Goal: Task Accomplishment & Management: Complete application form

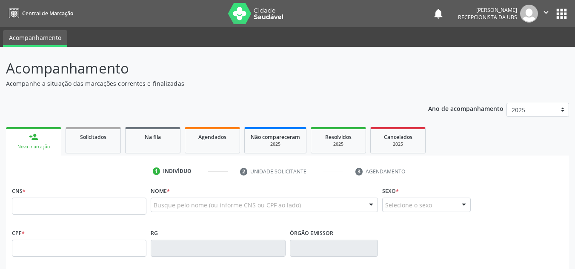
click at [14, 206] on input "text" at bounding box center [79, 206] width 135 height 17
type input "702 7001 6539 5960"
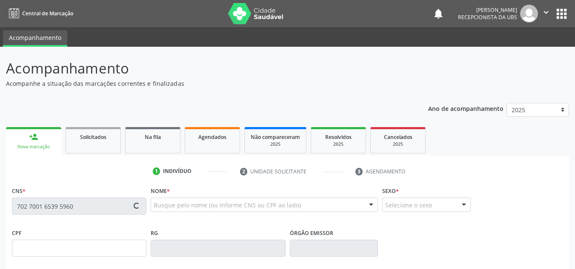
type input "292.540.354-91"
type input "28/11/1961"
type input "Luzia Bezerra de Lima"
type input "(87) 99809-7869"
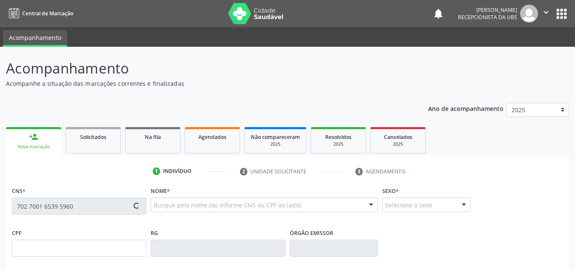
type input "1547"
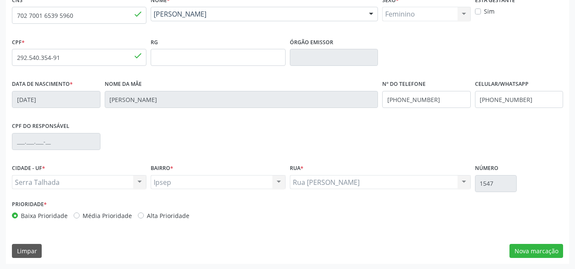
scroll to position [192, 0]
click at [536, 241] on div "CNS 702 7001 6539 5960 done Nome * Maria Almira Alves de Lima Maria Almira Alve…" at bounding box center [287, 128] width 563 height 271
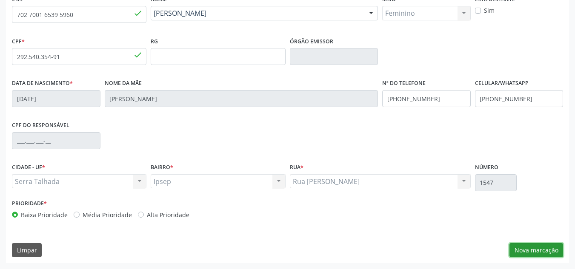
click at [541, 251] on button "Nova marcação" at bounding box center [536, 250] width 54 height 14
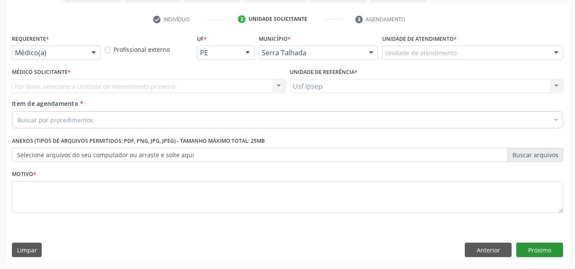
scroll to position [152, 0]
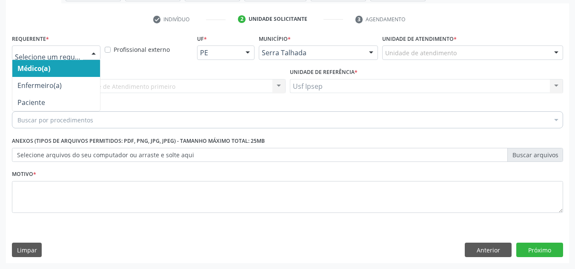
click at [93, 50] on div at bounding box center [93, 53] width 13 height 14
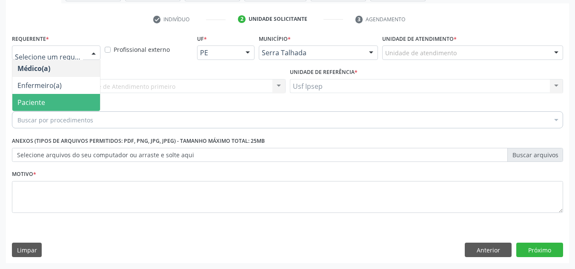
click at [63, 101] on span "Paciente" at bounding box center [56, 102] width 88 height 17
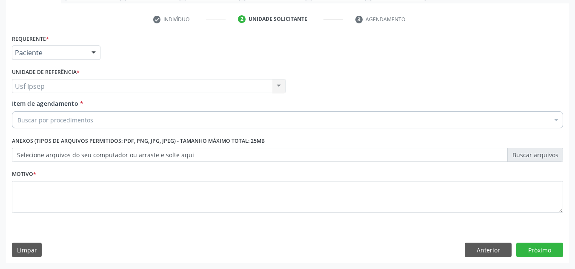
click at [41, 100] on span "Item de agendamento" at bounding box center [45, 104] width 66 height 8
click at [17, 112] on input "Item de agendamento *" at bounding box center [17, 120] width 0 height 17
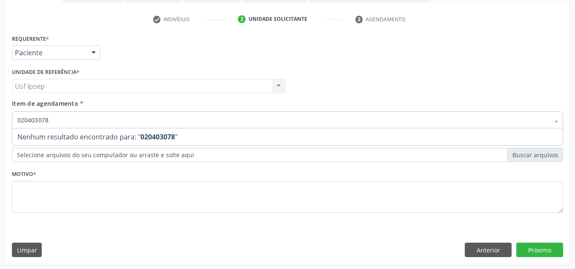
type input "0204030788"
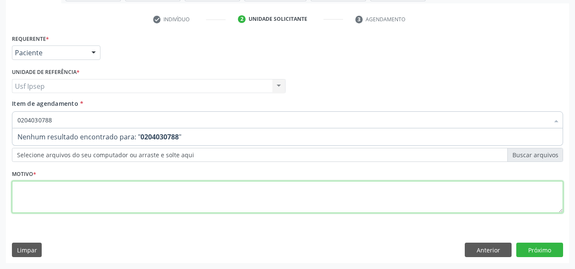
click at [28, 206] on div "Requerente * Paciente Médico(a) Enfermeiro(a) Paciente Nenhum resultado encontr…" at bounding box center [287, 128] width 551 height 193
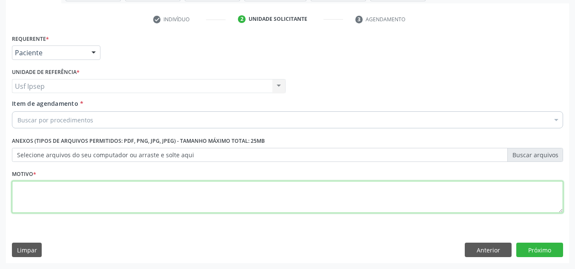
click at [25, 197] on textarea at bounding box center [287, 197] width 551 height 32
type textarea "1"
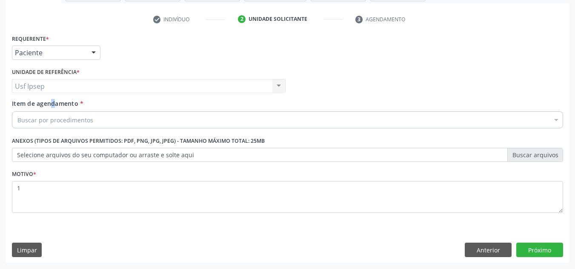
click at [38, 105] on span "Item de agendamento" at bounding box center [45, 104] width 66 height 8
click at [483, 251] on button "Anterior" at bounding box center [488, 250] width 47 height 14
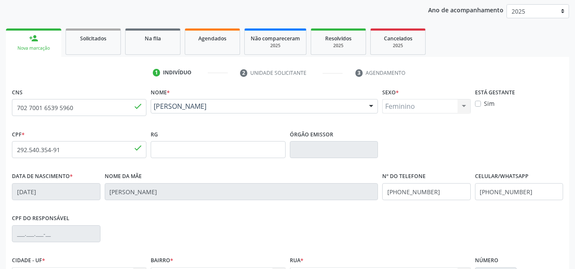
scroll to position [192, 0]
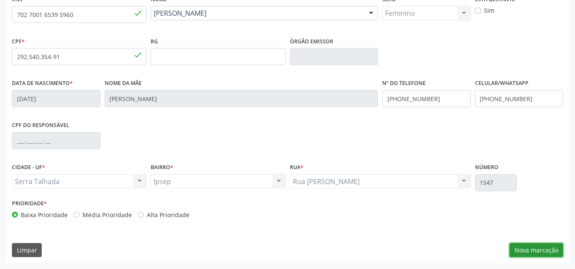
click at [537, 253] on button "Nova marcação" at bounding box center [536, 250] width 54 height 14
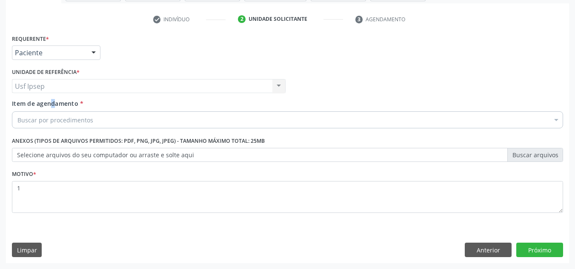
scroll to position [152, 0]
click at [27, 108] on span "Item de agendamento" at bounding box center [45, 104] width 66 height 8
click at [17, 112] on input "Item de agendamento *" at bounding box center [17, 120] width 0 height 17
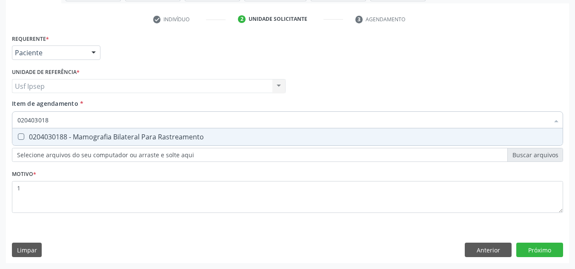
type input "0204030188"
click at [23, 136] on Rastreamento at bounding box center [21, 137] width 6 height 6
click at [18, 136] on Rastreamento "checkbox" at bounding box center [15, 137] width 6 height 6
checkbox Rastreamento "true"
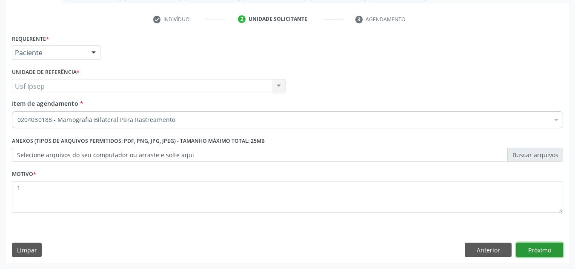
click at [534, 251] on div "Requerente * Paciente Médico(a) Enfermeiro(a) Paciente Nenhum resultado encontr…" at bounding box center [287, 147] width 563 height 231
click at [534, 251] on button "Próximo" at bounding box center [539, 250] width 47 height 14
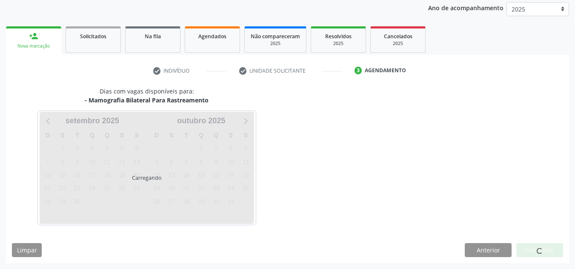
scroll to position [101, 0]
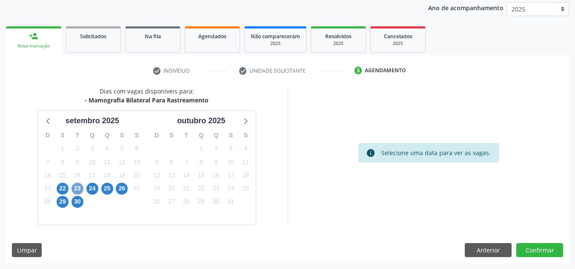
click at [77, 191] on span "23" at bounding box center [78, 189] width 12 height 12
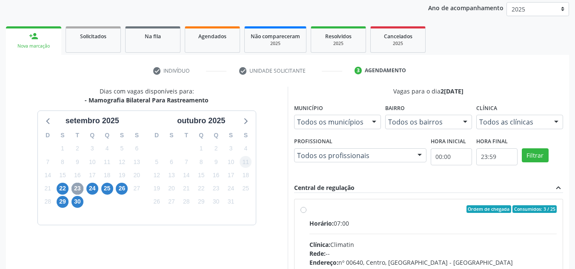
scroll to position [143, 0]
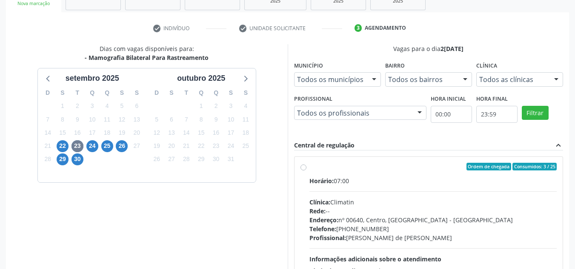
click at [309, 167] on label "Ordem de chegada Consumidos: 3 / 25 Horário: 07:00 Clínica: Climatin Rede: -- E…" at bounding box center [433, 228] width 248 height 131
click at [301, 167] on input "Ordem de chegada Consumidos: 3 / 25 Horário: 07:00 Clínica: Climatin Rede: -- E…" at bounding box center [304, 167] width 6 height 8
radio input "true"
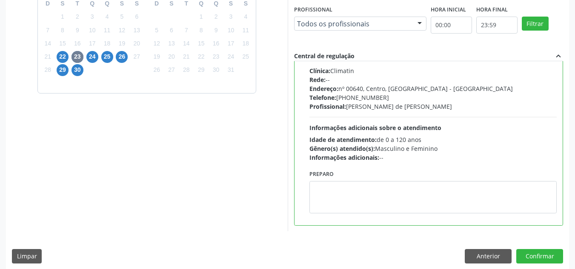
scroll to position [239, 0]
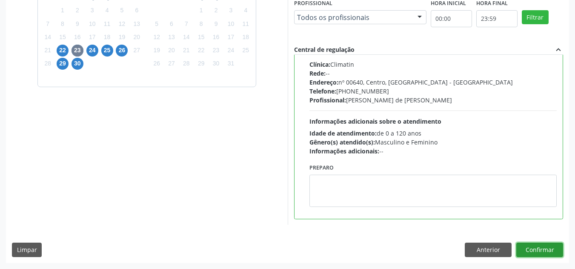
click at [534, 255] on button "Confirmar" at bounding box center [539, 250] width 47 height 14
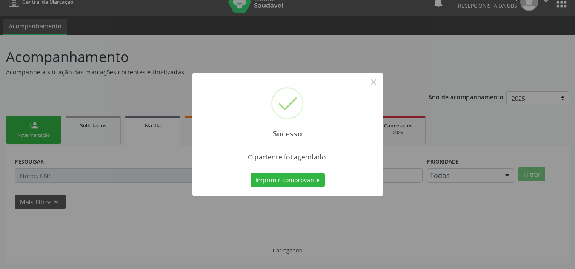
scroll to position [11, 0]
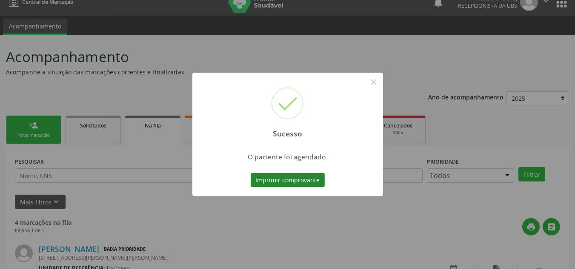
click at [267, 183] on button "Imprimir comprovante" at bounding box center [288, 180] width 74 height 14
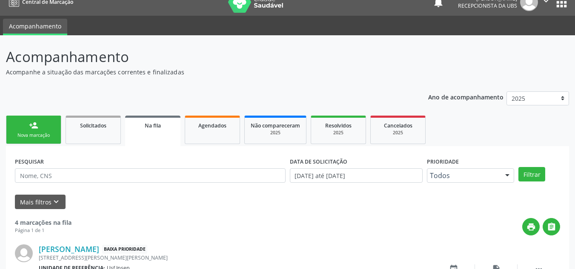
click at [40, 138] on div "Nova marcação" at bounding box center [33, 135] width 43 height 6
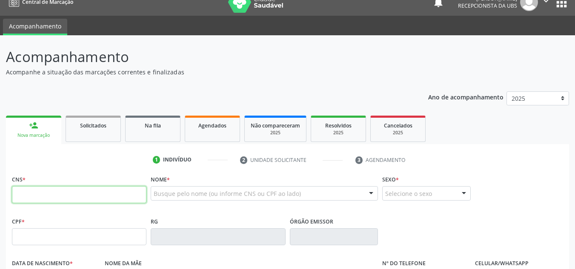
click at [13, 197] on input "text" at bounding box center [79, 194] width 135 height 17
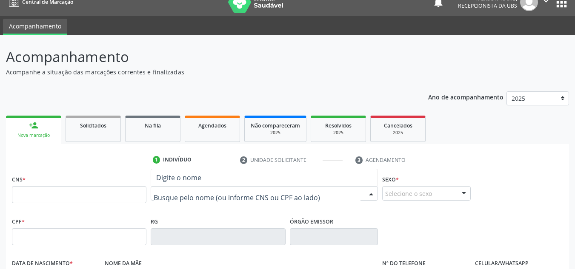
click at [153, 190] on div at bounding box center [264, 193] width 227 height 14
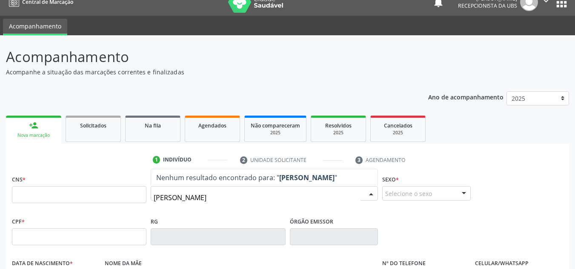
click at [237, 197] on input "claudia mareia de souza" at bounding box center [257, 197] width 207 height 17
type input "c"
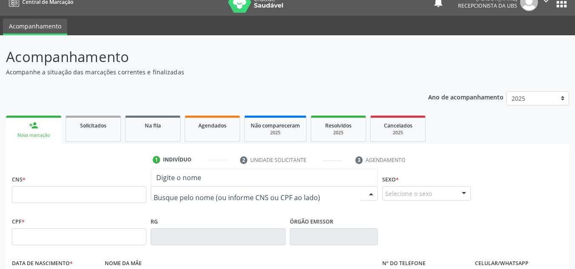
click at [159, 195] on input "text" at bounding box center [257, 197] width 207 height 17
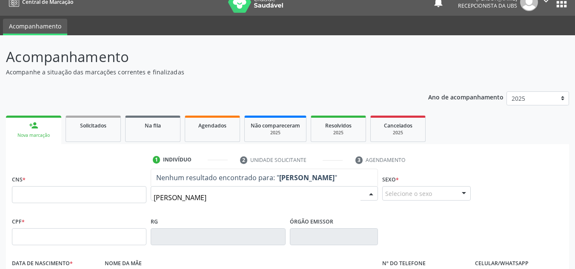
click at [232, 194] on input "claudia maria de souza" at bounding box center [257, 197] width 207 height 17
type input "c"
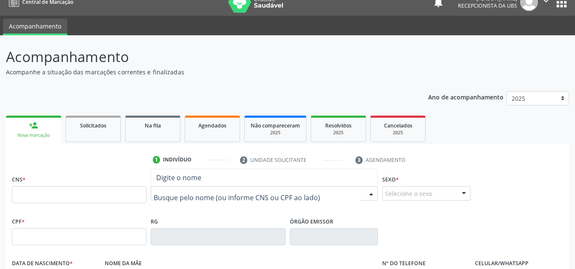
click at [157, 193] on input "text" at bounding box center [257, 197] width 207 height 17
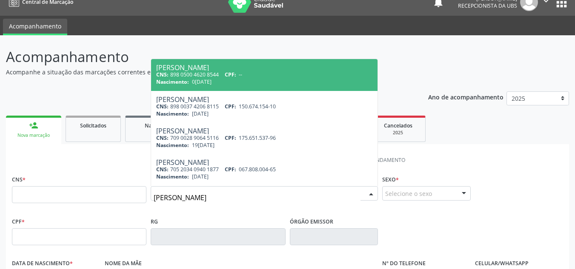
type input "claudia maria de souza"
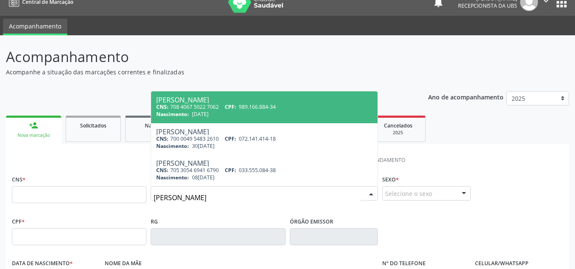
click at [165, 98] on div "[PERSON_NAME]" at bounding box center [264, 100] width 216 height 7
type input "708 4067 5022 7062"
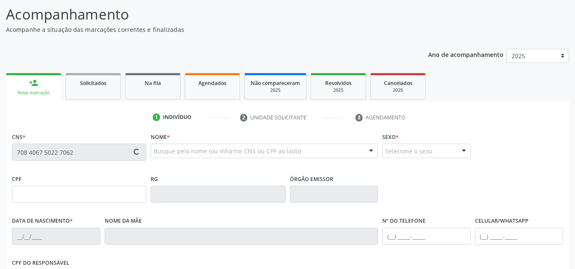
type input "989.166.884-34"
type input "25/08/1972"
type input "Maria Monteiro de Souza"
type input "(87) 99614-5291"
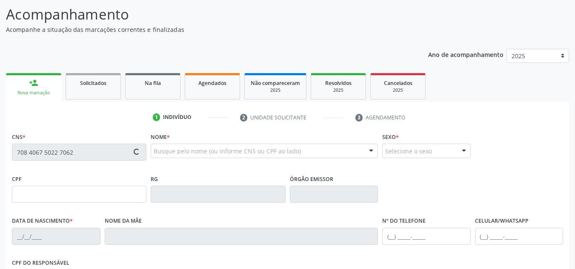
type input "211"
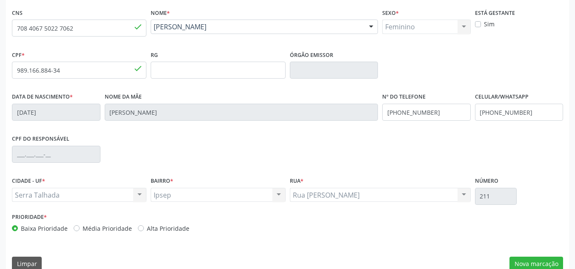
scroll to position [192, 0]
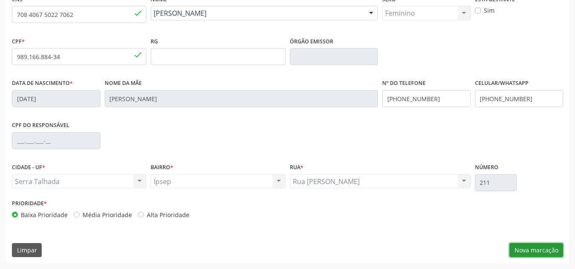
click at [517, 252] on button "Nova marcação" at bounding box center [536, 250] width 54 height 14
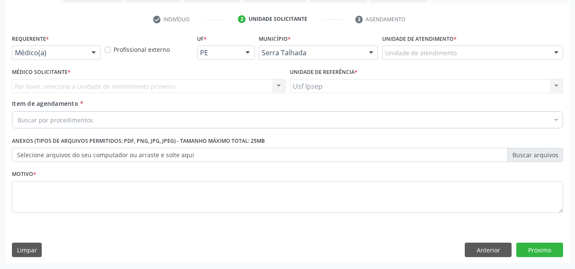
scroll to position [152, 0]
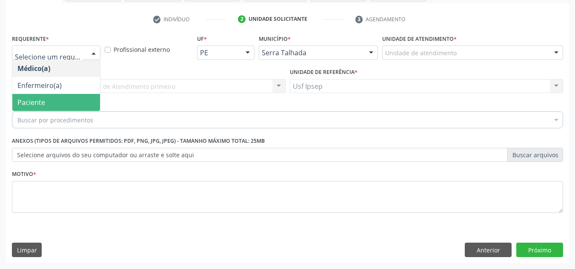
click at [49, 111] on span "Paciente" at bounding box center [56, 102] width 88 height 17
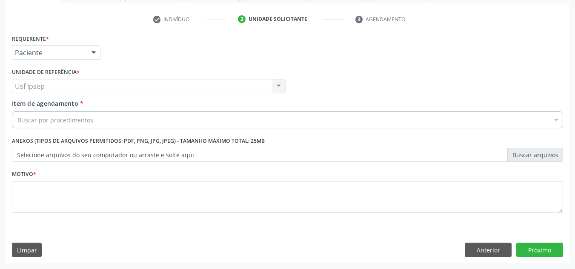
click at [18, 108] on span "Item de agendamento" at bounding box center [45, 104] width 66 height 8
click at [17, 112] on input "Item de agendamento *" at bounding box center [17, 120] width 0 height 17
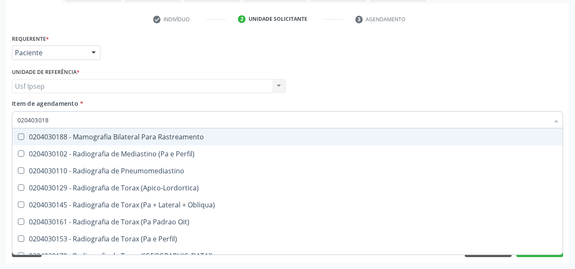
type input "0204030188"
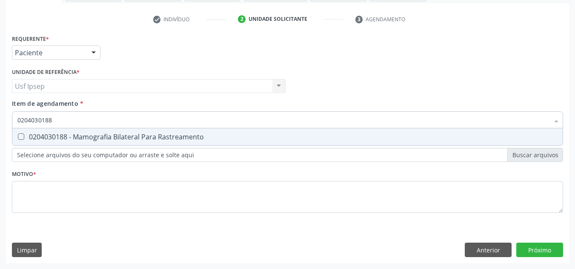
click at [20, 138] on Rastreamento at bounding box center [21, 137] width 6 height 6
click at [18, 138] on Rastreamento "checkbox" at bounding box center [15, 137] width 6 height 6
checkbox Rastreamento "true"
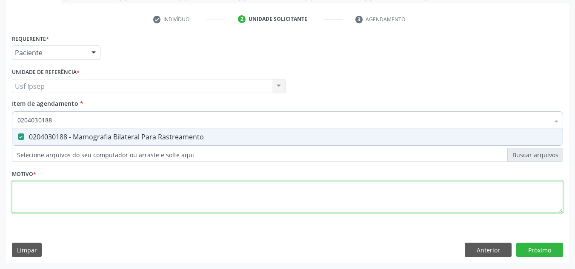
click at [24, 202] on div "Requerente * Paciente Médico(a) Enfermeiro(a) Paciente Nenhum resultado encontr…" at bounding box center [287, 128] width 551 height 193
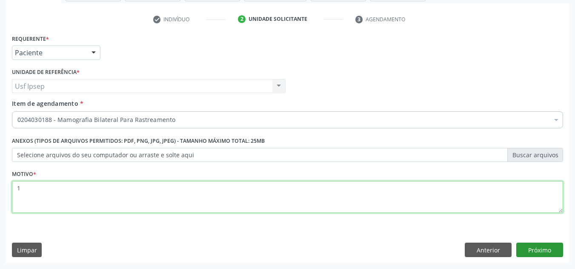
type textarea "1"
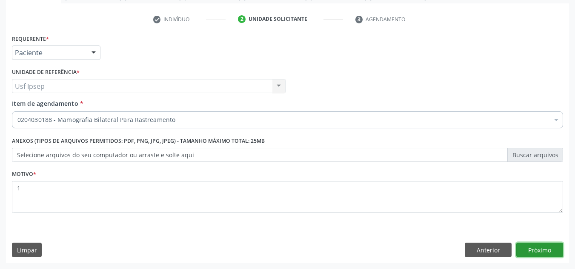
click at [530, 252] on button "Próximo" at bounding box center [539, 250] width 47 height 14
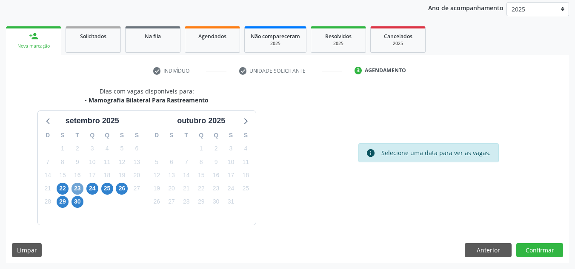
click at [77, 187] on span "23" at bounding box center [78, 189] width 12 height 12
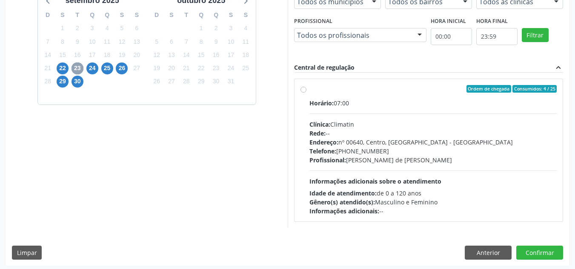
scroll to position [224, 0]
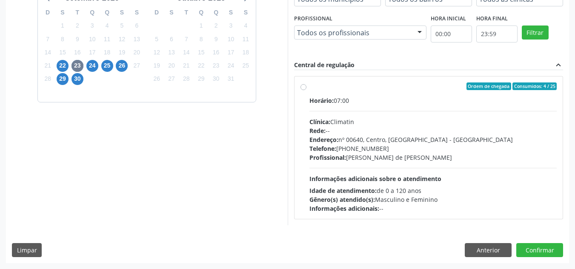
click at [309, 89] on label "Ordem de chegada Consumidos: 4 / 25 Horário: 07:00 Clínica: Climatin Rede: -- E…" at bounding box center [433, 148] width 248 height 131
click at [302, 89] on input "Ordem de chegada Consumidos: 4 / 25 Horário: 07:00 Clínica: Climatin Rede: -- E…" at bounding box center [304, 87] width 6 height 8
radio input "true"
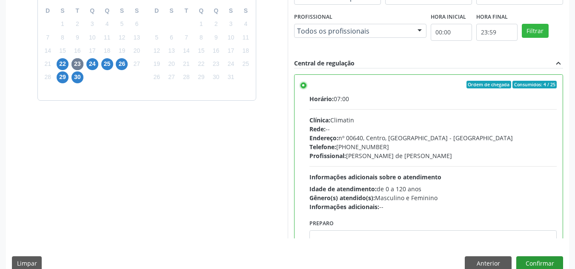
scroll to position [239, 0]
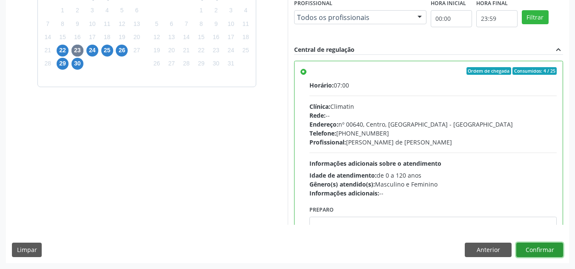
click at [532, 251] on button "Confirmar" at bounding box center [539, 250] width 47 height 14
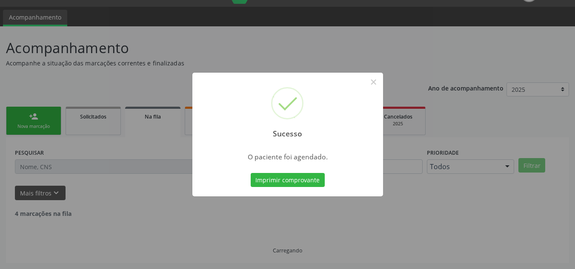
scroll to position [11, 0]
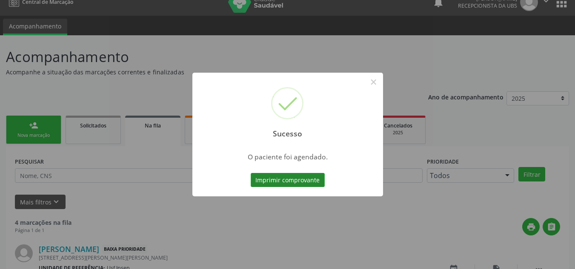
click at [259, 179] on button "Imprimir comprovante" at bounding box center [288, 180] width 74 height 14
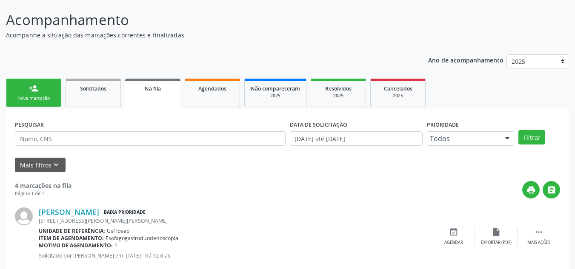
scroll to position [0, 0]
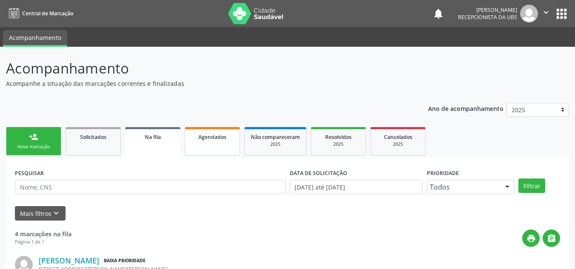
click at [207, 140] on span "Agendados" at bounding box center [212, 137] width 28 height 7
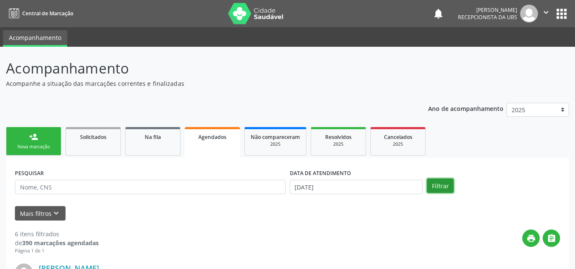
click at [441, 189] on button "Filtrar" at bounding box center [440, 186] width 27 height 14
click at [205, 140] on span "Agendados" at bounding box center [212, 137] width 28 height 7
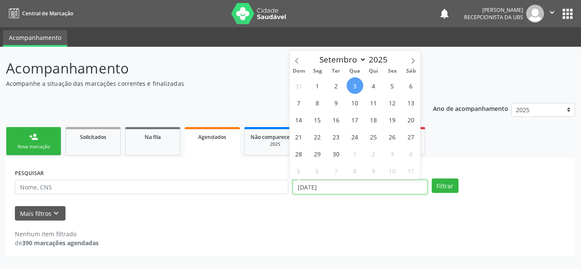
click at [298, 188] on input "[DATE]" at bounding box center [360, 187] width 135 height 14
click at [335, 124] on span "16" at bounding box center [336, 120] width 17 height 17
type input "16/09/2025"
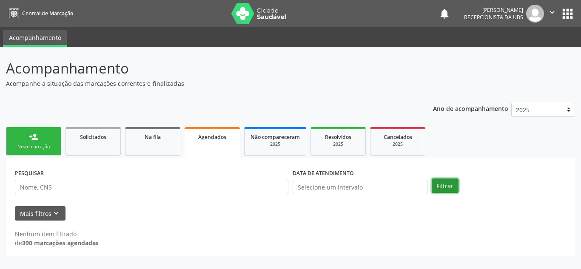
click at [444, 187] on button "Filtrar" at bounding box center [445, 186] width 27 height 14
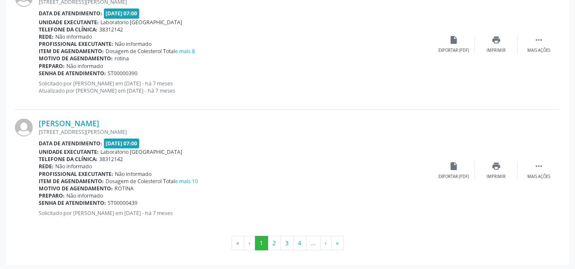
scroll to position [1923, 0]
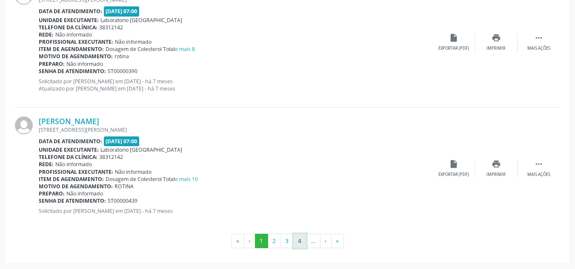
click at [301, 243] on button "4" at bounding box center [299, 241] width 13 height 14
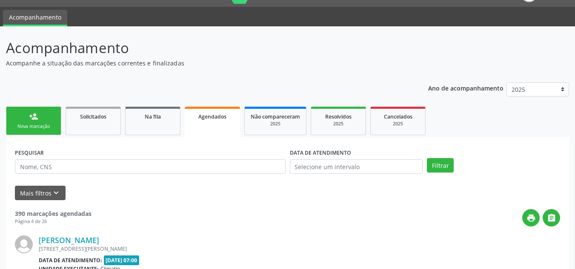
scroll to position [1858, 0]
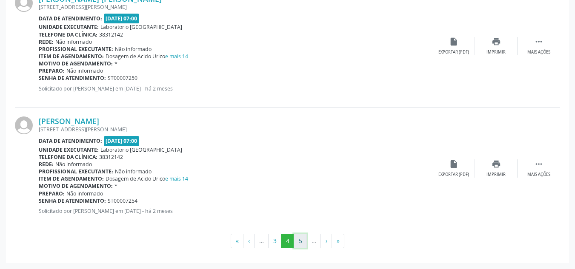
click at [301, 242] on button "5" at bounding box center [300, 241] width 13 height 14
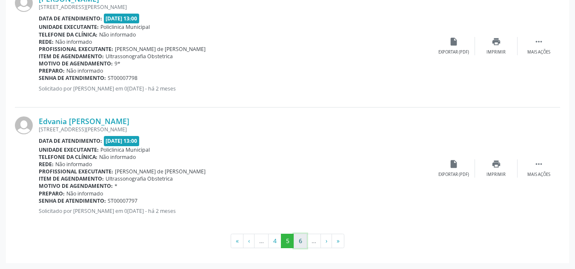
click at [298, 244] on button "6" at bounding box center [300, 241] width 13 height 14
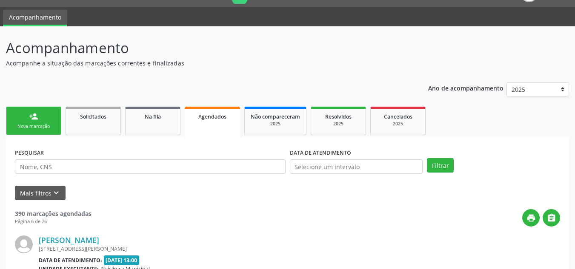
scroll to position [1865, 0]
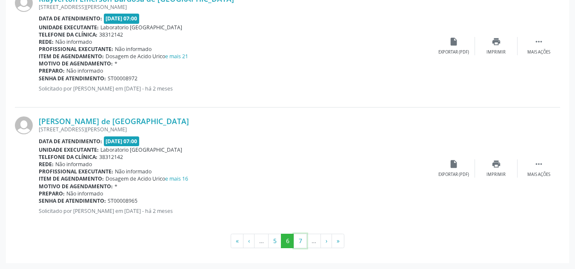
click at [298, 244] on button "7" at bounding box center [300, 241] width 13 height 14
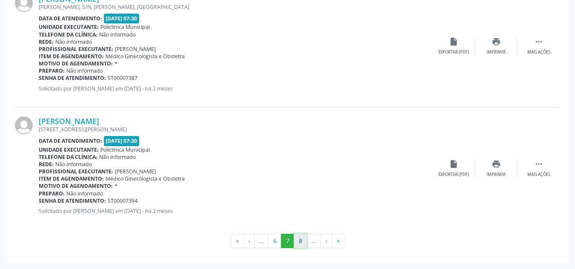
click at [301, 246] on button "8" at bounding box center [300, 241] width 13 height 14
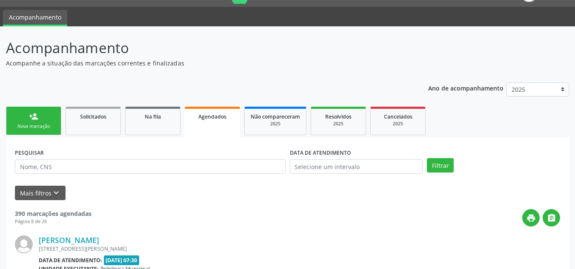
scroll to position [1858, 0]
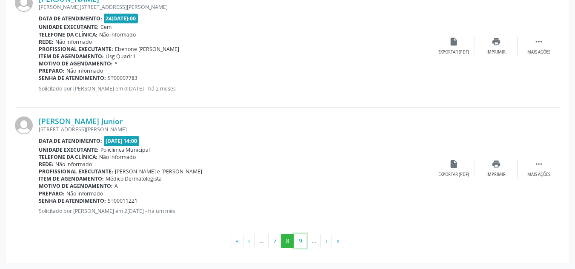
click at [301, 246] on button "9" at bounding box center [300, 241] width 13 height 14
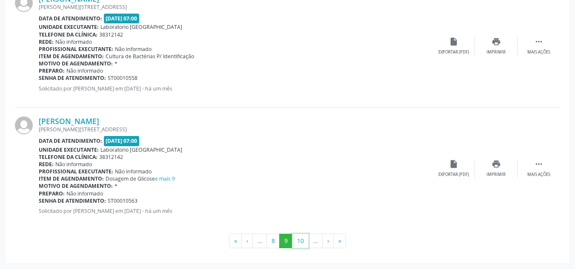
click at [301, 246] on button "10" at bounding box center [300, 241] width 17 height 14
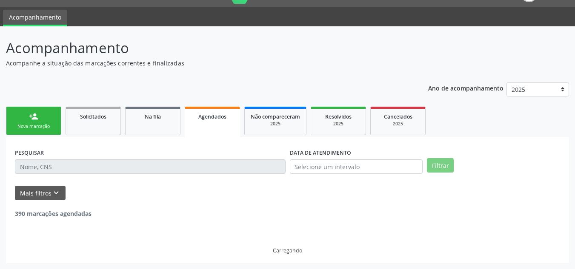
scroll to position [20, 0]
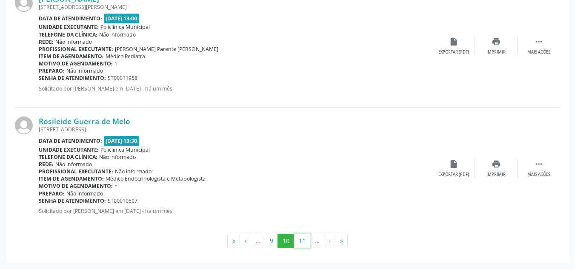
click at [301, 246] on button "11" at bounding box center [302, 241] width 17 height 14
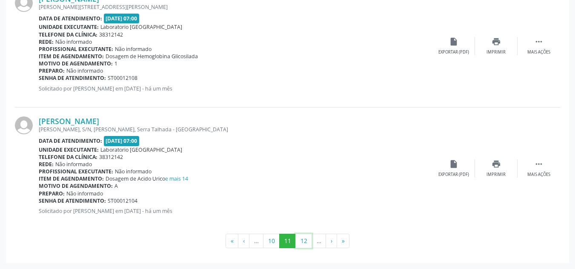
click at [301, 245] on button "12" at bounding box center [303, 241] width 17 height 14
click at [301, 245] on button "13" at bounding box center [303, 241] width 17 height 14
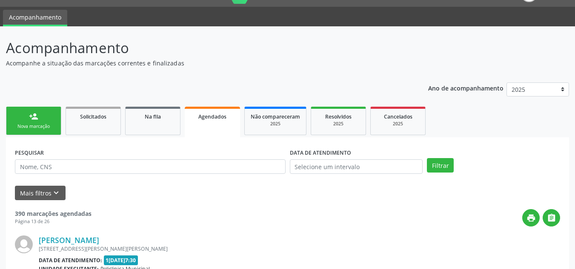
scroll to position [1858, 0]
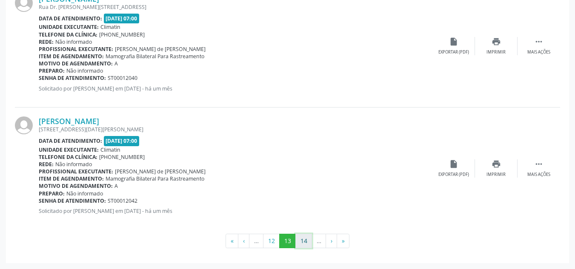
click at [306, 247] on button "14" at bounding box center [303, 241] width 17 height 14
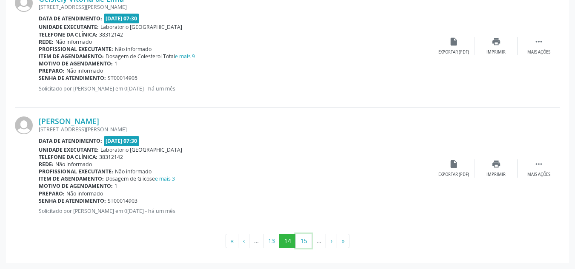
click at [306, 247] on button "15" at bounding box center [303, 241] width 17 height 14
click at [306, 247] on button "16" at bounding box center [303, 241] width 17 height 14
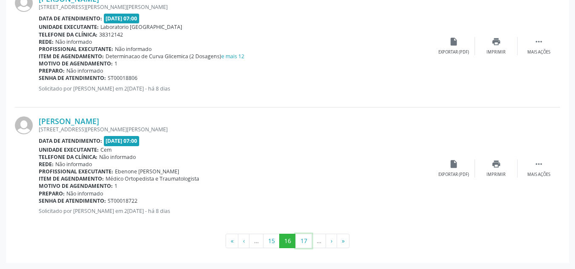
click at [306, 247] on button "17" at bounding box center [303, 241] width 17 height 14
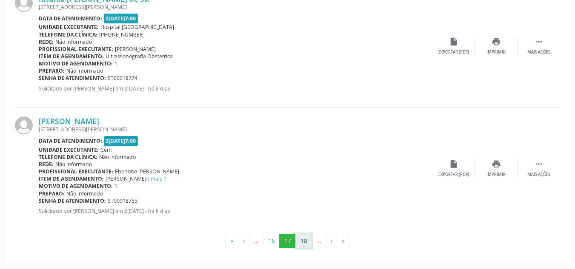
click at [303, 246] on button "18" at bounding box center [303, 241] width 17 height 14
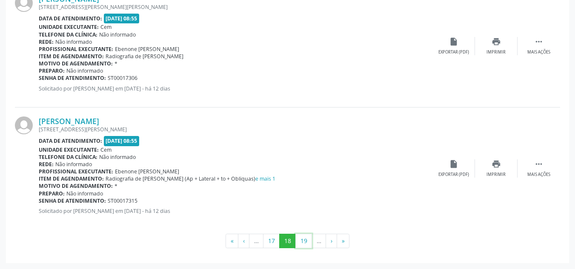
click at [303, 246] on button "19" at bounding box center [303, 241] width 17 height 14
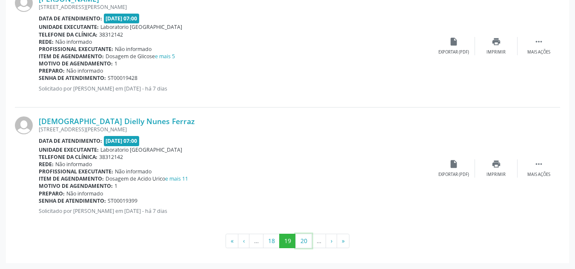
click at [303, 246] on button "20" at bounding box center [303, 241] width 17 height 14
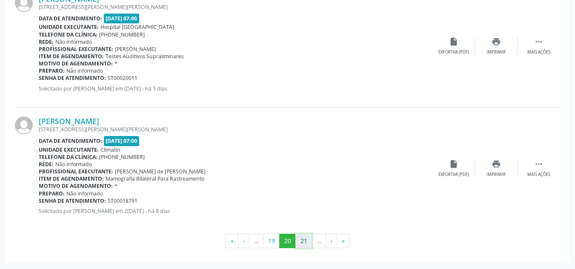
click at [305, 245] on button "21" at bounding box center [303, 241] width 17 height 14
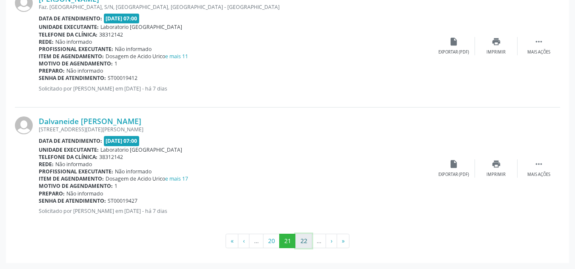
click at [307, 244] on button "22" at bounding box center [303, 241] width 17 height 14
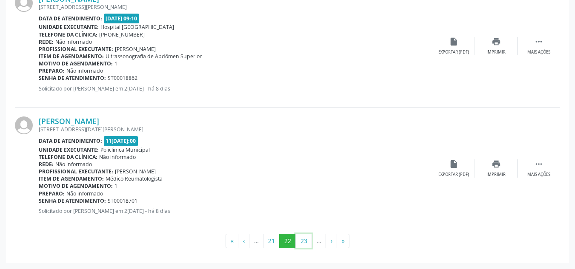
click at [307, 244] on button "23" at bounding box center [303, 241] width 17 height 14
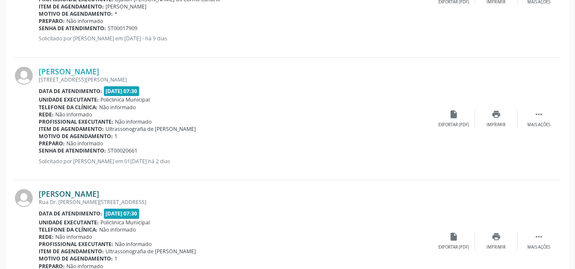
scroll to position [1772, 0]
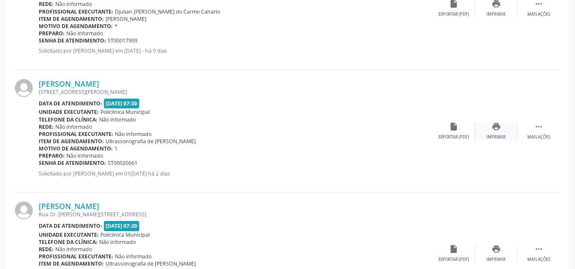
drag, startPoint x: 495, startPoint y: 131, endPoint x: 500, endPoint y: 134, distance: 5.5
click at [500, 134] on div "print Imprimir" at bounding box center [496, 131] width 43 height 18
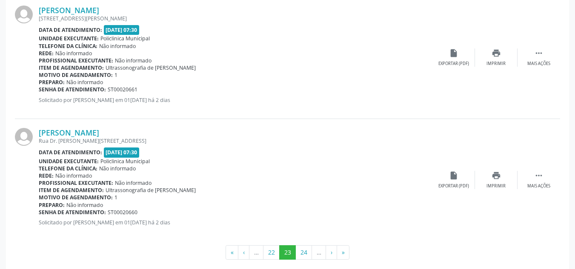
scroll to position [1858, 0]
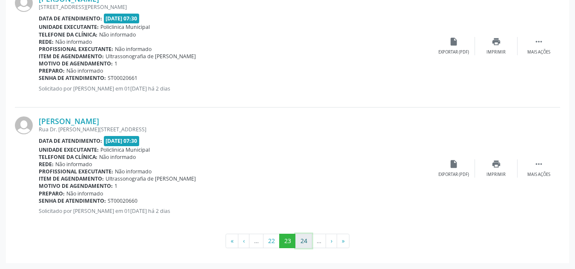
click at [303, 240] on button "24" at bounding box center [303, 241] width 17 height 14
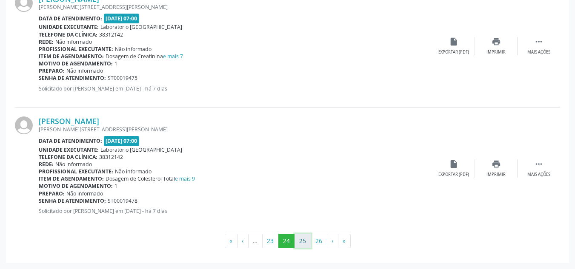
click at [306, 243] on button "25" at bounding box center [303, 241] width 17 height 14
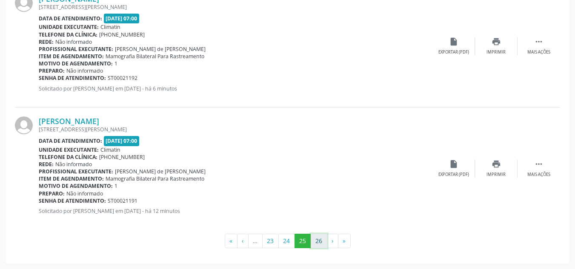
click at [323, 242] on button "26" at bounding box center [319, 241] width 17 height 14
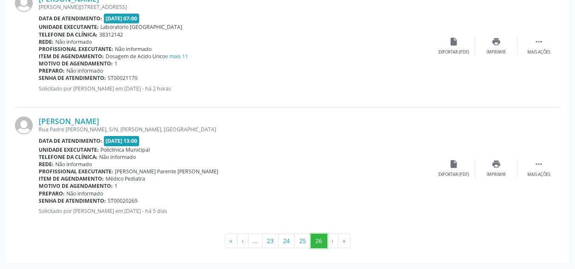
click at [319, 240] on button "26" at bounding box center [319, 241] width 17 height 14
click at [319, 241] on button "26" at bounding box center [319, 241] width 17 height 14
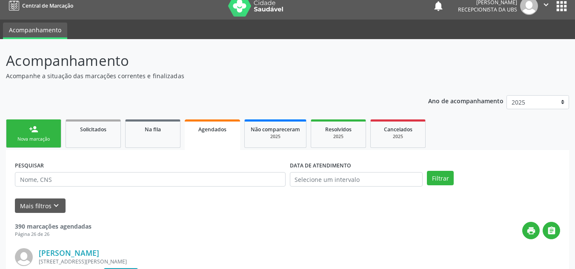
scroll to position [0, 0]
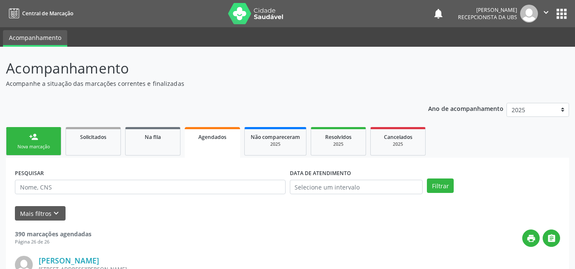
drag, startPoint x: 29, startPoint y: 149, endPoint x: 0, endPoint y: 2, distance: 149.9
click at [29, 149] on div "Nova marcação" at bounding box center [33, 147] width 43 height 6
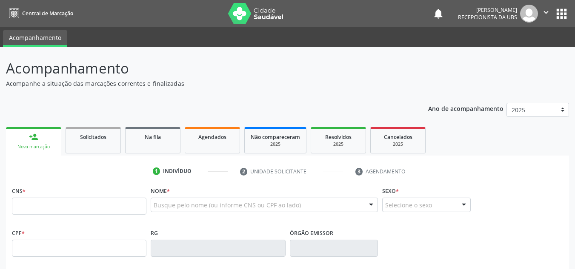
click at [39, 151] on link "person_add Nova marcação" at bounding box center [33, 141] width 55 height 29
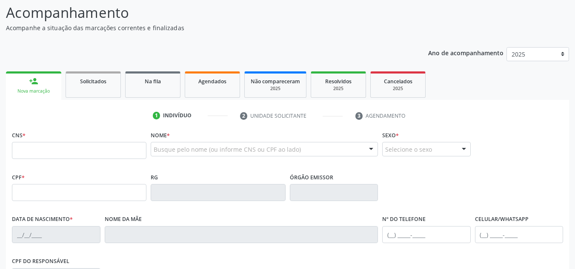
scroll to position [85, 0]
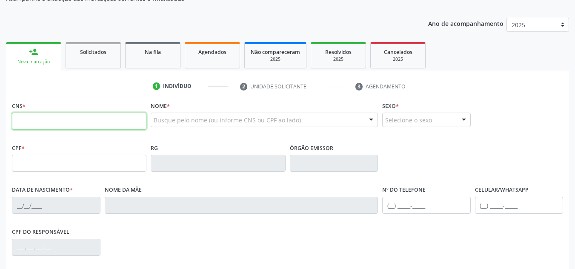
click at [15, 119] on input "text" at bounding box center [79, 121] width 135 height 17
type input "704 8065 1416 1049"
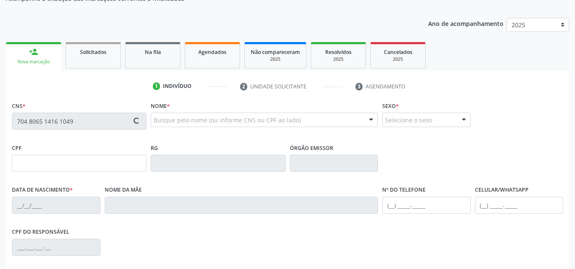
type input "059.309.174-42"
type input "01/02/1982"
type input "Maria Filomena Gomes da Silva"
type input "(87) 99824-0695"
type input "656.642.304-44"
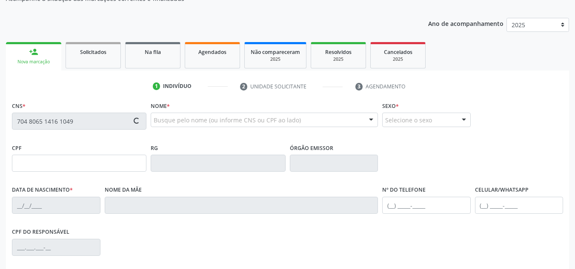
type input "2633"
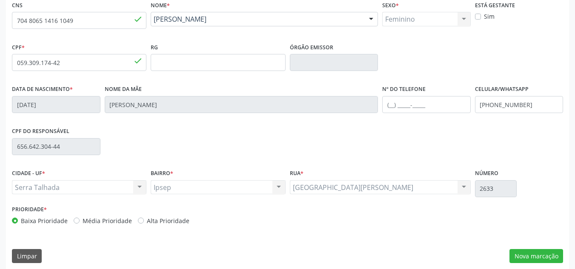
scroll to position [192, 0]
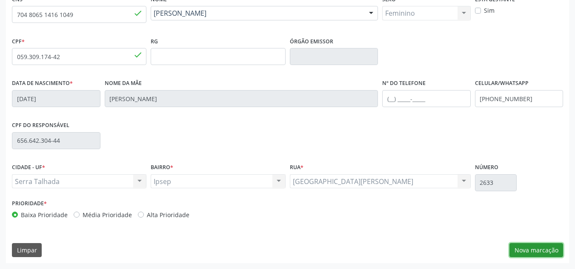
click at [521, 254] on button "Nova marcação" at bounding box center [536, 250] width 54 height 14
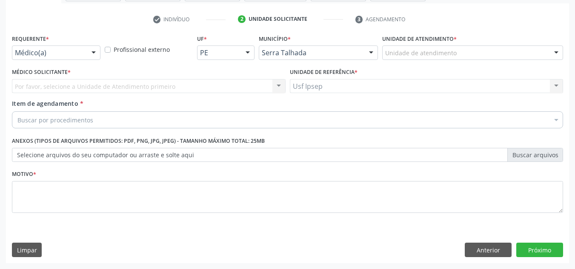
scroll to position [152, 0]
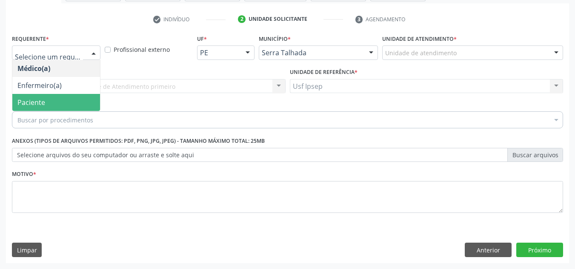
click at [17, 105] on span "Paciente" at bounding box center [56, 102] width 88 height 17
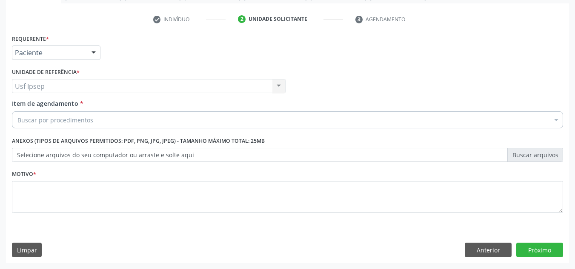
click at [17, 105] on span "Item de agendamento" at bounding box center [45, 104] width 66 height 8
click at [17, 112] on input "Item de agendamento *" at bounding box center [17, 120] width 0 height 17
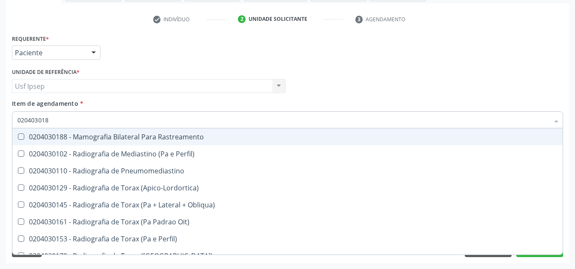
type input "0204030188"
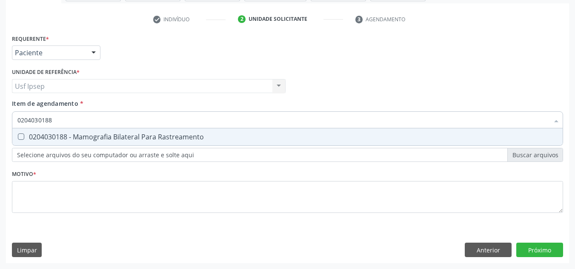
click at [19, 139] on Rastreamento at bounding box center [21, 137] width 6 height 6
click at [18, 139] on Rastreamento "checkbox" at bounding box center [15, 137] width 6 height 6
checkbox Rastreamento "true"
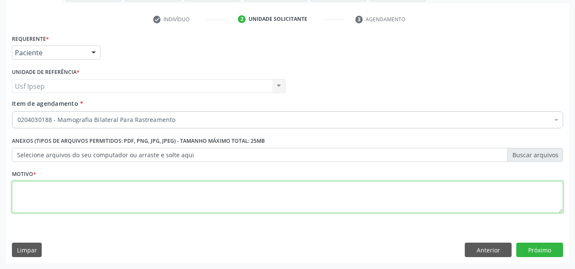
click at [31, 195] on div "Requerente * Paciente Médico(a) Enfermeiro(a) Paciente Nenhum resultado encontr…" at bounding box center [287, 128] width 551 height 193
type textarea "1"
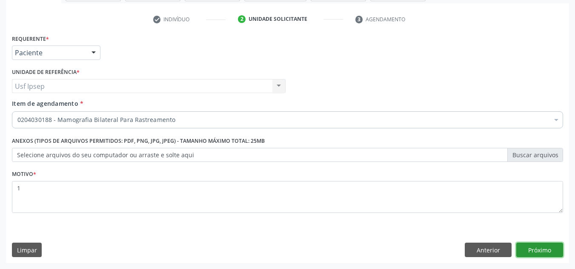
click at [531, 254] on button "Próximo" at bounding box center [539, 250] width 47 height 14
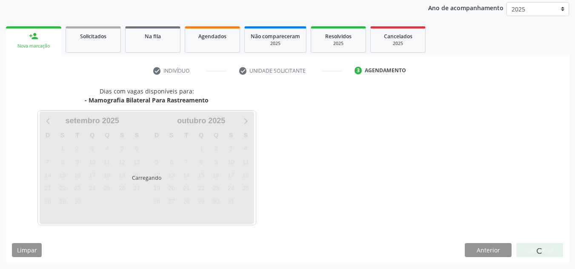
scroll to position [101, 0]
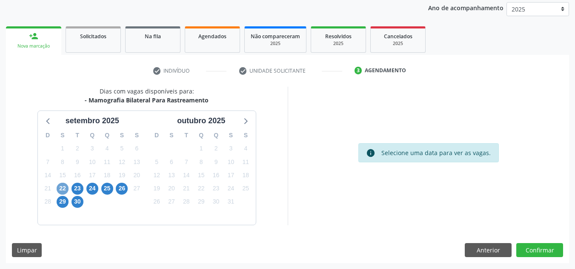
click at [62, 190] on span "22" at bounding box center [63, 189] width 12 height 12
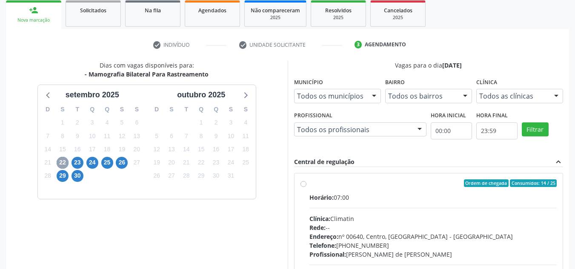
scroll to position [143, 0]
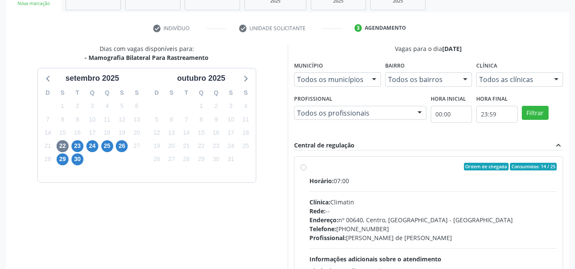
click at [309, 168] on label "Ordem de chegada Consumidos: 14 / 25 Horário: 07:00 Clínica: Climatin Rede: -- …" at bounding box center [433, 228] width 248 height 131
click at [304, 168] on input "Ordem de chegada Consumidos: 14 / 25 Horário: 07:00 Clínica: Climatin Rede: -- …" at bounding box center [304, 167] width 6 height 8
radio input "true"
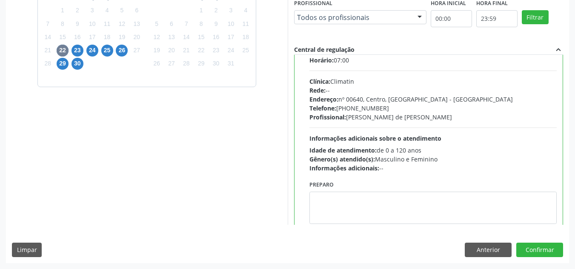
scroll to position [42, 0]
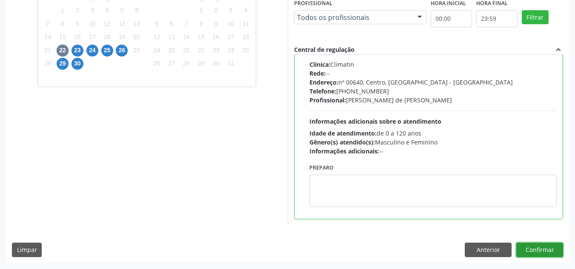
click at [532, 249] on button "Confirmar" at bounding box center [539, 250] width 47 height 14
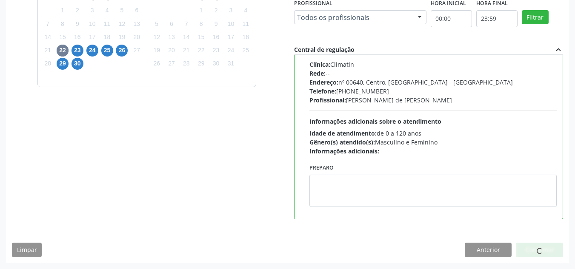
scroll to position [11, 0]
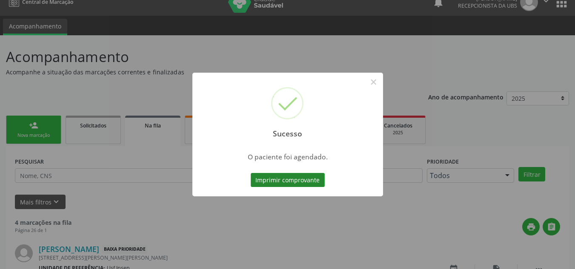
click at [271, 181] on button "Imprimir comprovante" at bounding box center [288, 180] width 74 height 14
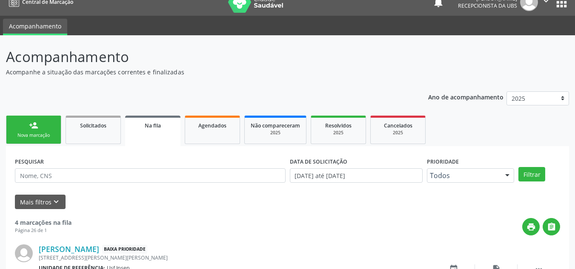
click at [25, 137] on div "Nova marcação" at bounding box center [33, 135] width 43 height 6
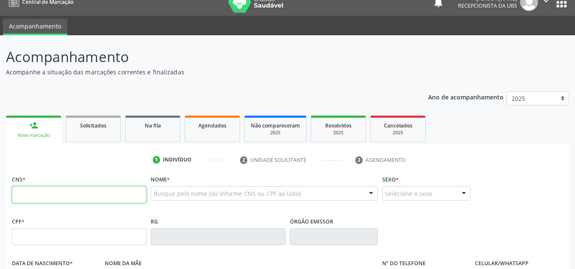
click at [21, 194] on input "text" at bounding box center [79, 194] width 135 height 17
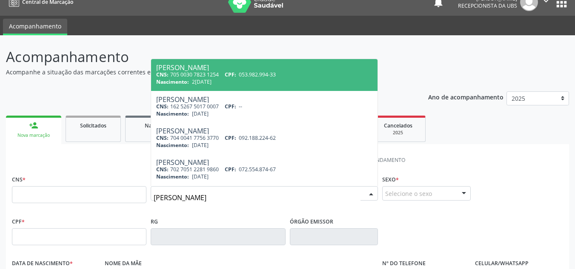
type input "paulo alves dos santos"
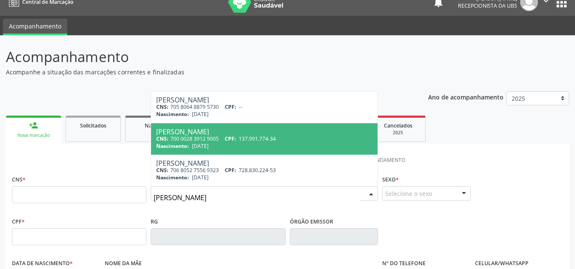
click at [177, 133] on div "[PERSON_NAME]" at bounding box center [264, 132] width 216 height 7
type input "700 0028 3912 9005"
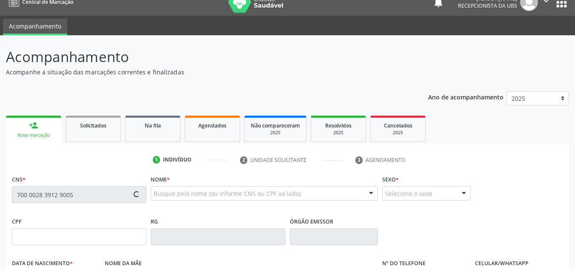
type input "137.991.774-34"
type input "[DATE]"
type input "[PERSON_NAME]"
type input "[PHONE_NUMBER]"
type input "989.166.884-34"
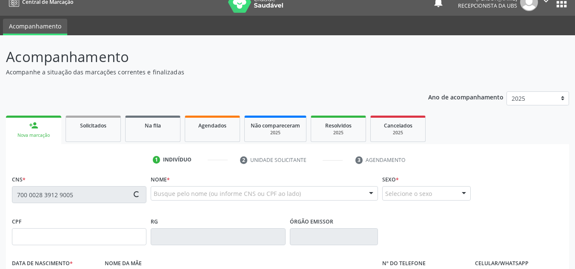
type input "211"
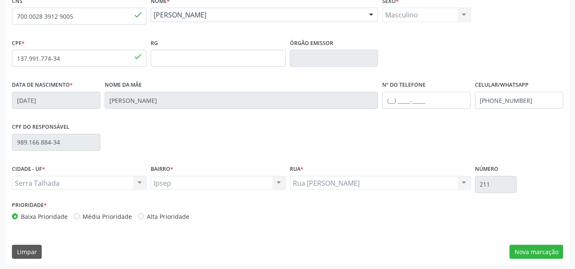
scroll to position [192, 0]
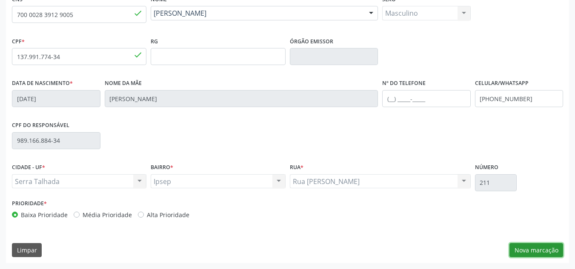
click at [531, 250] on button "Nova marcação" at bounding box center [536, 250] width 54 height 14
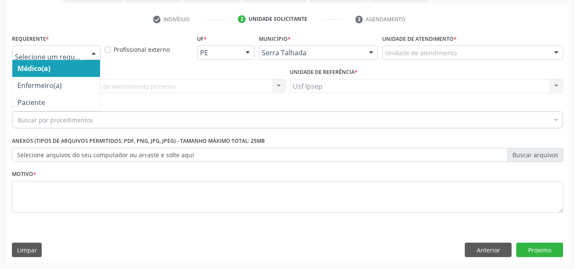
click at [95, 54] on div at bounding box center [93, 53] width 13 height 14
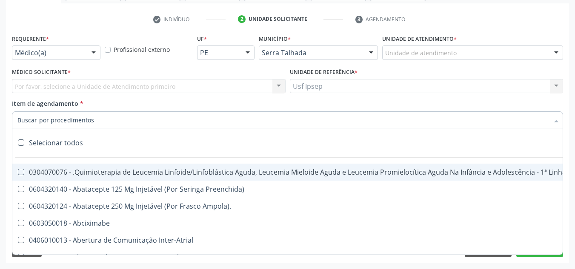
click at [69, 112] on div at bounding box center [287, 120] width 551 height 17
click at [32, 101] on span "Item de agendamento" at bounding box center [45, 104] width 66 height 8
click at [32, 112] on input "Item de agendamento *" at bounding box center [283, 120] width 532 height 17
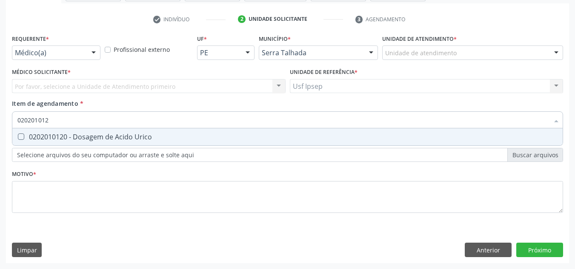
type input "0202010120"
click at [21, 136] on Urico at bounding box center [21, 137] width 6 height 6
click at [18, 136] on Urico "checkbox" at bounding box center [15, 137] width 6 height 6
checkbox Urico "true"
click at [55, 121] on input "0202010120" at bounding box center [283, 120] width 532 height 17
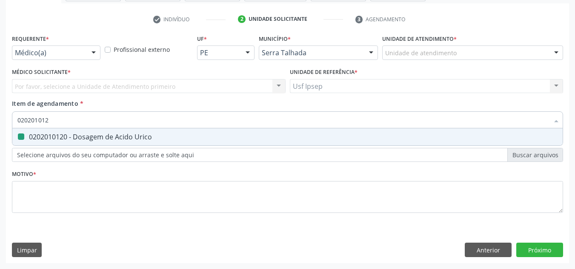
type input "02020101"
checkbox Urico "false"
type input "0"
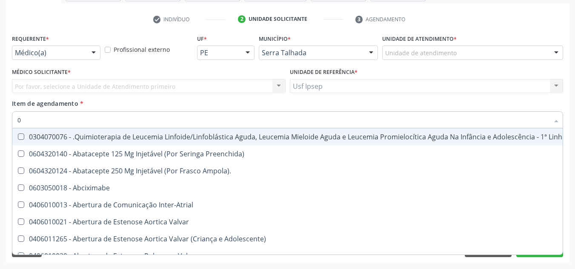
type input "02"
checkbox Hemodialise "true"
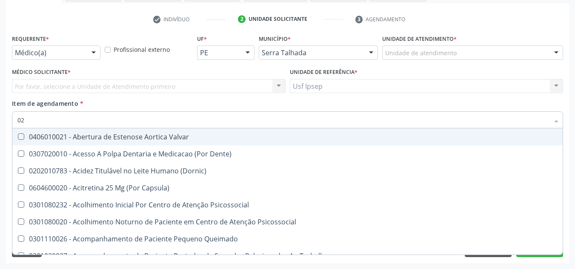
type input "020"
checkbox Intra-Aortico "true"
checkbox Urico "false"
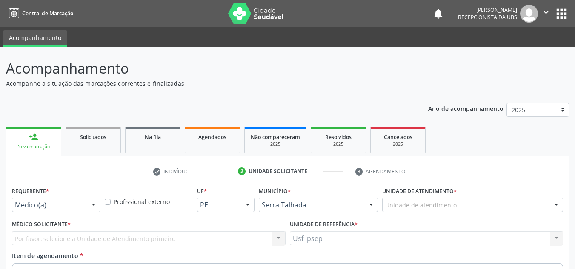
scroll to position [152, 0]
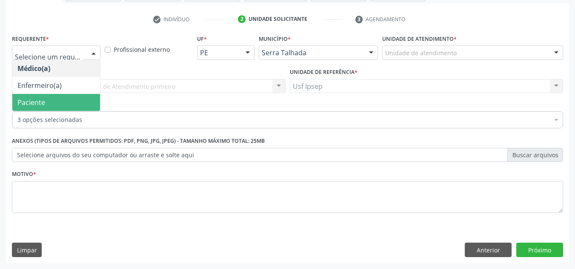
click at [40, 106] on span "Paciente" at bounding box center [31, 102] width 28 height 9
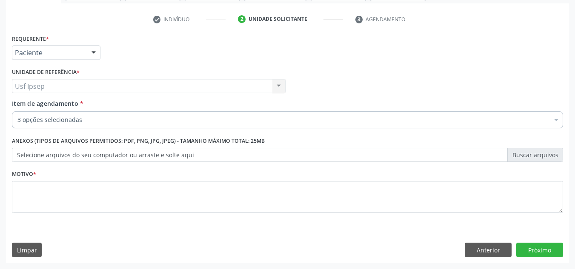
click at [20, 106] on span "Item de agendamento" at bounding box center [45, 104] width 66 height 8
click at [17, 112] on input "Item de agendamento *" at bounding box center [17, 120] width 0 height 17
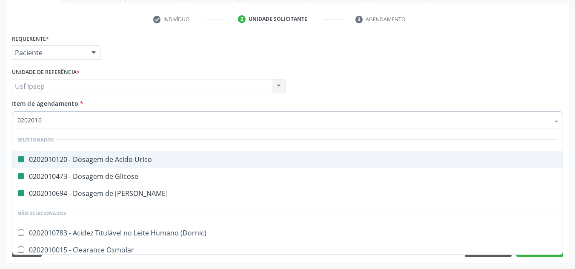
type input "02020103"
checkbox Urico "false"
checkbox Glicose "false"
checkbox Ureia "false"
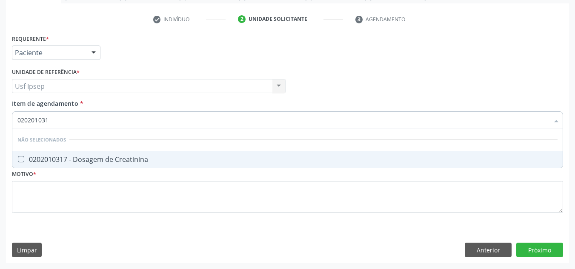
type input "0202010317"
click at [21, 160] on Creatinina at bounding box center [21, 159] width 6 height 6
click at [18, 160] on Creatinina "checkbox" at bounding box center [15, 160] width 6 height 6
checkbox Creatinina "true"
click at [53, 119] on input "0202010317" at bounding box center [283, 120] width 532 height 17
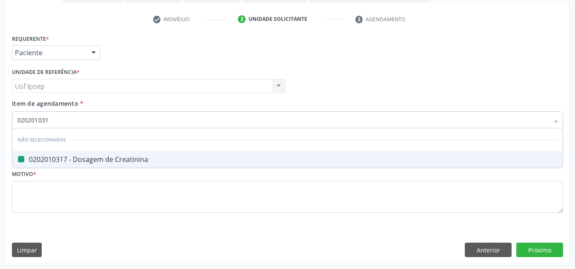
type input "02020103"
checkbox Creatinina "false"
type input "020201"
checkbox Creatinina "true"
type input "0"
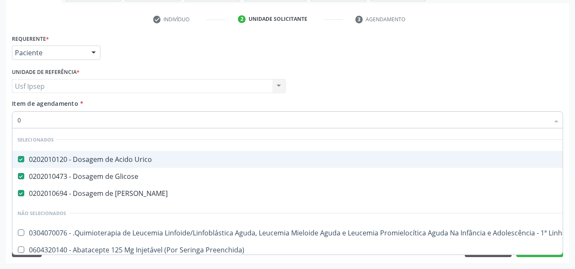
type input "02"
checkbox Gastrico "true"
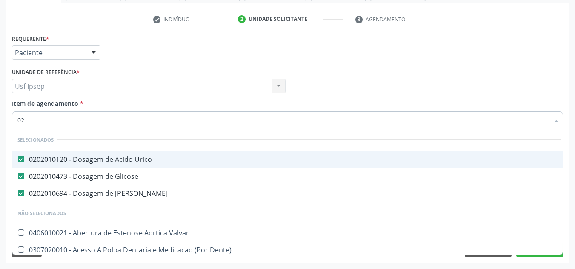
type input "020"
checkbox Descompressiva "true"
checkbox Creatinina "false"
type input "0202"
checkbox Aberto\) "true"
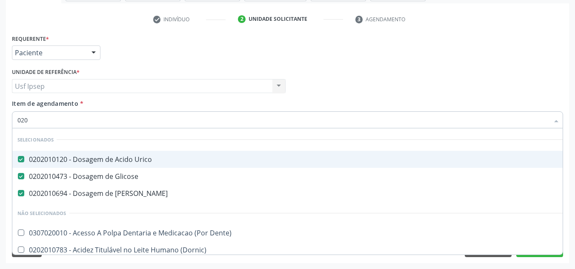
checkbox Creatinina "false"
type input "02020"
checkbox Calcio "true"
checkbox Creatinina "false"
type input "020202"
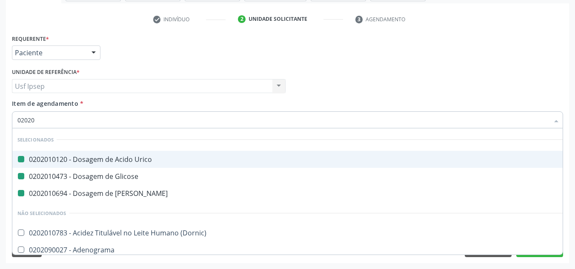
checkbox Urico "false"
checkbox Glicose "false"
checkbox Ureia "false"
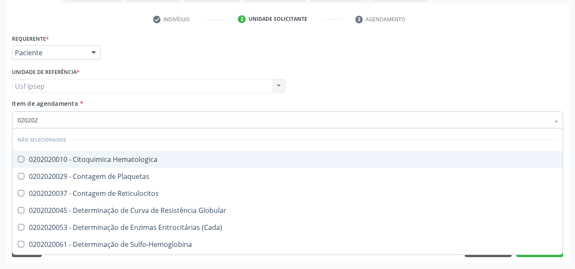
type input "02020"
checkbox Hematologica "true"
checkbox Plaquetas "true"
checkbox Reticulocitos "true"
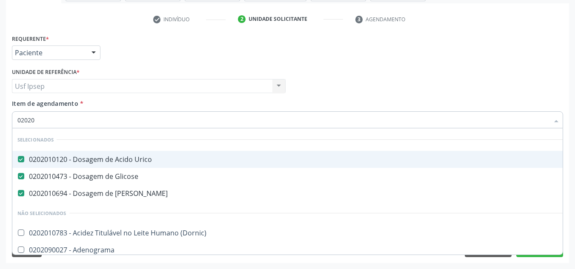
type input "020201"
checkbox Gestante "true"
type input "0202010"
checkbox Ionizavel "true"
checkbox Creatinina "false"
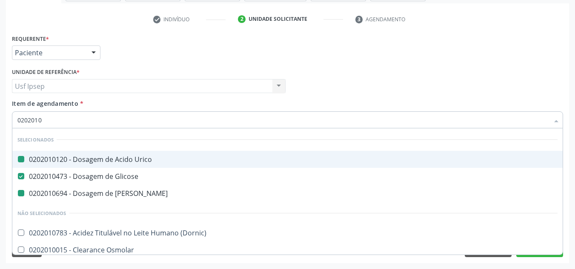
type input "02020103"
checkbox Urico "false"
checkbox Ureia "false"
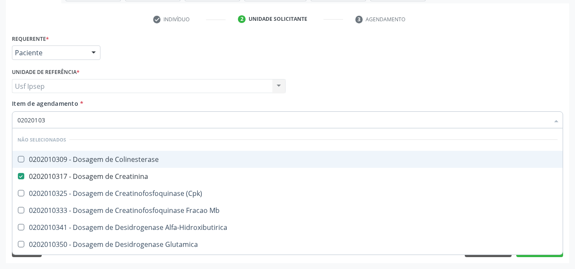
type input "020201031"
checkbox Colinesterase "true"
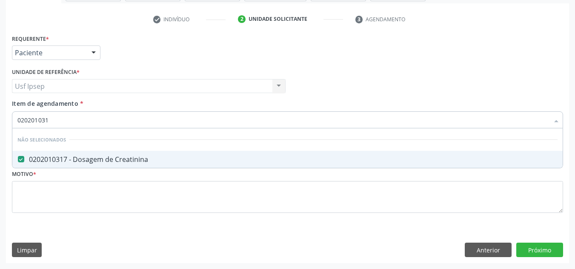
type input "02020103"
checkbox Creatinina "false"
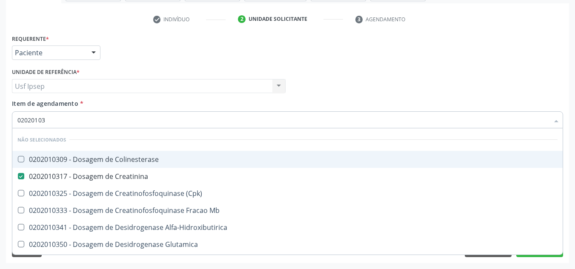
type input "0202010"
checkbox Colinesterase "true"
checkbox \(Cpk\) "true"
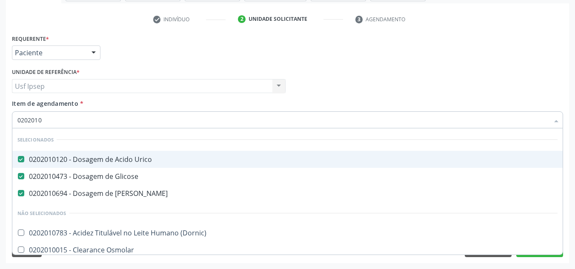
type input "020201"
checkbox Creatinina "false"
checkbox Folato "true"
type input "02020"
checkbox Creatinina "false"
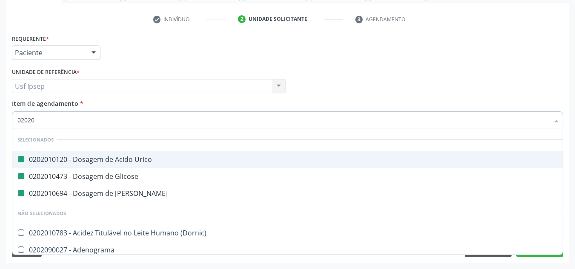
type input "020203"
checkbox Urico "false"
checkbox Glicose "false"
checkbox Ureia "false"
checkbox Creatinina "false"
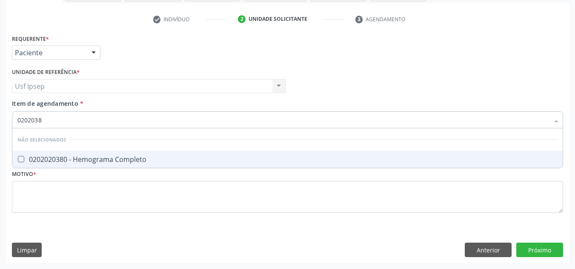
type input "02020380"
click at [21, 160] on Completo at bounding box center [21, 159] width 6 height 6
click at [18, 160] on Completo "checkbox" at bounding box center [15, 160] width 6 height 6
checkbox Completo "true"
click at [46, 119] on input "02020380" at bounding box center [283, 120] width 532 height 17
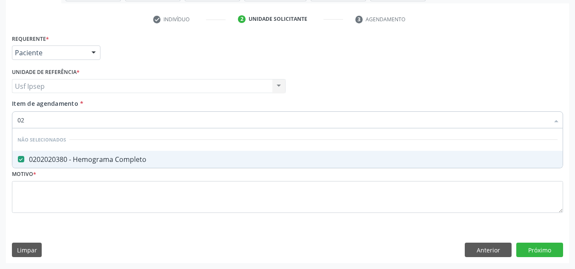
type input "0"
checkbox Completo "true"
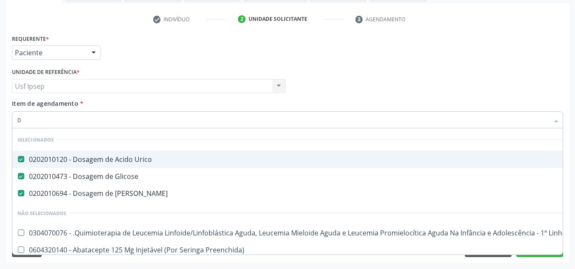
type input "02"
checkbox Gastrico "true"
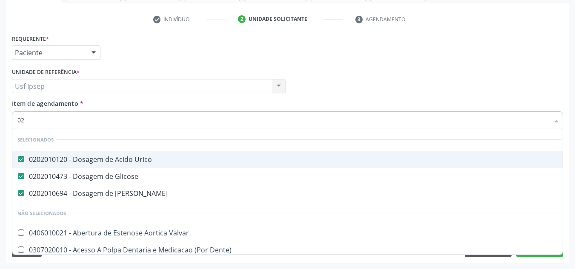
type input "020"
checkbox Descompressiva "true"
checkbox Creatinina "false"
checkbox Triglicerideos "true"
type input "0202"
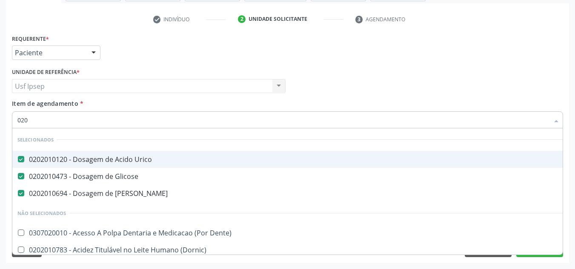
checkbox Aberto\) "true"
checkbox Colo "true"
checkbox Creatinina "false"
type input "02020"
checkbox Calcio "true"
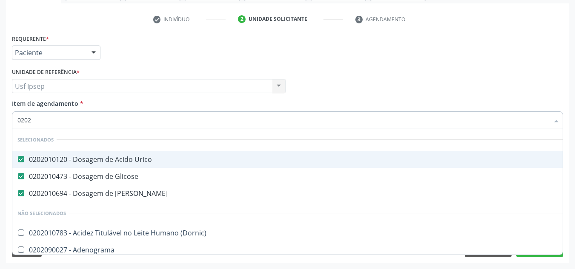
checkbox Creatinina "false"
checkbox Zinco "true"
checkbox Completo "false"
type input "020201"
checkbox Gestante "true"
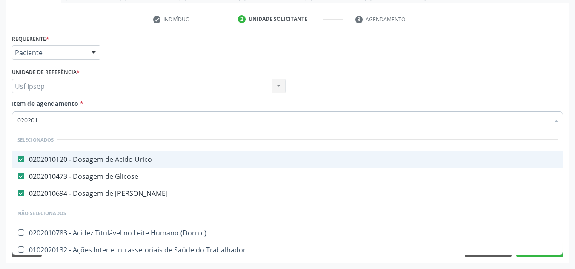
type input "0202010"
checkbox Ionizavel "true"
checkbox Creatinina "false"
type input "02020106"
checkbox Ureia "false"
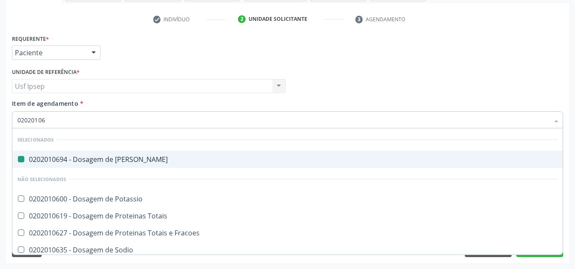
type input "020201067"
checkbox Ureia "false"
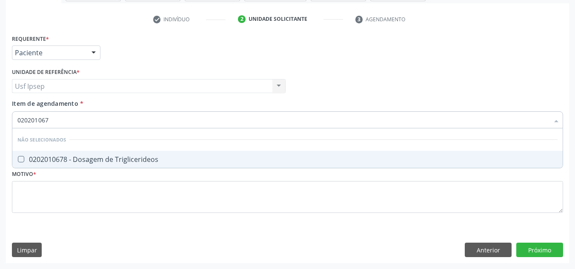
type input "0202010678"
click at [20, 160] on Triglicerideos at bounding box center [21, 159] width 6 height 6
click at [18, 160] on Triglicerideos "checkbox" at bounding box center [15, 160] width 6 height 6
checkbox Triglicerideos "true"
click at [53, 121] on input "0202010678" at bounding box center [283, 120] width 532 height 17
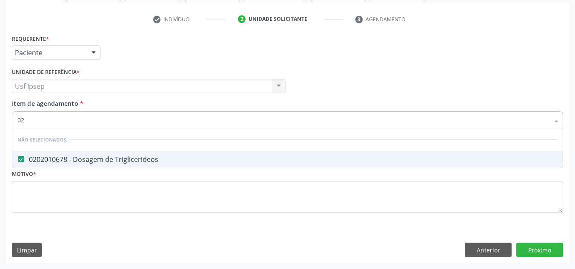
type input "0"
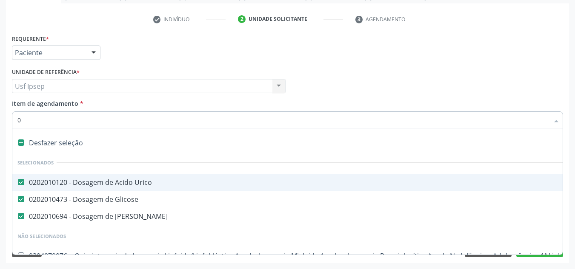
type input "02"
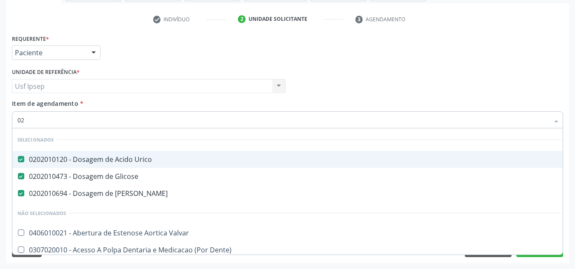
checkbox Creatinina "true"
checkbox Triglicerideos "true"
type input "020"
checkbox Descompressiva "true"
checkbox Pediátrico "true"
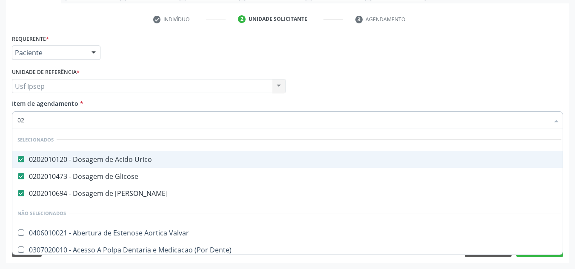
checkbox Creatinina "false"
type input "0202"
checkbox Aberto\) "true"
checkbox 67 "true"
checkbox Colo "true"
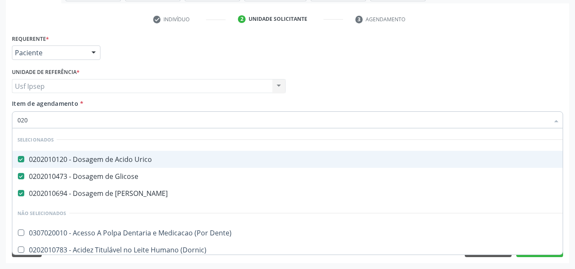
checkbox Creatinina "false"
type input "02020"
checkbox Calcio "true"
checkbox Creatinina "false"
checkbox Funcional "true"
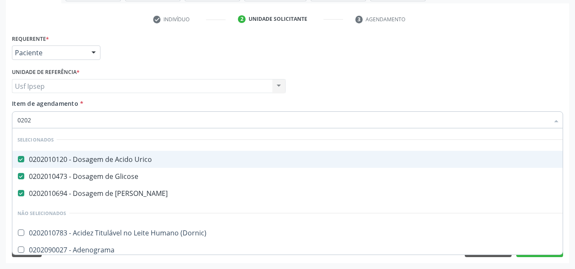
checkbox Triglicerideos "false"
checkbox Zinco "true"
checkbox Completo "false"
type input "020201"
checkbox Gestante "true"
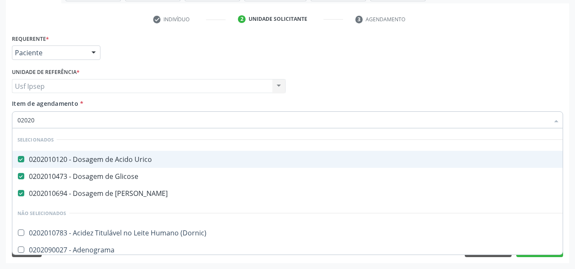
checkbox D "true"
type input "0202010"
checkbox Ionizavel "true"
checkbox Creatinina "false"
checkbox Muco-Proteinas "true"
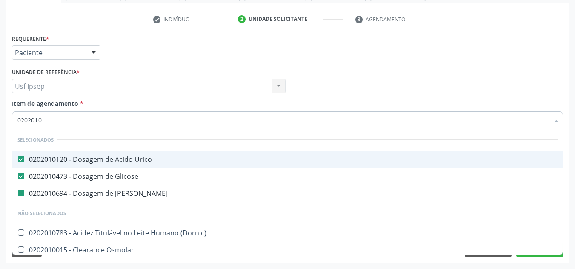
type input "02020106"
checkbox Ureia "false"
checkbox Dosagens\) "true"
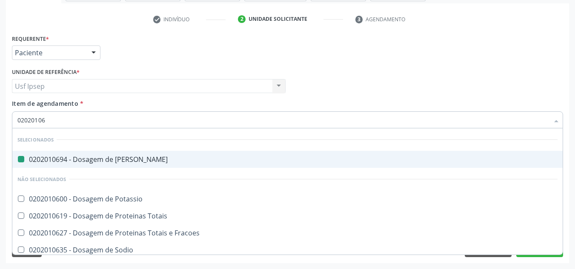
type input "020201064"
checkbox Ureia "false"
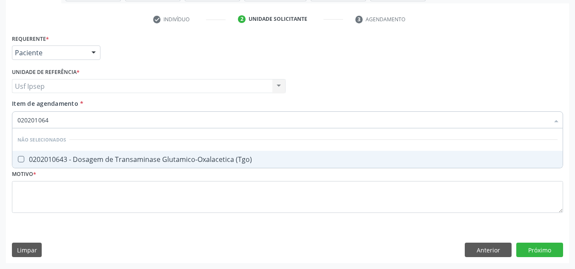
type input "0202010643"
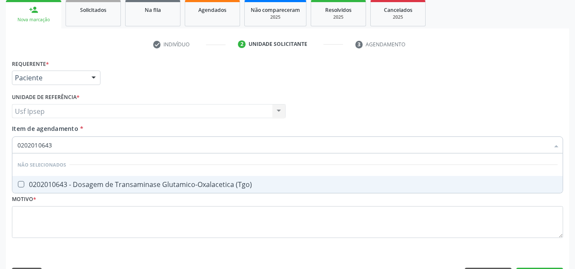
scroll to position [110, 0]
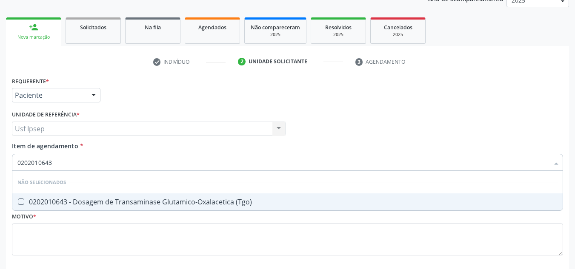
click at [22, 203] on \(Tgo\) at bounding box center [21, 202] width 6 height 6
click at [18, 203] on \(Tgo\) "checkbox" at bounding box center [15, 202] width 6 height 6
checkbox \(Tgo\) "true"
click at [56, 163] on input "0202010643" at bounding box center [283, 162] width 532 height 17
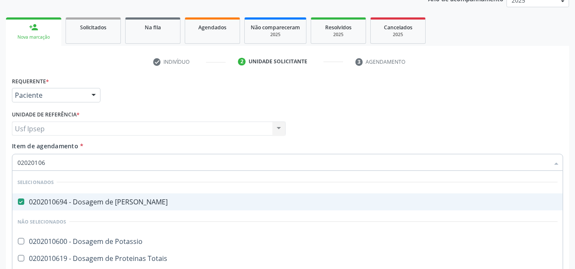
type input "0202010"
checkbox Potassio "true"
checkbox \(Tgo\) "false"
checkbox Triglicerideos "false"
type input "0"
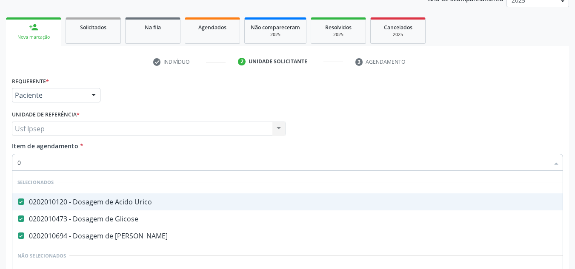
type input "02"
checkbox Gastrico "true"
checkbox Bronco-Alveolar "true"
checkbox Citopatológico "true"
type input "020"
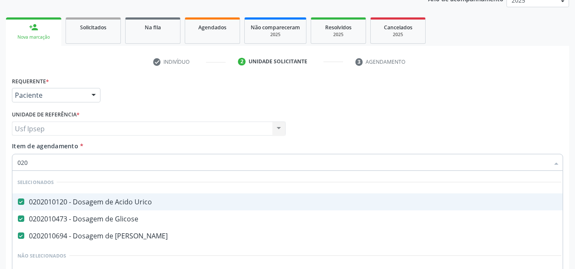
checkbox Descompressiva "true"
checkbox Pescoço "true"
checkbox Pediátrico "true"
checkbox Creatinina "false"
checkbox \(Tgo\) "false"
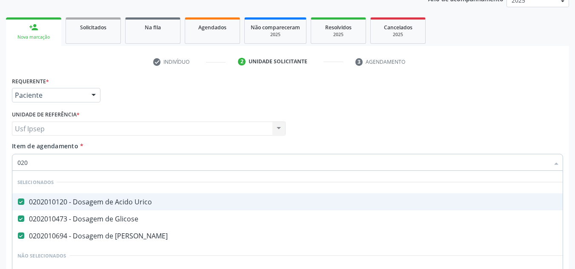
type input "0202"
checkbox Aberto\) "true"
checkbox Pancreas "true"
checkbox 67 "true"
checkbox Colo "true"
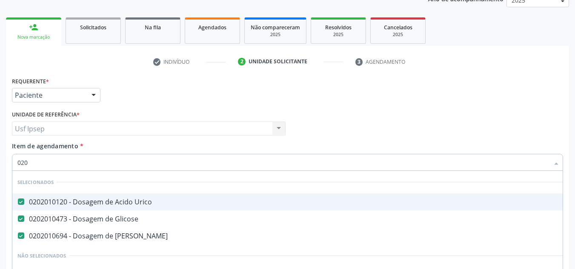
checkbox Creatinina "false"
type input "02020"
checkbox Calcio "true"
checkbox Creatinina "false"
checkbox Prolactina "true"
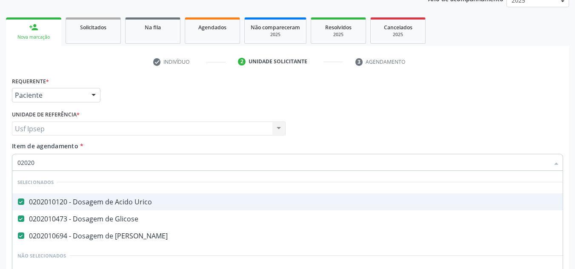
checkbox Funcional "true"
checkbox \(Tgo\) "false"
checkbox Triglicerideos "false"
checkbox Zinco "true"
checkbox Completo "false"
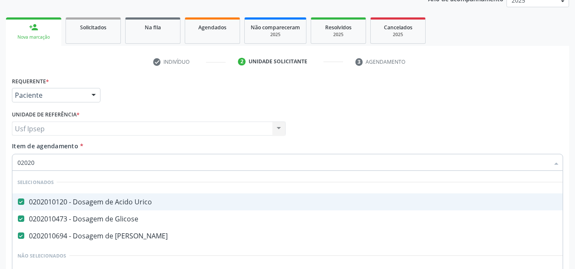
type input "020201"
checkbox Gestante "true"
checkbox 17-Alfa-Hidroxiprogesterona "true"
checkbox D "true"
type input "0202010"
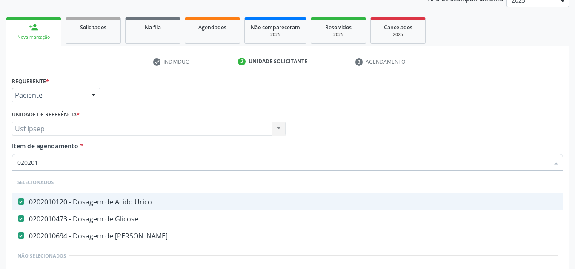
checkbox Ionizavel "true"
checkbox Creatinina "false"
checkbox Leucino-Aminopeptidase "true"
checkbox Muco-Proteinas "true"
checkbox \(Tgo\) "false"
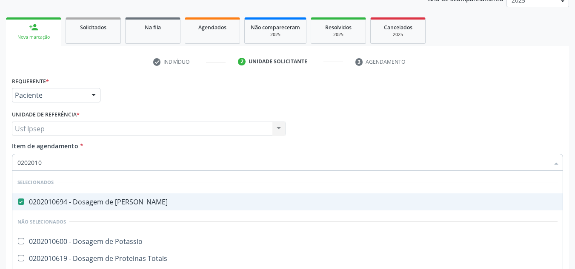
type input "02020106"
checkbox Potassio "false"
checkbox \(Tgo\) "true"
checkbox Triglicerideos "true"
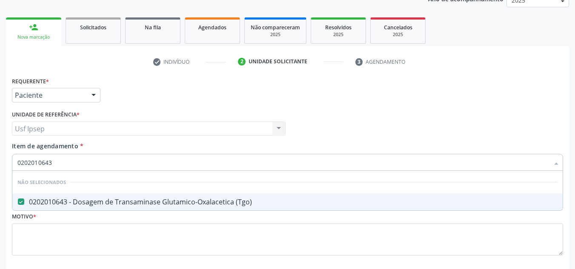
click at [57, 161] on input "0202010643" at bounding box center [283, 162] width 532 height 17
type input "0"
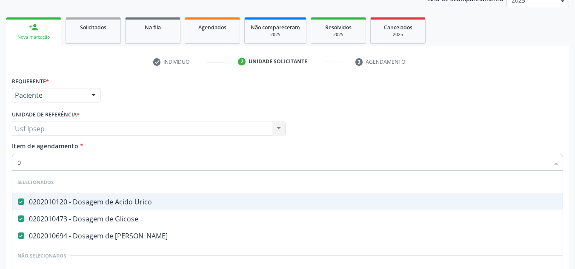
type input "02"
checkbox Gastrico "true"
checkbox Bronco-Alveolar "true"
checkbox Citopatológico "true"
type input "020"
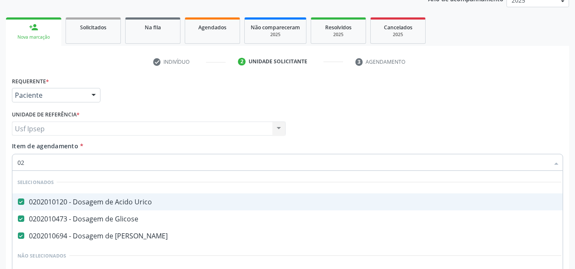
checkbox Descompressiva "true"
checkbox Pescoço "true"
checkbox Pediátrico "true"
checkbox Creatinina "false"
checkbox \(Tgo\) "false"
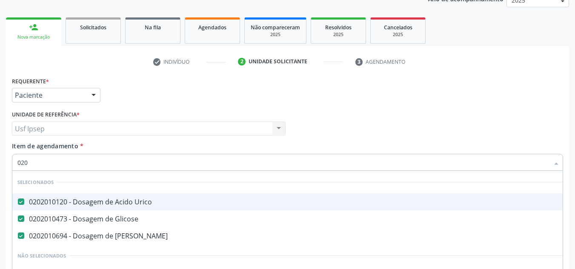
type input "0202"
checkbox Aberto\) "true"
checkbox Pancreas "true"
checkbox 67 "true"
checkbox Colo "true"
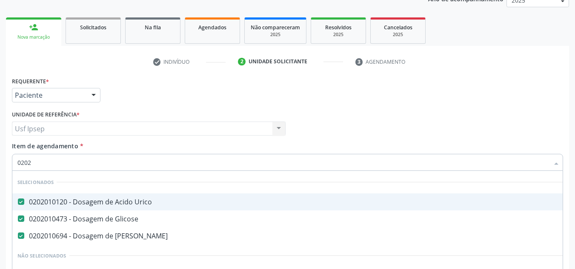
checkbox Creatinina "false"
type input "02020"
checkbox Calcio "true"
checkbox Creatinina "false"
checkbox Prolactina "true"
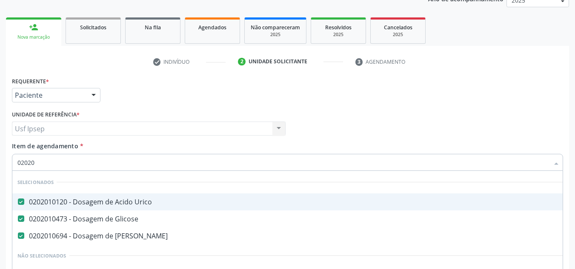
checkbox Funcional "true"
checkbox \(Tgo\) "false"
checkbox Triglicerideos "false"
checkbox Zinco "true"
checkbox Completo "false"
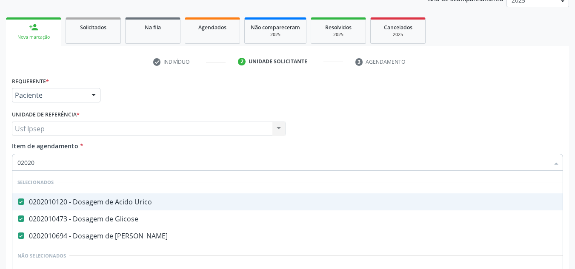
type input "020201"
checkbox Gestante "true"
checkbox 17-Alfa-Hidroxiprogesterona "true"
checkbox D "true"
type input "0202010"
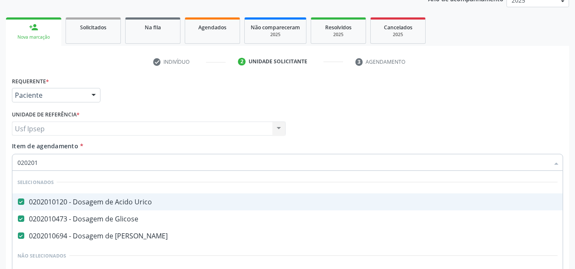
checkbox Ionizavel "true"
checkbox Creatinina "false"
checkbox Leucino-Aminopeptidase "true"
checkbox Muco-Proteinas "true"
checkbox \(Tgo\) "false"
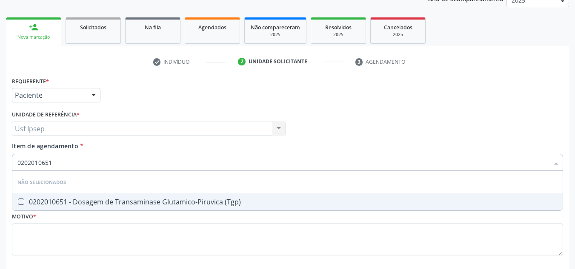
click at [19, 202] on \(Tgp\) at bounding box center [21, 202] width 6 height 6
click at [18, 202] on \(Tgp\) "checkbox" at bounding box center [15, 202] width 6 height 6
click at [52, 161] on input "0202010651" at bounding box center [283, 162] width 532 height 17
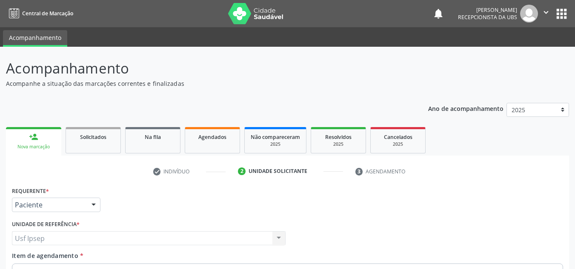
scroll to position [110, 0]
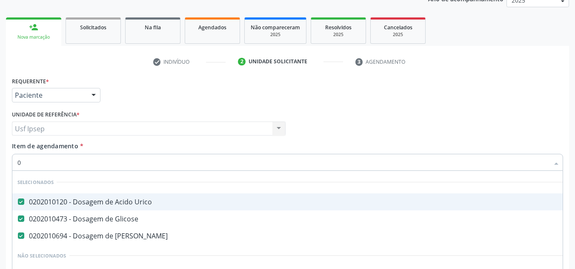
type input "02"
checkbox Coração "true"
checkbox Urina "false"
checkbox Unilateral "true"
checkbox Comprimido\) "true"
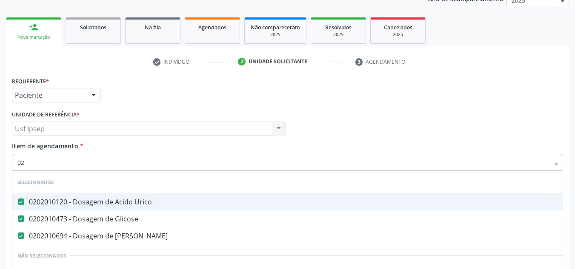
checkbox Gastrico "true"
checkbox Bexiga "true"
checkbox Comprimido\) "true"
checkbox Bronco-Alveolar "true"
checkbox Leprae "true"
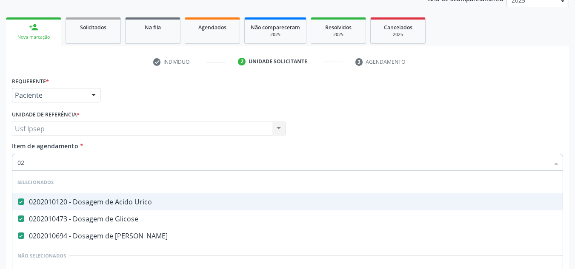
checkbox Citopatológico "true"
type input "020"
checkbox Terapeutica "true"
checkbox Urina "false"
checkbox Creatinina "true"
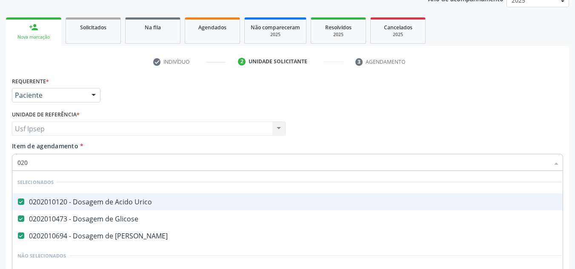
checkbox Anos\) "true"
checkbox Descompressiva "true"
checkbox Osmolalidade "true"
checkbox Reumatoide "false"
checkbox Pernoite "true"
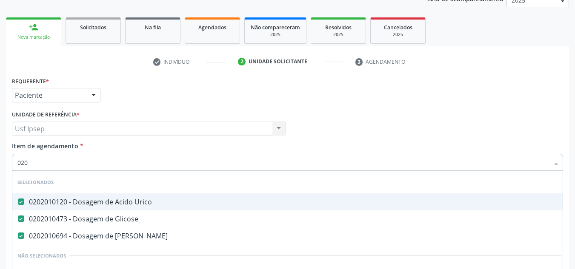
checkbox Pescoço "true"
checkbox Artéria "true"
checkbox Pediátrico "true"
checkbox Total "false"
checkbox Creatinina "false"
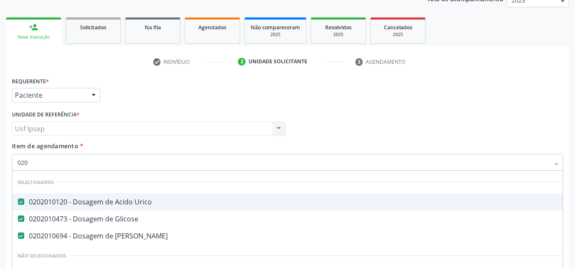
checkbox \(Tsh\) "false"
checkbox Reativa "false"
checkbox \(Tgo\) "false"
checkbox \(Tgp\) "false"
type input "0202"
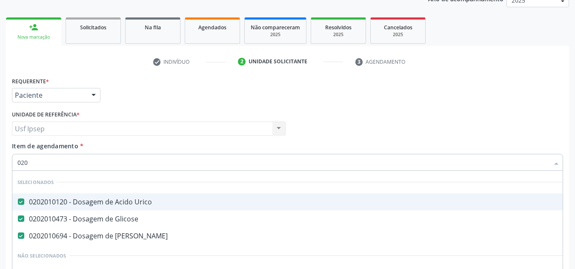
checkbox Capsula\) "true"
checkbox Urina "false"
checkbox Não\) "true"
checkbox Puncao "true"
checkbox Aberto\) "true"
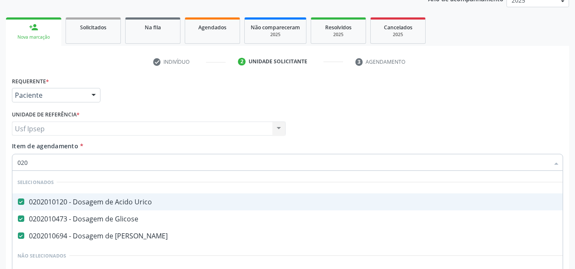
checkbox 8F "true"
checkbox Ativa "true"
checkbox Pancreas "true"
checkbox Paratireoides "true"
checkbox 67 "true"
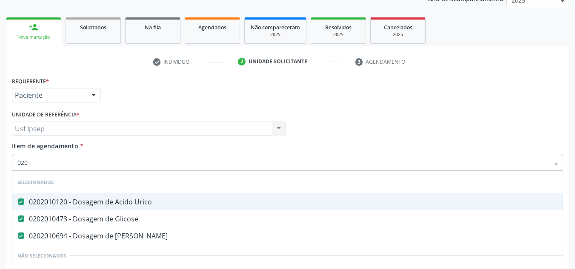
checkbox Colo "true"
checkbox Reumatoide "false"
checkbox Total "false"
checkbox Creatinina "false"
type input "02020"
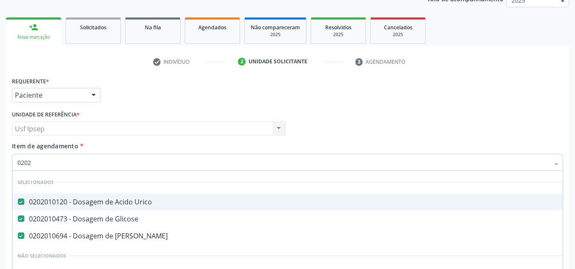
checkbox Bandas\) "true"
checkbox Reumatoide "false"
checkbox Barbituratos "true"
checkbox Calcio "true"
checkbox Total "false"
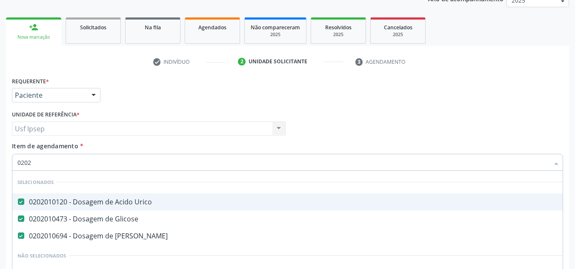
checkbox Creatinina "false"
checkbox Alcalina "true"
checkbox \(Tsh\) "false"
checkbox Insulina "true"
checkbox Prolactina "true"
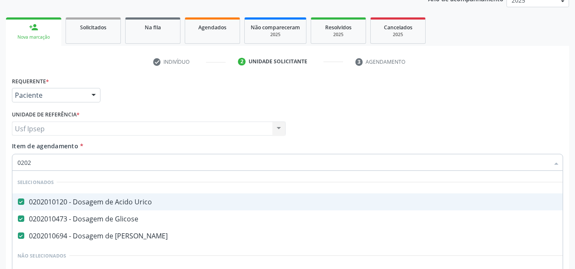
checkbox Funcional "true"
checkbox Reativa "false"
checkbox Funcional "true"
checkbox \(Tgo\) "false"
checkbox \(Tgp\) "false"
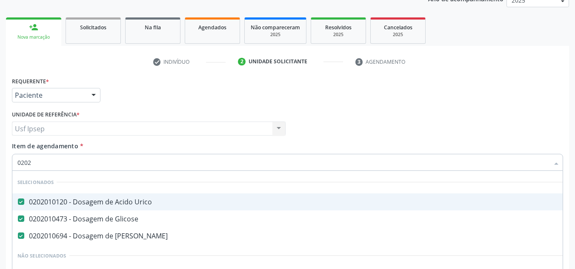
checkbox Triglicerideos "false"
checkbox Zinco "true"
checkbox Completo "false"
type input "020201"
checkbox Urina "false"
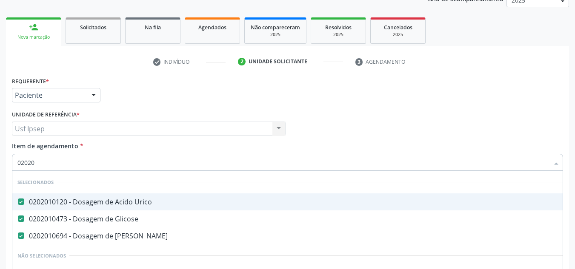
checkbox Molecular "true"
checkbox Gestante "true"
checkbox Reumatoide "false"
checkbox 17-Alfa-Hidroxiprogesterona "true"
checkbox Totais "true"
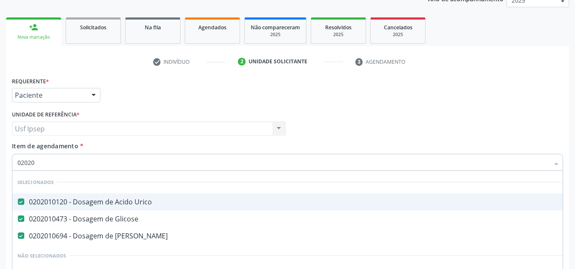
checkbox D "true"
type input "0202010"
checkbox Fracoes "true"
checkbox Ionizavel "true"
checkbox Total "false"
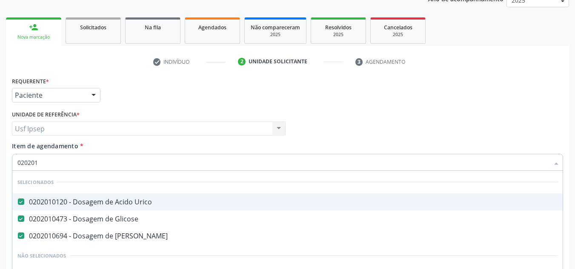
checkbox Creatinina "false"
checkbox Leucino-Aminopeptidase "true"
checkbox Lipase "true"
checkbox Muco-Proteinas "true"
checkbox \(Tgo\) "false"
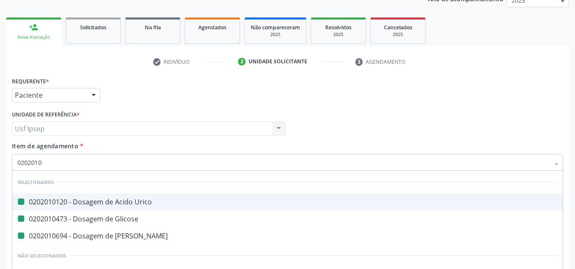
type input "02020105"
checkbox Urico "false"
checkbox Glicose "false"
checkbox Ureia "false"
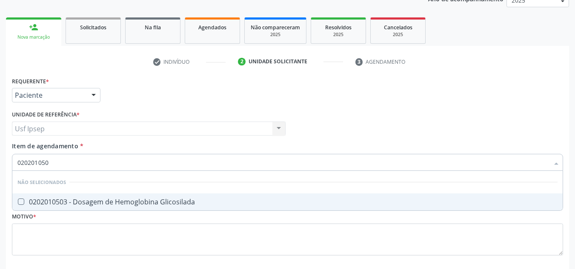
type input "0202010503"
click at [21, 201] on Glicosilada at bounding box center [21, 202] width 6 height 6
click at [18, 201] on Glicosilada "checkbox" at bounding box center [15, 202] width 6 height 6
checkbox Glicosilada "true"
click at [50, 161] on input "0202010503" at bounding box center [283, 162] width 532 height 17
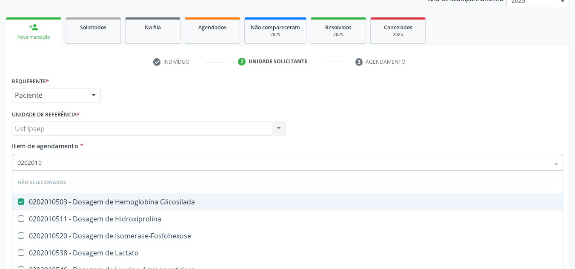
type input "020201"
checkbox Hidroxiprolina "true"
checkbox Isomerase-Fosfohexose "true"
type input "0"
checkbox Magnesio "false"
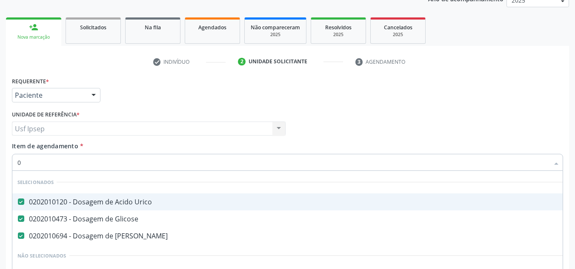
type input "02"
checkbox Coração "true"
checkbox Urina "false"
checkbox Unilateral "true"
checkbox Comprimido\) "true"
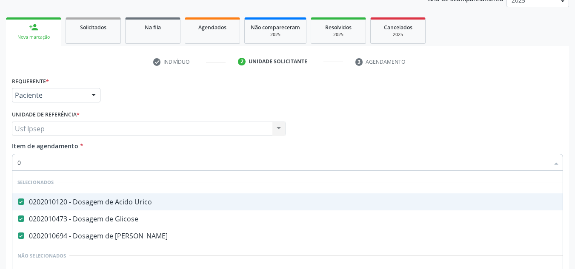
checkbox Gastrico "true"
checkbox Liquorico\) "true"
checkbox Bexiga "true"
checkbox Comprimido\) "true"
checkbox Bronco-Alveolar "true"
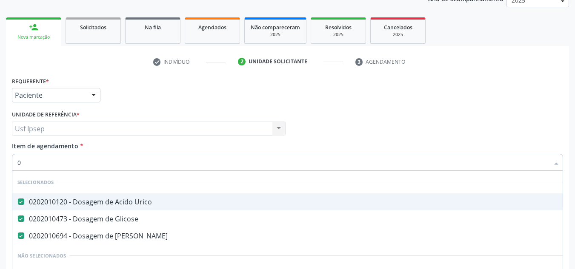
checkbox Leprae "true"
checkbox Citopatológico "true"
type input "020"
checkbox Terapeutica "true"
checkbox Urina "false"
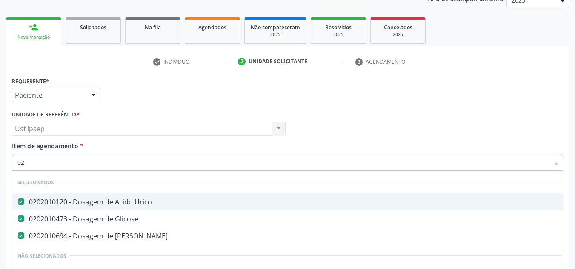
checkbox Creatinina "true"
checkbox Anos\) "true"
checkbox Descompressiva "true"
checkbox Dosagens\) "true"
checkbox Osmolalidade "true"
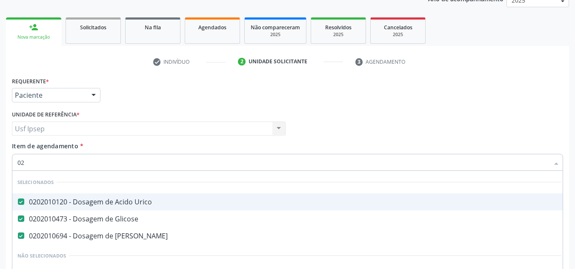
checkbox Reumatoide "false"
checkbox Pernoite "true"
checkbox Pescoço "true"
checkbox Artéria "true"
checkbox Pediátrico "true"
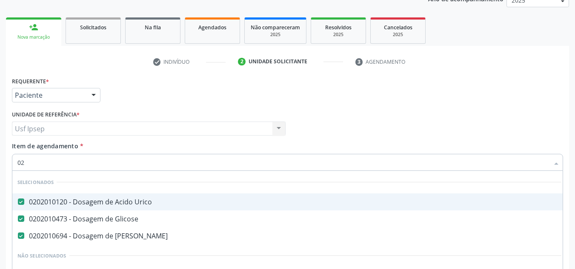
checkbox Total "false"
checkbox Creatinina "false"
checkbox Glicosilada "false"
checkbox \(Tsh\) "false"
checkbox Reativa "false"
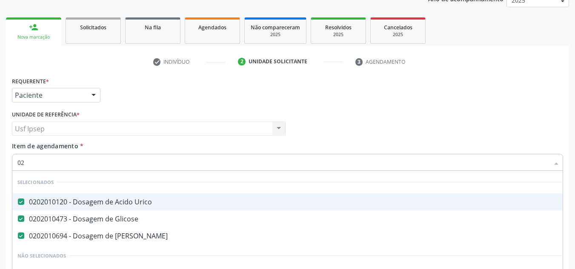
checkbox \(Tgo\) "false"
checkbox \(Tgp\) "false"
type input "0206"
checkbox Urico "false"
checkbox Glicose "false"
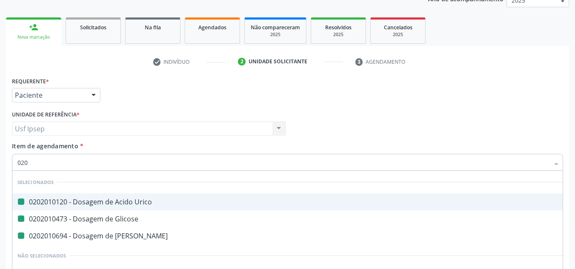
checkbox Ureia "false"
checkbox Urina "false"
checkbox Central "true"
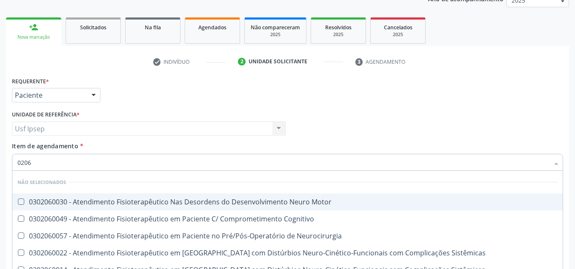
type input "02060"
checkbox \(Tsh\) "true"
checkbox Progesterona "false"
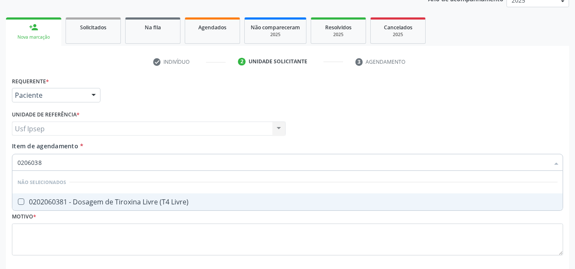
type input "02060381"
click at [19, 201] on Livre\) at bounding box center [21, 202] width 6 height 6
click at [18, 201] on Livre\) "checkbox" at bounding box center [15, 202] width 6 height 6
checkbox Livre\) "true"
click at [45, 162] on input "02060381" at bounding box center [283, 162] width 532 height 17
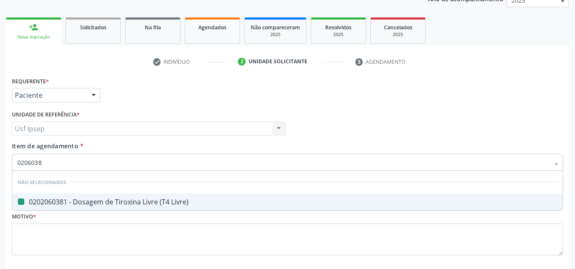
type input "020603"
checkbox Livre\) "false"
type input "0"
checkbox Livre\) "true"
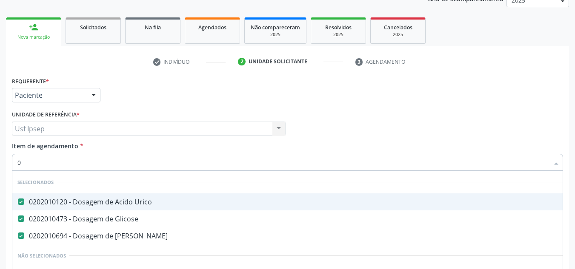
type input "02"
checkbox Coração "true"
checkbox Urina "false"
checkbox Unilateral "true"
checkbox Comprimido\) "true"
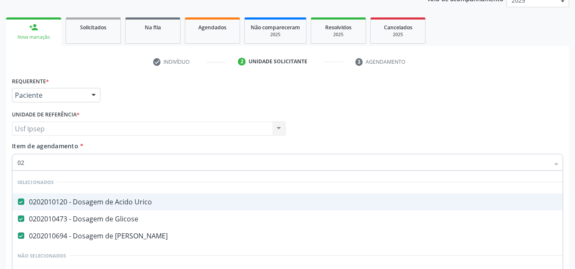
checkbox Gastrico "true"
checkbox Liquorico\) "true"
checkbox Bexiga "true"
checkbox Comprimido\) "true"
checkbox Doadora\) "true"
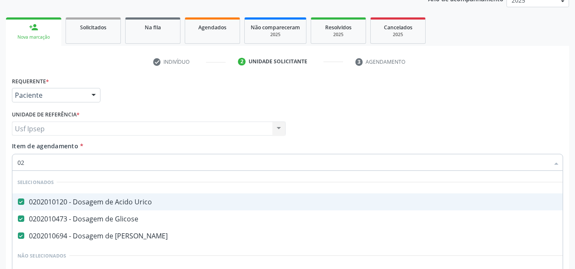
checkbox Bronco-Alveolar "true"
checkbox Leprae "true"
checkbox Citopatológico "true"
type input "020"
checkbox Terapeutica "true"
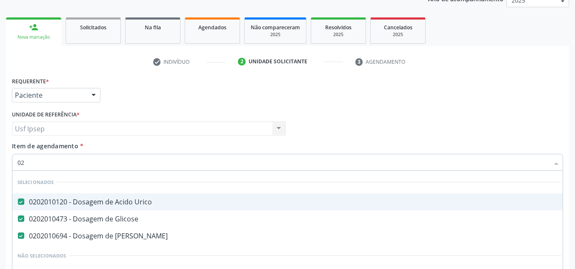
checkbox Urina "false"
checkbox Creatinina "true"
checkbox Anos\) "true"
checkbox Descompressiva "true"
checkbox Dosagens\) "true"
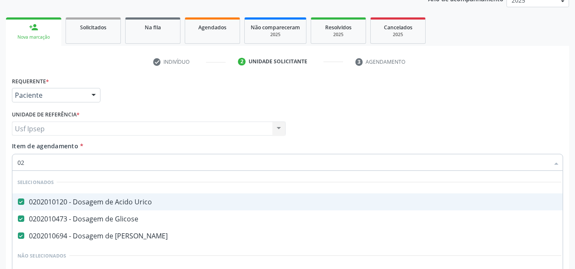
checkbox Osmolalidade "true"
checkbox Reumatoide "false"
checkbox Pernoite "true"
checkbox Bloqueio "true"
checkbox Pescoço "true"
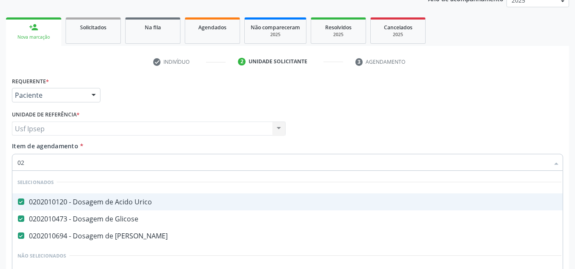
checkbox Artéria "true"
checkbox Pediátrico "true"
checkbox Total "false"
checkbox Creatinina "false"
checkbox Glicosilada "false"
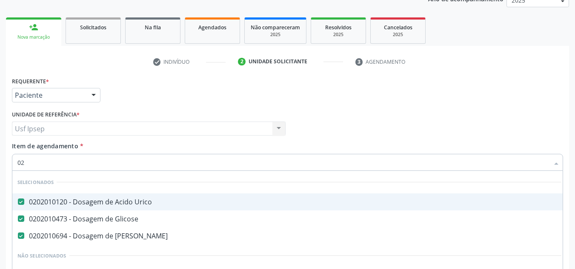
checkbox \(Tsh\) "false"
checkbox Reativa "false"
checkbox Livre\) "false"
checkbox \(Tgo\) "false"
checkbox \(Tgp\) "false"
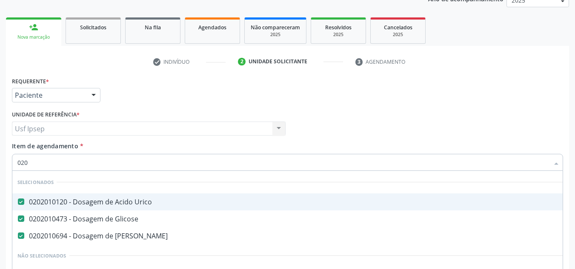
type input "0202"
checkbox Capsula\) "true"
checkbox Urina "false"
checkbox Não\) "true"
checkbox Puncao "true"
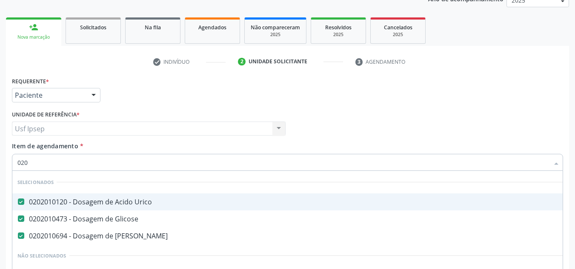
checkbox Aberto\) "true"
checkbox Percutanea "true"
checkbox 8F "true"
checkbox Ativa "true"
checkbox Inteiro\) "true"
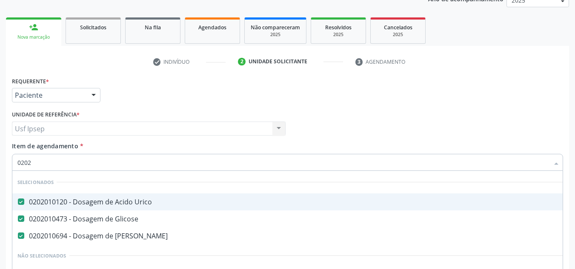
checkbox Pancreas "true"
checkbox Paratireoides "true"
checkbox 67 "true"
checkbox Colo "true"
checkbox Reumatoide "false"
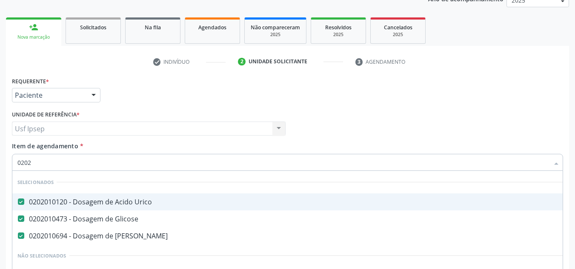
checkbox Total "false"
checkbox Creatinina "false"
type input "02020"
checkbox Bandas\) "true"
checkbox Reumatoide "false"
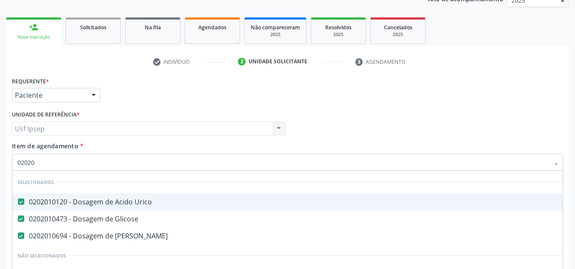
checkbox Barbituratos "true"
checkbox Calcio "true"
checkbox Total "false"
checkbox Creatinina "false"
checkbox Serico "true"
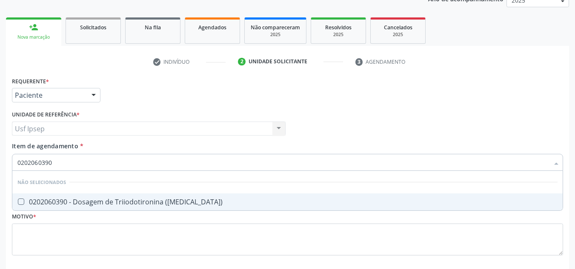
click at [23, 198] on span "0202060390 - Dosagem de Triiodotironina ([MEDICAL_DATA])" at bounding box center [287, 202] width 550 height 17
click at [55, 162] on input "0202060390" at bounding box center [283, 162] width 532 height 17
click at [20, 198] on span "0202030105 - Dosagem de Antigeno Prostatico Especifico (Psa)" at bounding box center [287, 202] width 550 height 17
click at [53, 161] on input "0202030105" at bounding box center [283, 162] width 532 height 17
click at [21, 200] on Ldl at bounding box center [21, 202] width 6 height 6
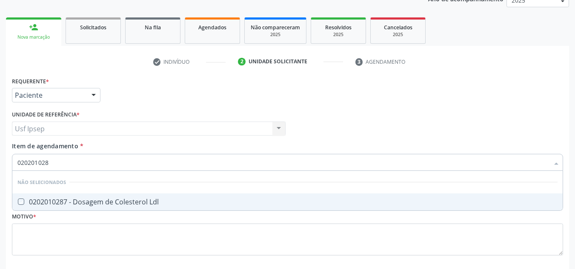
click at [18, 200] on Ldl "checkbox" at bounding box center [15, 202] width 6 height 6
click at [49, 159] on input "020201028" at bounding box center [283, 162] width 532 height 17
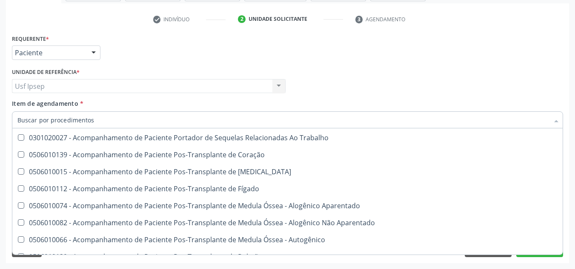
scroll to position [638, 0]
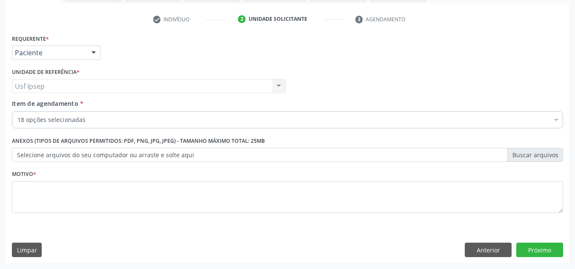
click at [56, 107] on span "Item de agendamento" at bounding box center [45, 104] width 66 height 8
click at [17, 112] on input "Item de agendamento *" at bounding box center [17, 120] width 0 height 17
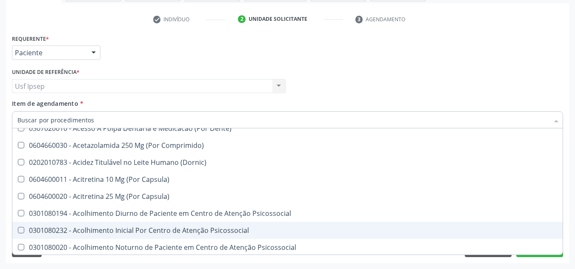
scroll to position [468, 0]
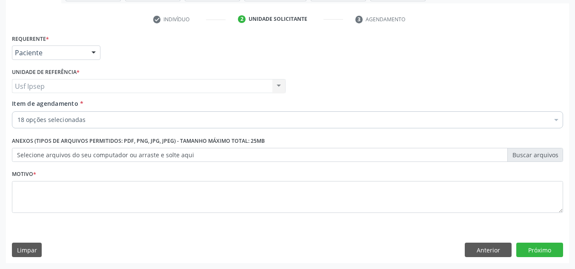
click at [516, 50] on div "Requerente * Paciente Médico(a) Enfermeiro(a) Paciente Nenhum resultado encontr…" at bounding box center [287, 48] width 555 height 33
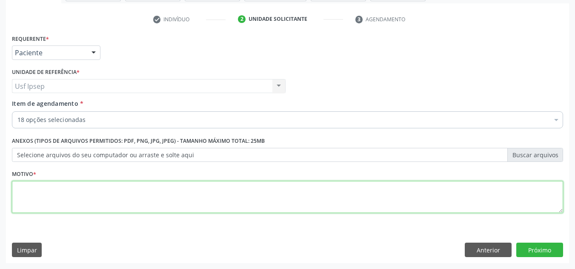
click at [15, 196] on textarea at bounding box center [287, 197] width 551 height 32
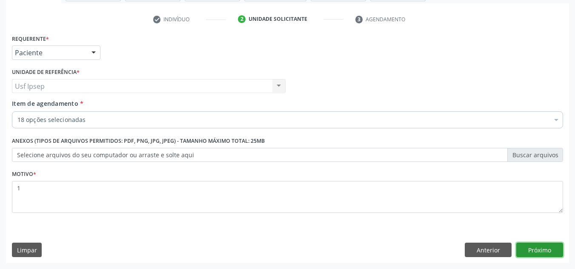
click at [538, 254] on button "Próximo" at bounding box center [539, 250] width 47 height 14
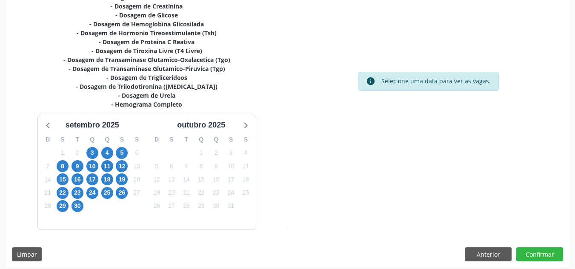
scroll to position [253, 0]
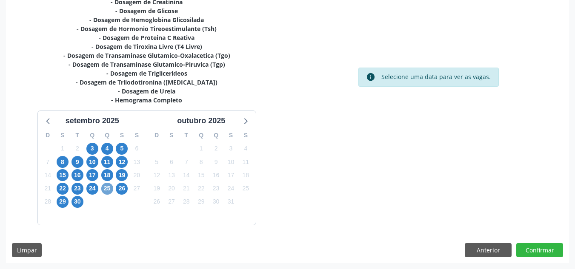
click at [109, 188] on span "25" at bounding box center [107, 189] width 12 height 12
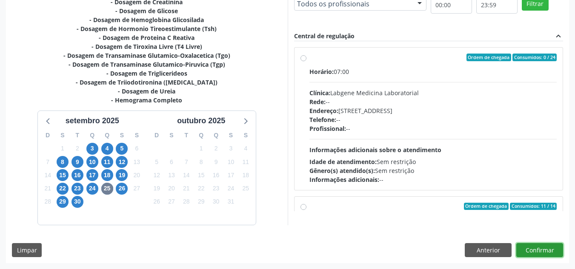
drag, startPoint x: 551, startPoint y: 252, endPoint x: 556, endPoint y: 250, distance: 5.0
click at [556, 250] on button "Confirmar" at bounding box center [539, 250] width 47 height 14
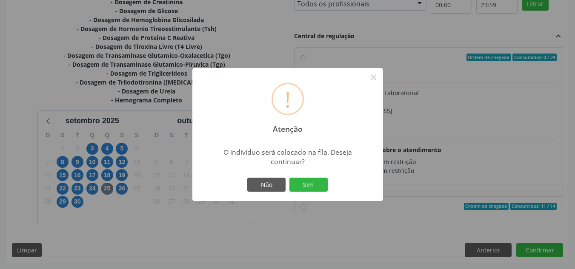
click at [338, 86] on div "! Atenção ×" at bounding box center [287, 104] width 191 height 73
click at [260, 29] on div "! Atenção × O indivíduo será colocado na fila. Deseja continuar? Não Sim" at bounding box center [287, 134] width 575 height 269
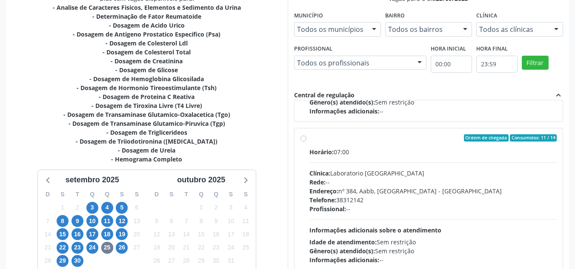
scroll to position [210, 0]
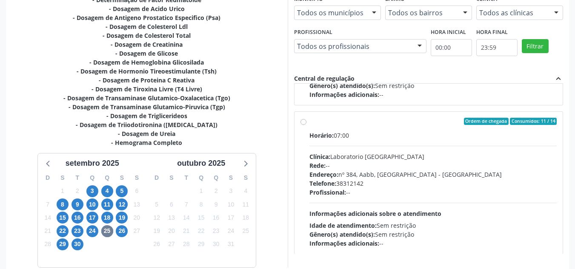
click at [309, 121] on label "Ordem de chegada Consumidos: 11 / 14 Horário: 07:00 Clínica: Laboratorio Sao Fr…" at bounding box center [433, 183] width 248 height 131
click at [303, 121] on input "Ordem de chegada Consumidos: 11 / 14 Horário: 07:00 Clínica: Laboratorio Sao Fr…" at bounding box center [304, 122] width 6 height 8
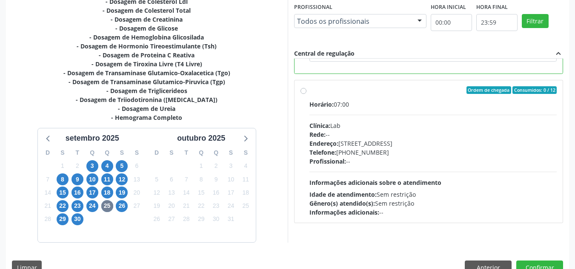
scroll to position [253, 0]
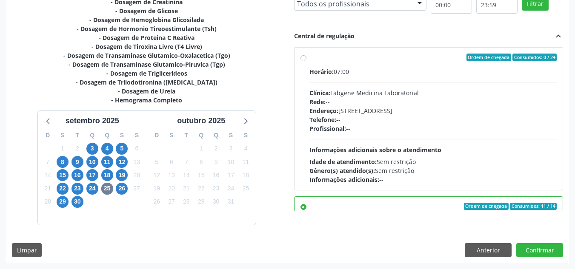
scroll to position [341, 0]
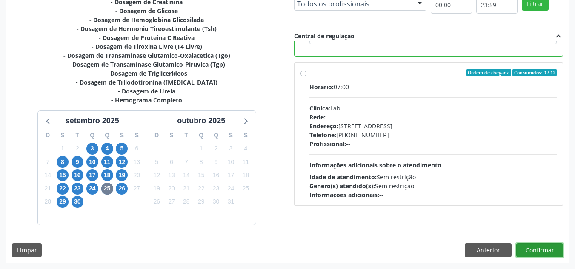
click at [534, 249] on button "Confirmar" at bounding box center [539, 250] width 47 height 14
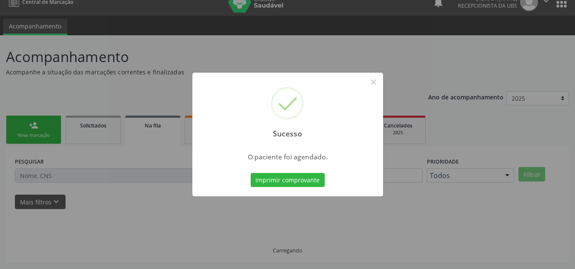
scroll to position [0, 0]
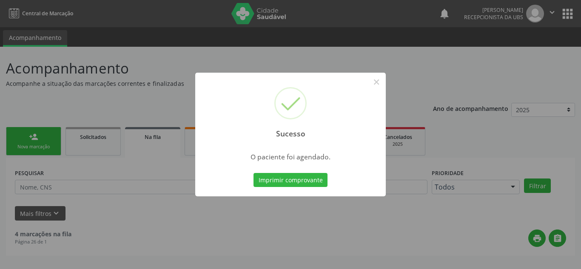
click at [378, 99] on div "Sucesso ×" at bounding box center [290, 109] width 191 height 73
click at [380, 80] on button "×" at bounding box center [376, 82] width 14 height 14
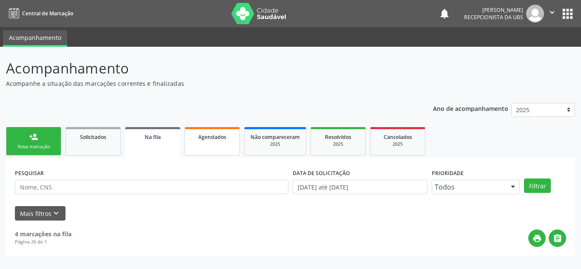
click at [209, 137] on span "Agendados" at bounding box center [212, 137] width 28 height 7
select select "8"
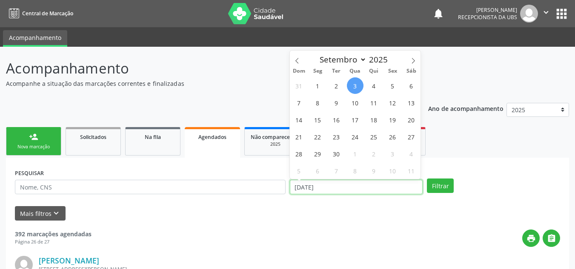
click at [293, 187] on input "[DATE]" at bounding box center [356, 187] width 133 height 14
click at [375, 140] on span "25" at bounding box center [374, 137] width 17 height 17
type input "25/09/2025"
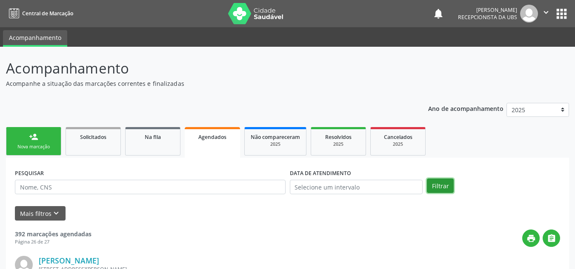
click at [438, 188] on button "Filtrar" at bounding box center [440, 186] width 27 height 14
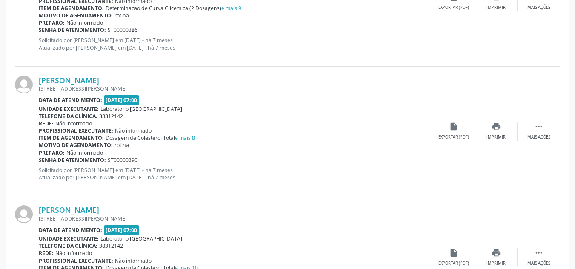
scroll to position [1923, 0]
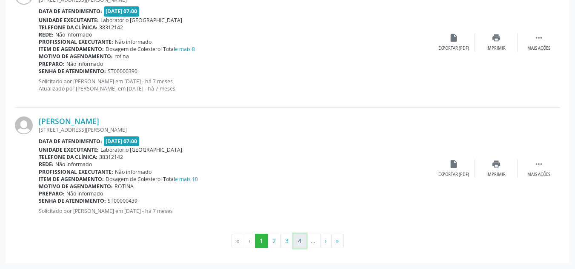
click at [298, 244] on button "4" at bounding box center [299, 241] width 13 height 14
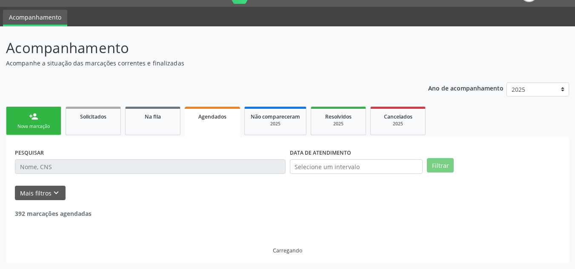
scroll to position [1858, 0]
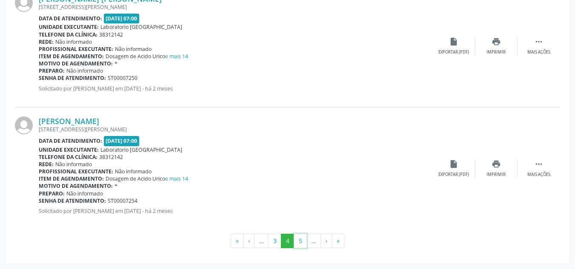
click at [298, 244] on button "5" at bounding box center [300, 241] width 13 height 14
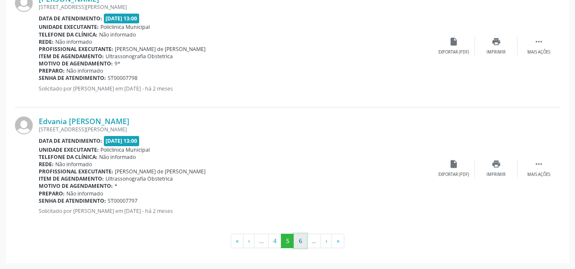
click at [304, 242] on button "6" at bounding box center [300, 241] width 13 height 14
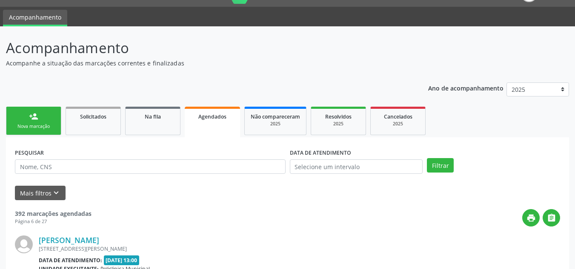
scroll to position [1865, 0]
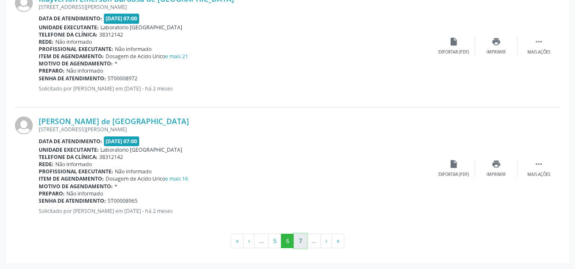
click at [302, 240] on button "7" at bounding box center [300, 241] width 13 height 14
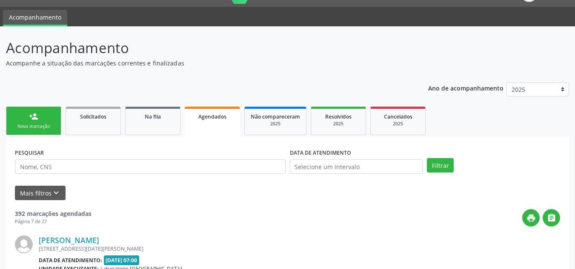
scroll to position [1858, 0]
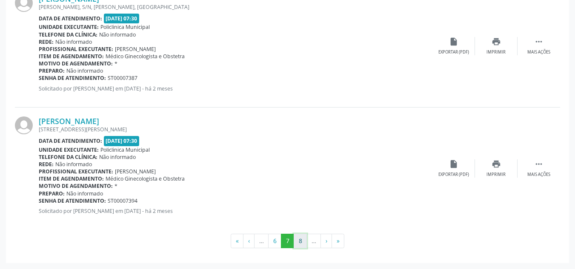
click at [298, 243] on button "8" at bounding box center [300, 241] width 13 height 14
click at [298, 243] on button "9" at bounding box center [300, 241] width 13 height 14
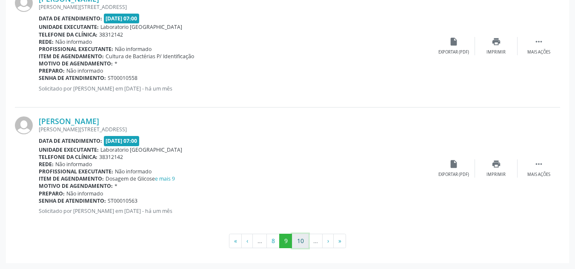
click at [298, 241] on button "10" at bounding box center [300, 241] width 17 height 14
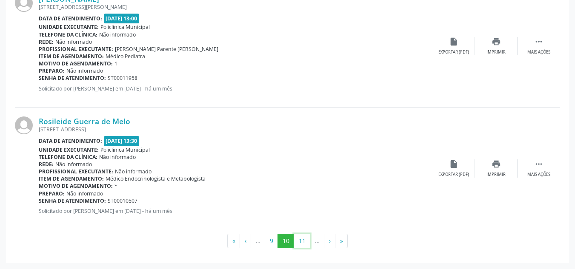
click at [298, 241] on button "11" at bounding box center [302, 241] width 17 height 14
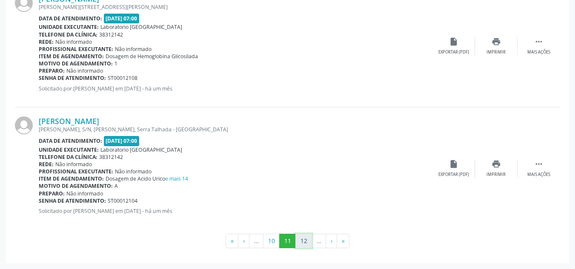
click at [307, 241] on button "12" at bounding box center [303, 241] width 17 height 14
click at [306, 240] on button "13" at bounding box center [303, 241] width 17 height 14
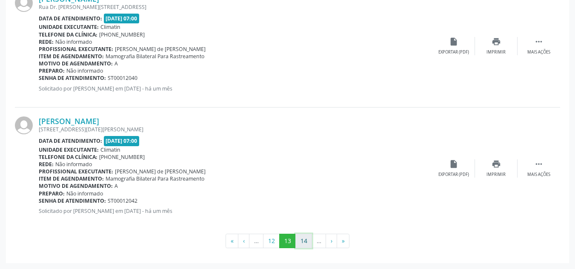
click at [306, 236] on button "14" at bounding box center [303, 241] width 17 height 14
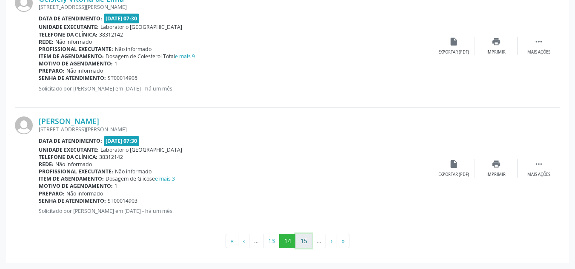
click at [301, 240] on button "15" at bounding box center [303, 241] width 17 height 14
click at [303, 243] on button "16" at bounding box center [303, 241] width 17 height 14
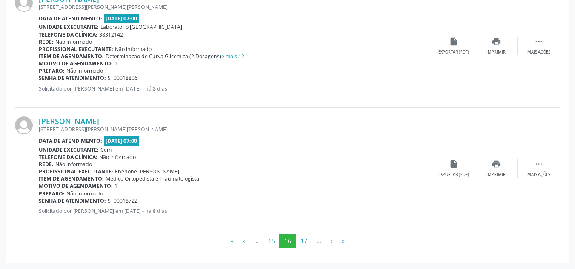
click at [303, 243] on button "17" at bounding box center [303, 241] width 17 height 14
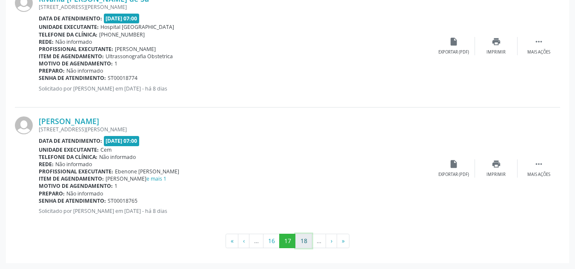
click at [303, 246] on button "18" at bounding box center [303, 241] width 17 height 14
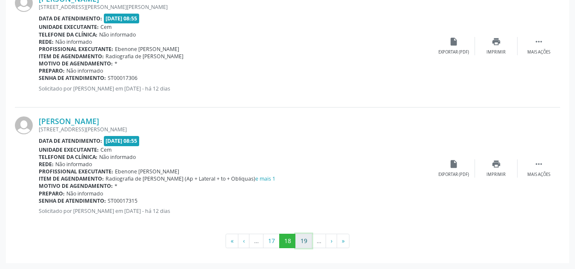
click at [303, 242] on button "19" at bounding box center [303, 241] width 17 height 14
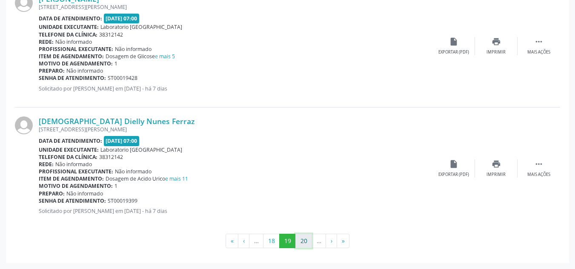
click at [301, 241] on button "20" at bounding box center [303, 241] width 17 height 14
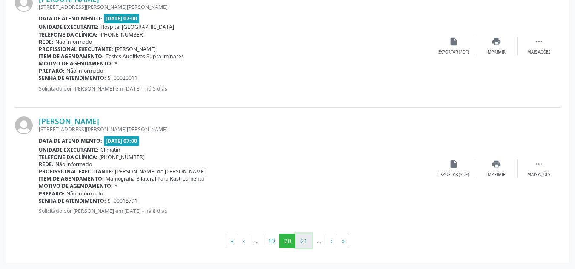
click at [308, 244] on button "21" at bounding box center [303, 241] width 17 height 14
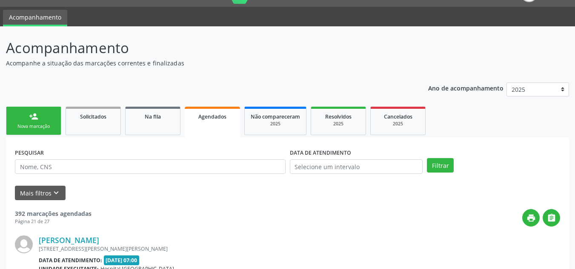
scroll to position [0, 0]
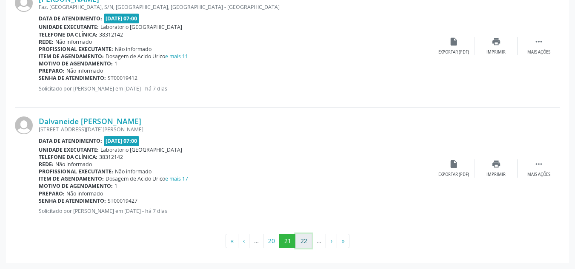
click at [303, 243] on button "22" at bounding box center [303, 241] width 17 height 14
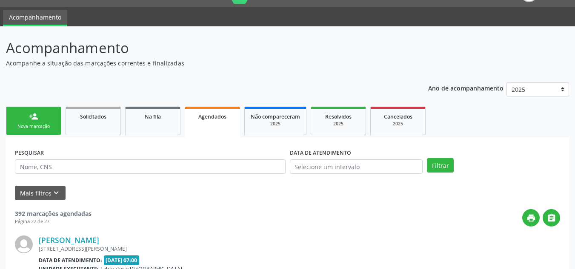
scroll to position [1858, 0]
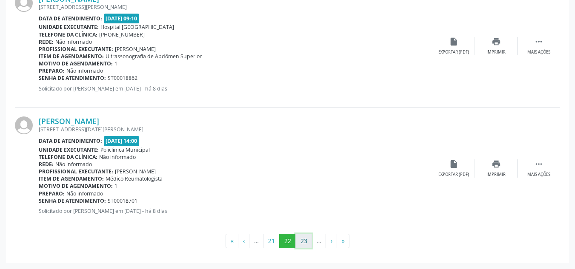
click at [301, 238] on button "23" at bounding box center [303, 241] width 17 height 14
click at [305, 243] on button "24" at bounding box center [303, 241] width 17 height 14
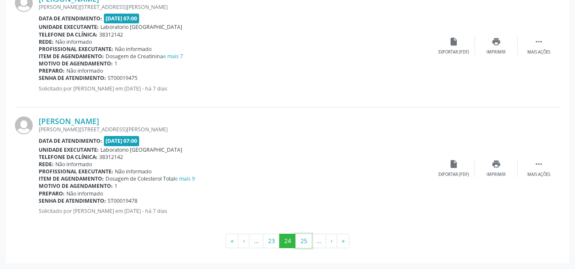
click at [304, 246] on button "25" at bounding box center [303, 241] width 17 height 14
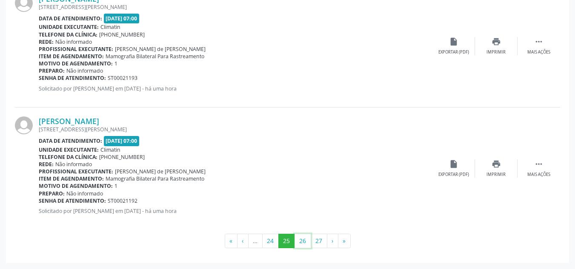
click at [304, 246] on button "26" at bounding box center [303, 241] width 17 height 14
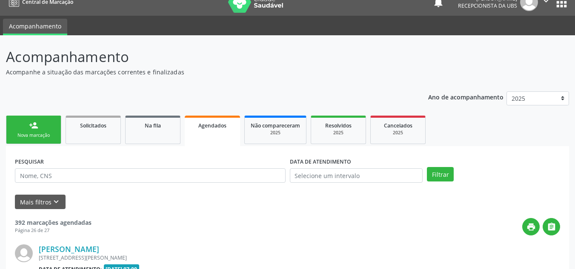
scroll to position [0, 0]
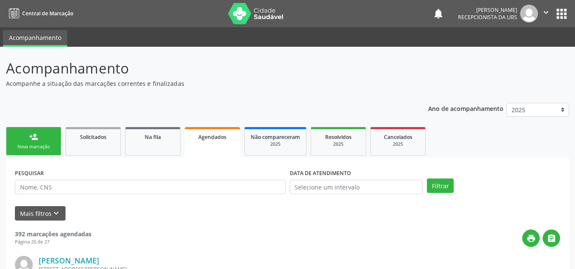
click at [34, 148] on div "Nova marcação" at bounding box center [33, 147] width 43 height 6
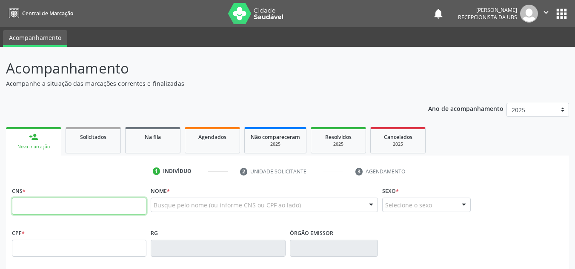
click at [16, 204] on input "text" at bounding box center [79, 206] width 135 height 17
click at [14, 205] on input "text" at bounding box center [79, 206] width 135 height 17
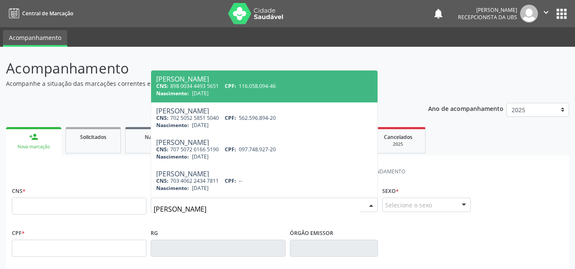
type input "[PERSON_NAME]"
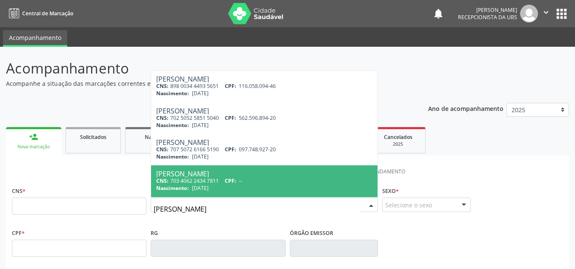
click at [180, 176] on div "[PERSON_NAME]" at bounding box center [264, 174] width 216 height 7
type input "703 4062 2434 7811"
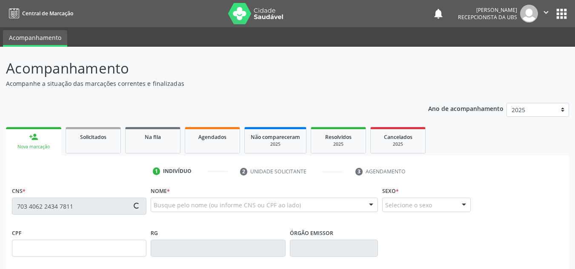
type input "[DATE]"
type input "[PERSON_NAME][DATE]"
type input "[PHONE_NUMBER]"
type input "18"
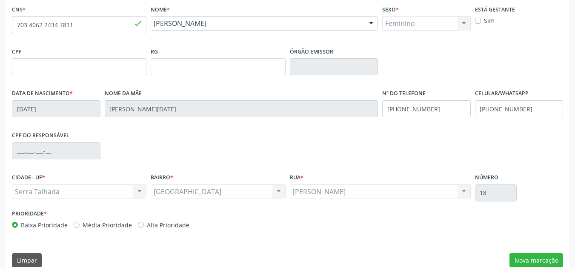
scroll to position [192, 0]
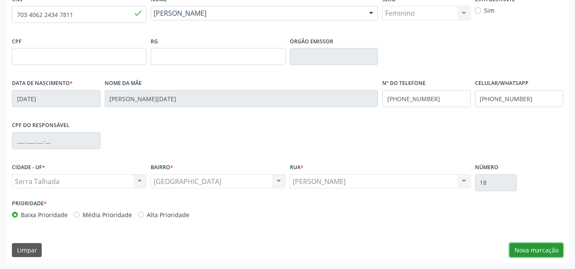
click at [526, 248] on button "Nova marcação" at bounding box center [536, 250] width 54 height 14
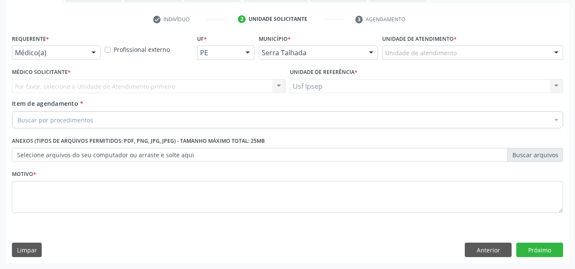
click at [23, 105] on span "Item de agendamento" at bounding box center [45, 104] width 66 height 8
click at [17, 112] on input "Item de agendamento *" at bounding box center [17, 120] width 0 height 17
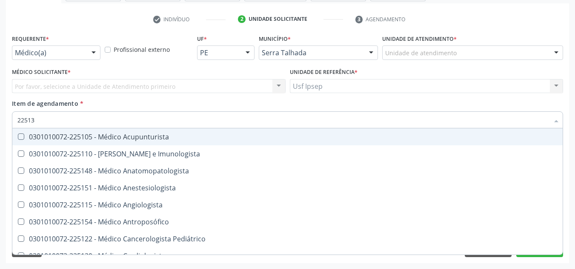
type input "225133"
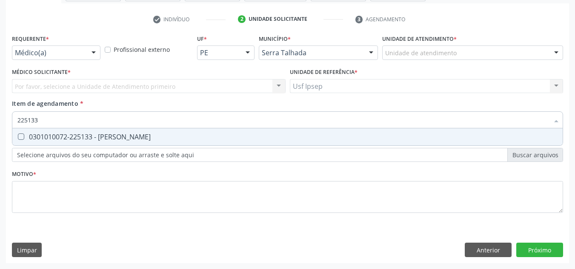
click at [20, 136] on Psiquiatra at bounding box center [21, 137] width 6 height 6
click at [18, 136] on Psiquiatra "checkbox" at bounding box center [15, 137] width 6 height 6
checkbox Psiquiatra "true"
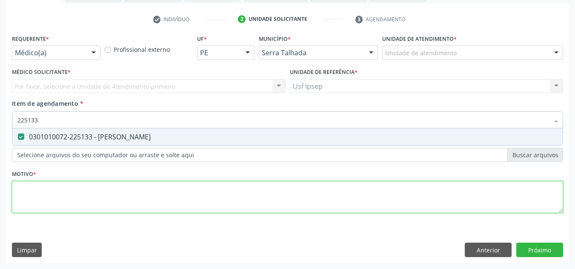
click at [24, 193] on div "Requerente * Médico(a) Médico(a) Enfermeiro(a) Paciente Nenhum resultado encont…" at bounding box center [287, 128] width 551 height 193
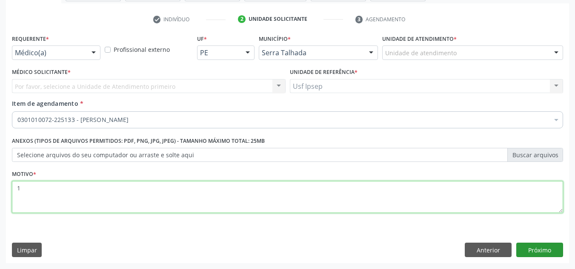
type textarea "1"
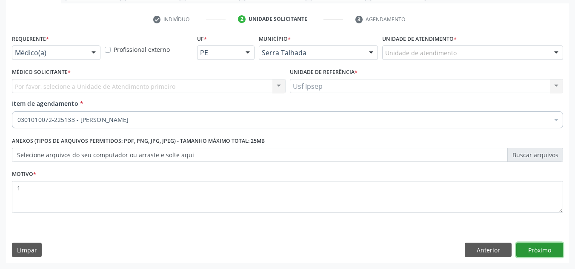
click at [542, 248] on button "Próximo" at bounding box center [539, 250] width 47 height 14
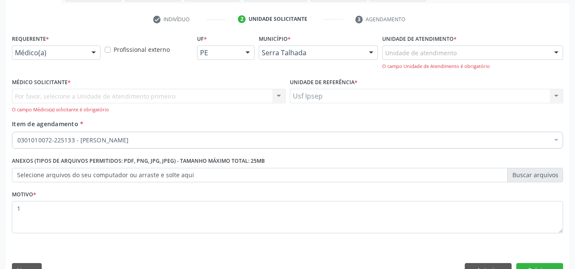
click at [92, 51] on div at bounding box center [93, 53] width 13 height 14
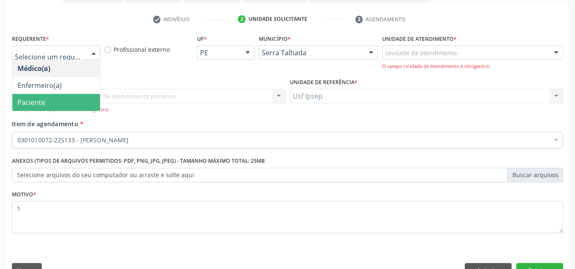
click at [54, 101] on span "Paciente" at bounding box center [56, 102] width 88 height 17
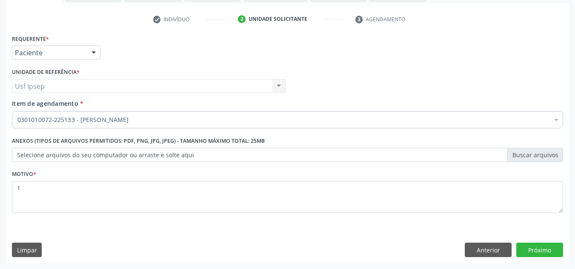
click at [37, 103] on span "Item de agendamento" at bounding box center [45, 104] width 66 height 8
click at [17, 112] on input "Item de agendamento *" at bounding box center [17, 120] width 0 height 17
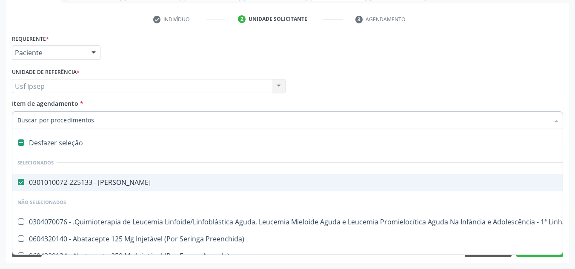
scroll to position [43, 0]
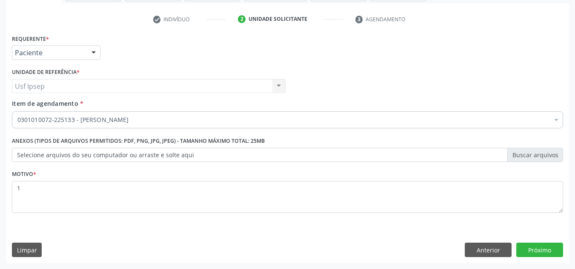
drag, startPoint x: 518, startPoint y: 49, endPoint x: 510, endPoint y: 51, distance: 7.8
click at [513, 51] on div "Requerente * Paciente Médico(a) Enfermeiro(a) Paciente Nenhum resultado encontr…" at bounding box center [287, 48] width 555 height 33
click at [540, 248] on button "Próximo" at bounding box center [539, 250] width 47 height 14
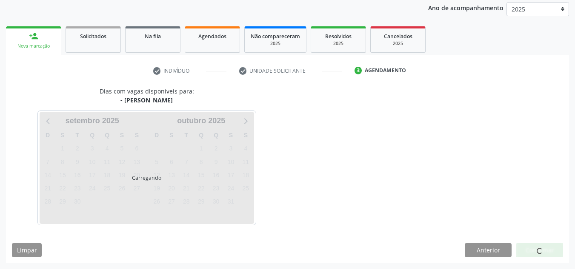
scroll to position [126, 0]
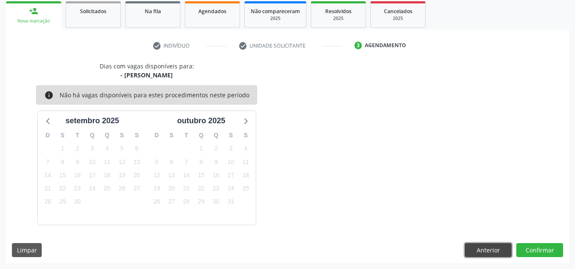
click at [489, 243] on button "Anterior" at bounding box center [488, 250] width 47 height 14
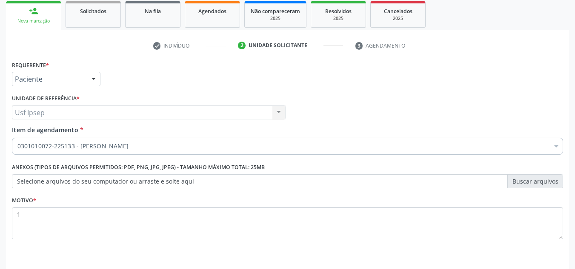
click at [26, 134] on span "Item de agendamento" at bounding box center [45, 130] width 66 height 8
click at [17, 138] on input "Item de agendamento *" at bounding box center [17, 146] width 0 height 17
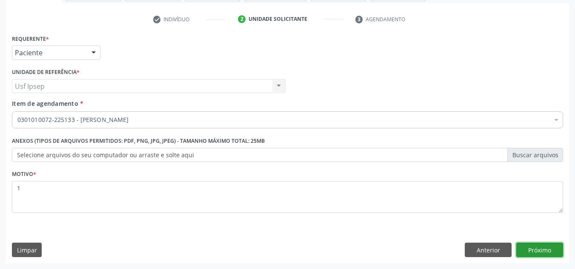
scroll to position [0, 0]
click at [537, 254] on button "Próximo" at bounding box center [539, 250] width 47 height 14
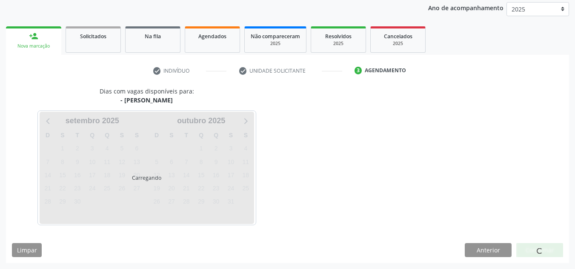
scroll to position [126, 0]
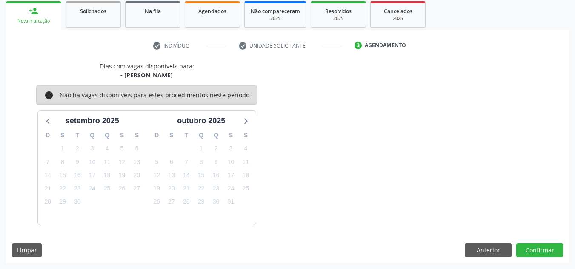
click at [321, 139] on div "Dias com vagas disponíveis para: - Médico Psiquiatra info Não há vagas disponív…" at bounding box center [287, 143] width 563 height 163
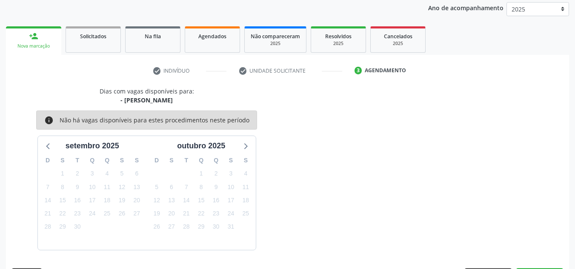
scroll to position [83, 0]
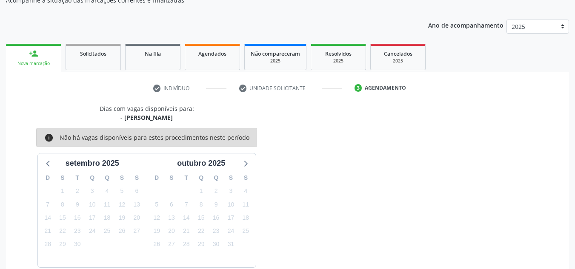
click at [30, 63] on div "Nova marcação" at bounding box center [33, 63] width 43 height 6
click at [32, 67] on link "person_add Nova marcação" at bounding box center [33, 58] width 55 height 29
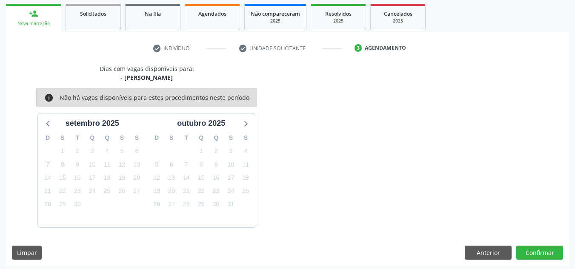
scroll to position [126, 0]
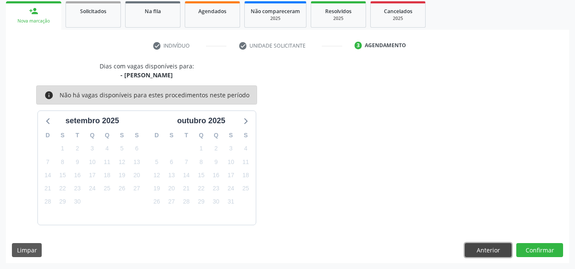
click at [480, 253] on button "Anterior" at bounding box center [488, 250] width 47 height 14
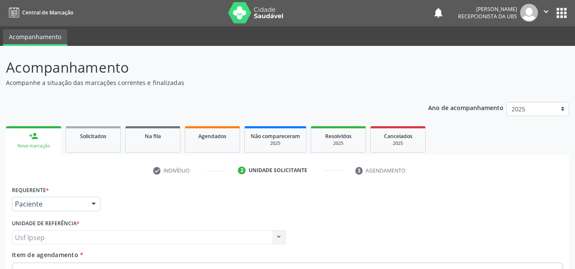
scroll to position [0, 0]
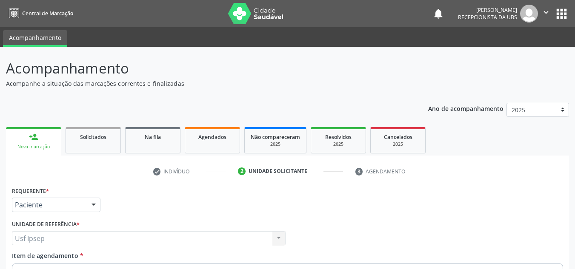
click at [38, 149] on div "Nova marcação" at bounding box center [33, 147] width 43 height 6
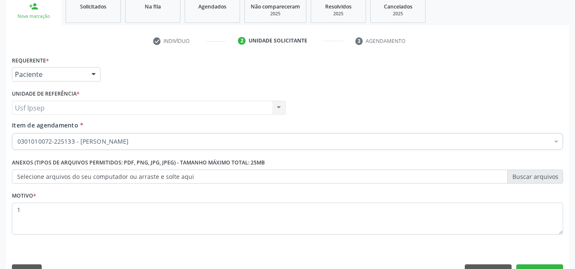
scroll to position [152, 0]
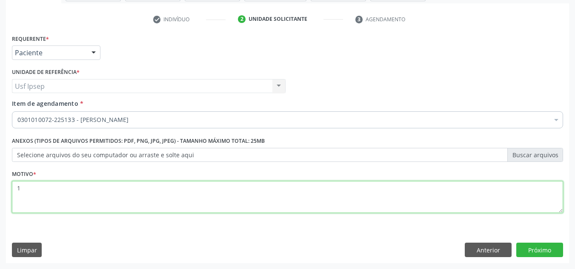
click at [21, 187] on textarea "1" at bounding box center [287, 197] width 551 height 32
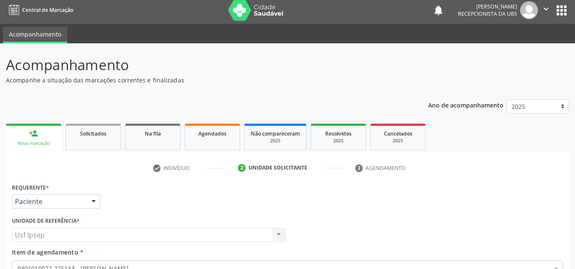
scroll to position [0, 0]
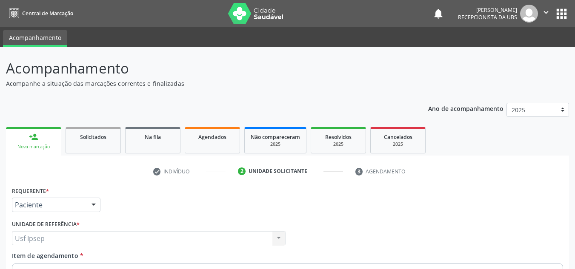
click at [49, 150] on div "Nova marcação" at bounding box center [33, 147] width 43 height 6
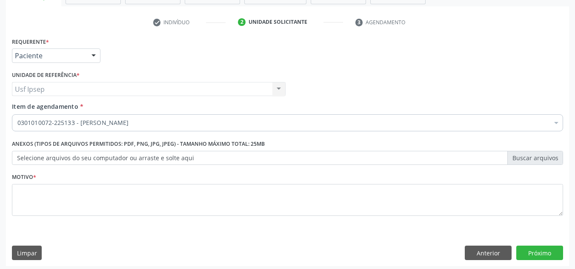
scroll to position [152, 0]
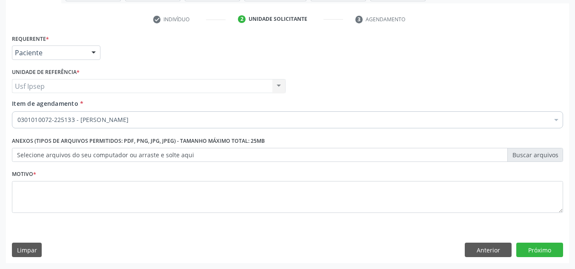
click at [21, 105] on span "Item de agendamento" at bounding box center [45, 104] width 66 height 8
click at [17, 112] on input "Item de agendamento *" at bounding box center [17, 120] width 0 height 17
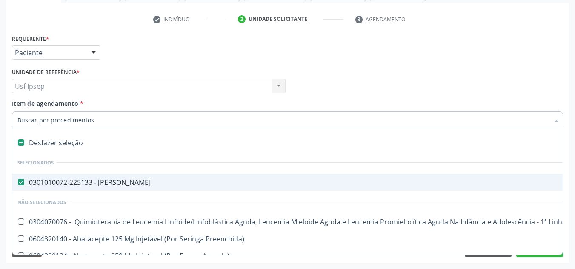
click at [19, 180] on Psiquiatra at bounding box center [21, 182] width 6 height 6
click at [18, 180] on Psiquiatra "checkbox" at bounding box center [15, 183] width 6 height 6
checkbox Psiquiatra "false"
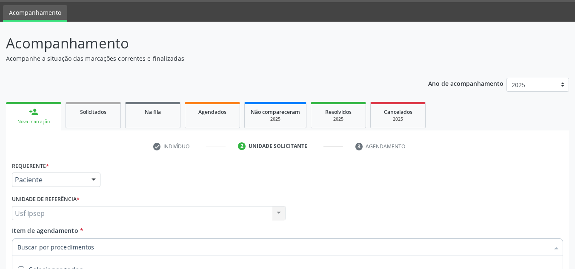
scroll to position [0, 0]
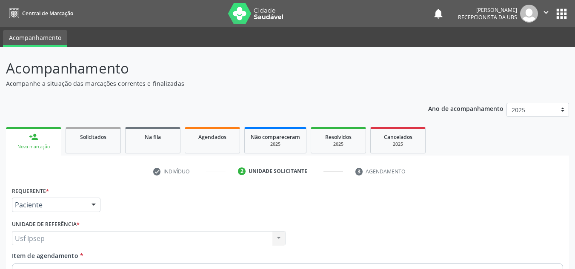
click at [41, 144] on div "Nova marcação" at bounding box center [33, 147] width 43 height 6
click at [43, 145] on div "Nova marcação" at bounding box center [33, 147] width 43 height 6
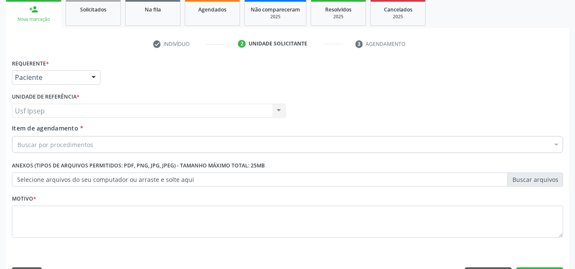
scroll to position [152, 0]
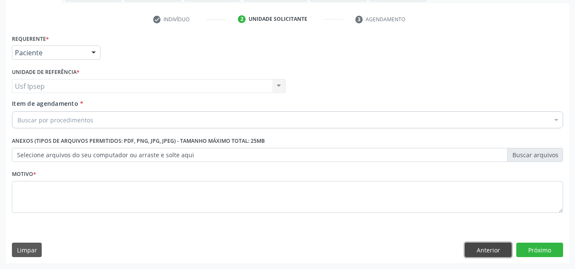
click at [487, 250] on button "Anterior" at bounding box center [488, 250] width 47 height 14
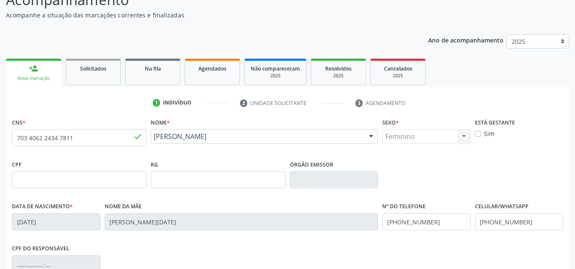
scroll to position [67, 0]
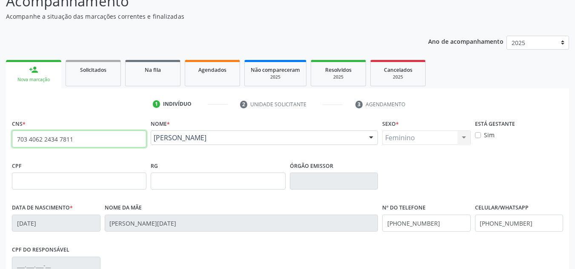
click at [74, 142] on input "703 4062 2434 7811" at bounding box center [79, 139] width 135 height 17
type input "7"
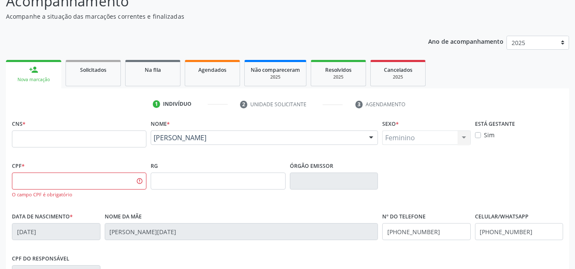
click at [84, 106] on ul "1 Indivíduo 2 Unidade solicitante 3 Agendamento" at bounding box center [287, 104] width 563 height 14
click at [30, 76] on link "person_add Nova marcação" at bounding box center [33, 74] width 55 height 29
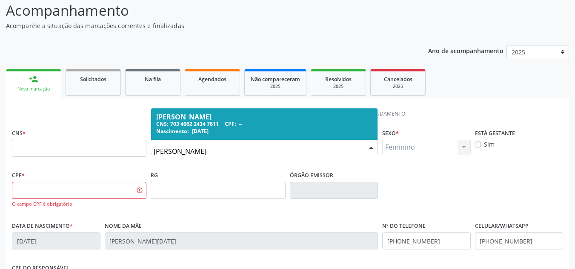
scroll to position [43, 0]
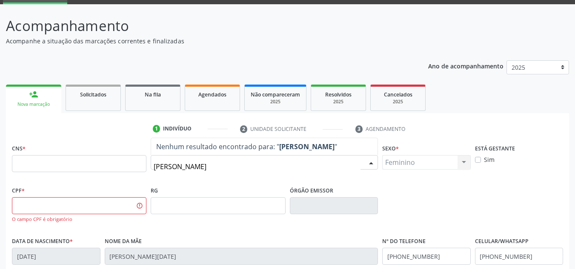
click at [226, 171] on input "paulo alves soa santos" at bounding box center [257, 166] width 207 height 17
click at [201, 167] on input "paulo alves soa santos" at bounding box center [257, 166] width 207 height 17
type input "paulo alves dos santos"
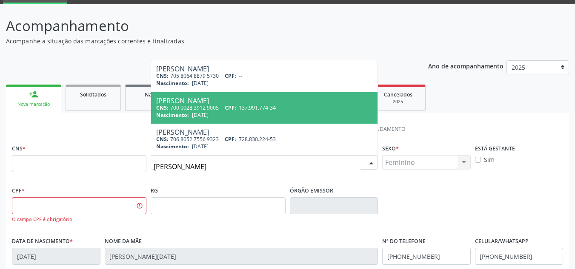
click at [181, 103] on div "Paulo Alves dos Santos" at bounding box center [264, 100] width 216 height 7
type input "700 0028 3912 9005"
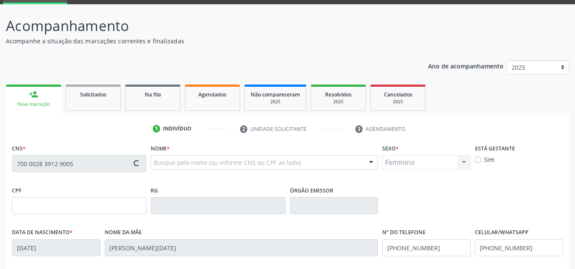
type input "137.991.774-34"
type input "10/11/1955"
type input "Maria Filomena dos Santos"
type input "(87) 99999-9999"
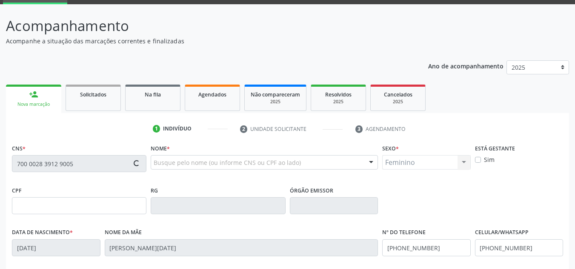
type input "989.166.884-34"
type input "211"
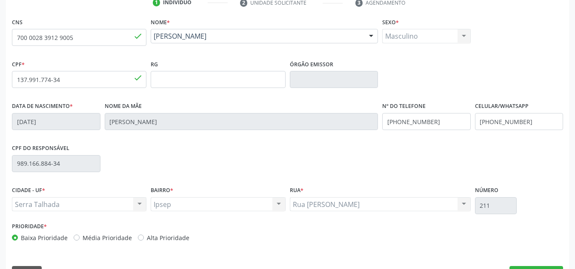
scroll to position [192, 0]
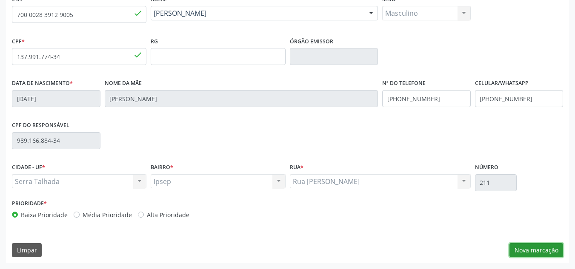
click at [518, 247] on button "Nova marcação" at bounding box center [536, 250] width 54 height 14
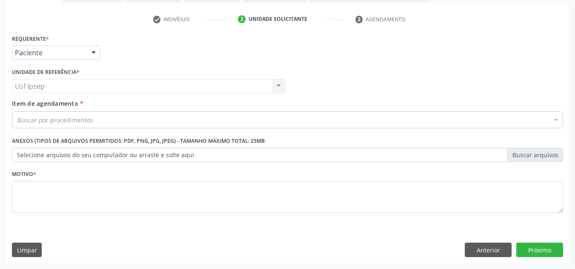
scroll to position [152, 0]
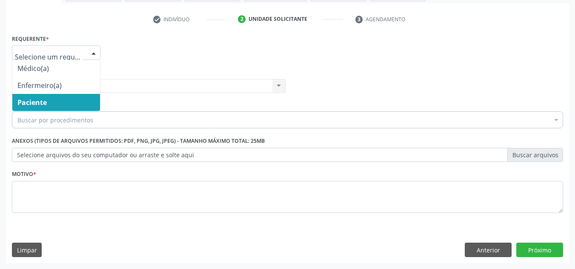
click at [54, 104] on span "Paciente" at bounding box center [56, 102] width 88 height 17
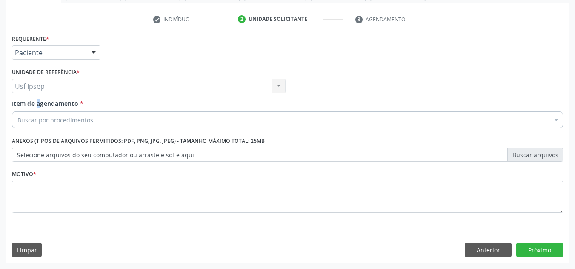
click at [23, 105] on span "Item de agendamento" at bounding box center [45, 104] width 66 height 8
click at [19, 105] on span "Item de agendamento" at bounding box center [45, 104] width 66 height 8
click at [17, 112] on input "Item de agendamento *" at bounding box center [17, 120] width 0 height 17
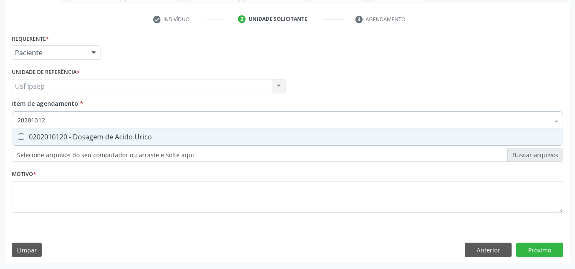
type input "202010120"
click at [21, 133] on span "0202010120 - Dosagem de Acido Urico" at bounding box center [287, 137] width 550 height 17
checkbox Urico "true"
click at [48, 120] on input "202010120" at bounding box center [283, 120] width 532 height 17
type input "2020101"
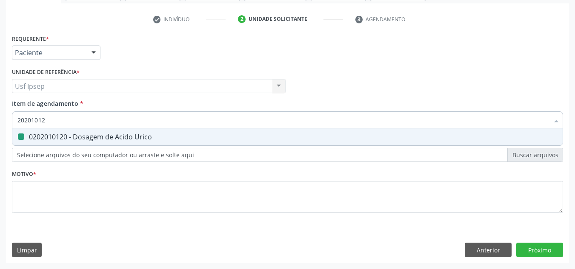
checkbox Urico "false"
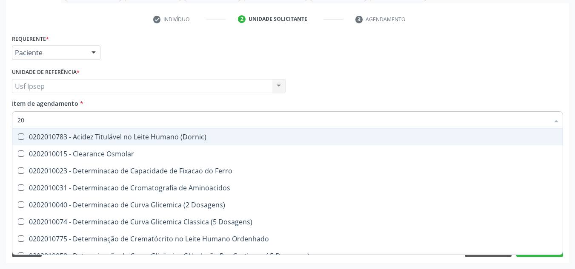
type input "2"
type input "="
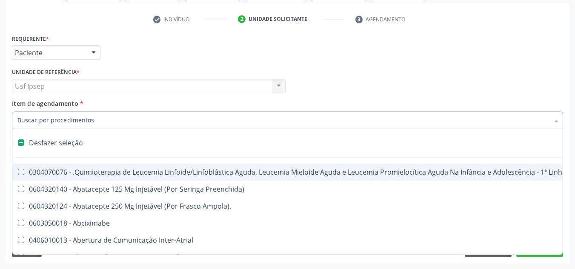
click at [17, 100] on span "Item de agendamento" at bounding box center [45, 104] width 66 height 8
click at [17, 112] on input "Item de agendamento *" at bounding box center [283, 120] width 532 height 17
checkbox Preenchida\) "true"
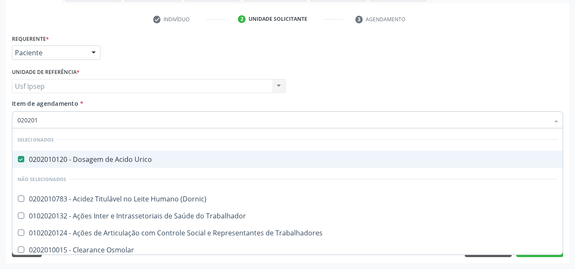
type input "0202014"
checkbox Urico "false"
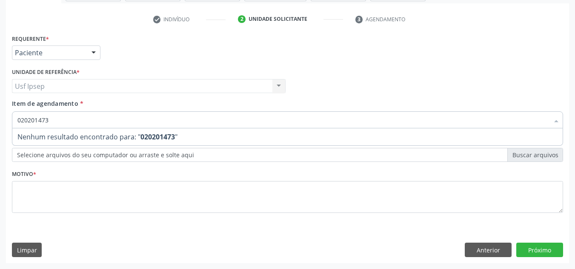
click at [49, 120] on input "020201473" at bounding box center [283, 120] width 532 height 17
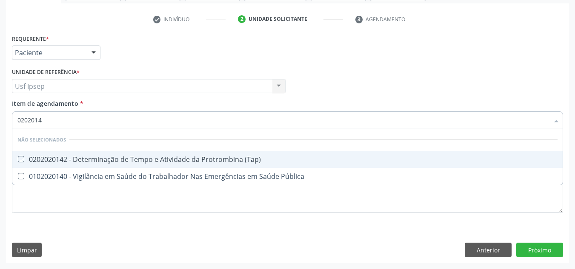
type input "020201"
checkbox \(Tap\) "true"
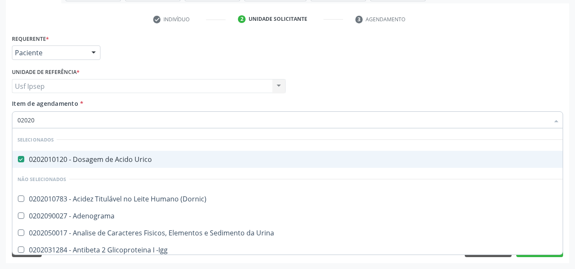
type input "020204"
checkbox Urico "false"
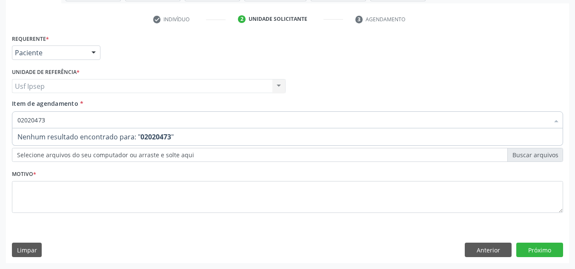
click at [49, 122] on input "02020473" at bounding box center [283, 120] width 532 height 17
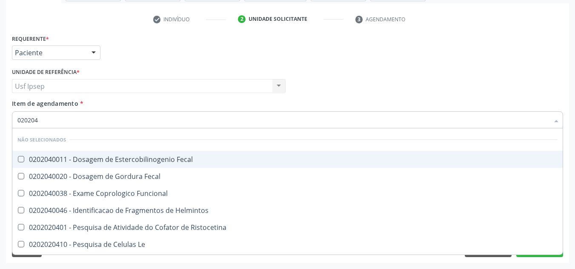
type input "02020"
checkbox Fecal "true"
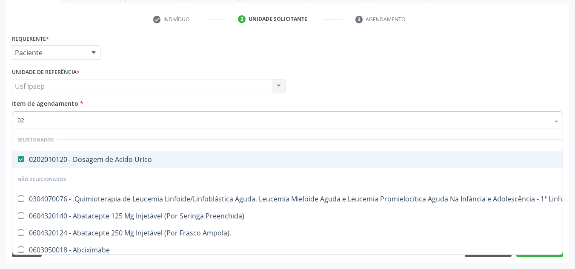
type input "0"
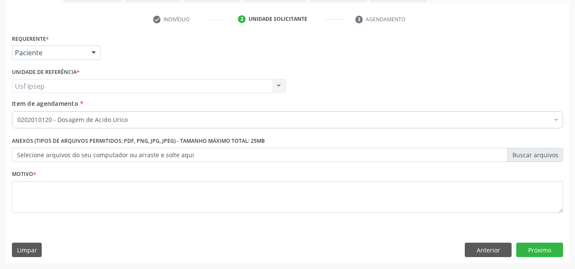
click at [33, 106] on span "Item de agendamento" at bounding box center [45, 104] width 66 height 8
click at [17, 112] on input "Item de agendamento *" at bounding box center [17, 120] width 0 height 17
click at [33, 108] on span "Item de agendamento" at bounding box center [45, 104] width 66 height 8
click at [17, 112] on input "Item de agendamento *" at bounding box center [17, 120] width 0 height 17
click at [30, 97] on div "Unidade de referência * Usf Ipsep Usf Ipsep Nenhum resultado encontrado para: "…" at bounding box center [149, 82] width 278 height 33
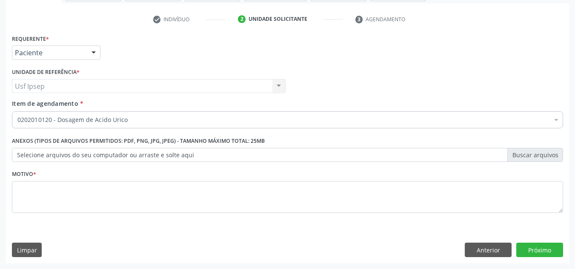
click at [22, 103] on span "Item de agendamento" at bounding box center [45, 104] width 66 height 8
click at [17, 112] on input "Item de agendamento *" at bounding box center [17, 120] width 0 height 17
click at [27, 108] on span "Item de agendamento" at bounding box center [45, 104] width 66 height 8
click at [17, 112] on input "Item de agendamento *" at bounding box center [17, 120] width 0 height 17
click at [27, 108] on span "Item de agendamento" at bounding box center [45, 104] width 66 height 8
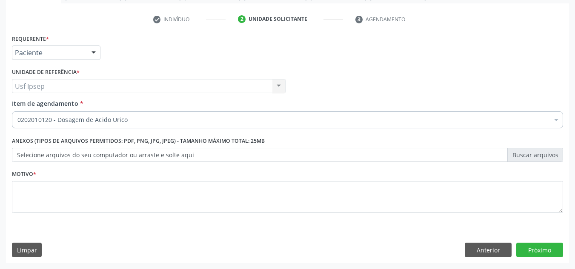
click at [17, 112] on input "Item de agendamento *" at bounding box center [17, 120] width 0 height 17
click at [27, 108] on span "Item de agendamento" at bounding box center [45, 104] width 66 height 8
click at [17, 112] on input "Item de agendamento *" at bounding box center [17, 120] width 0 height 17
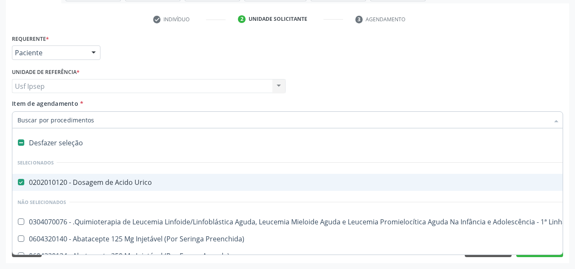
click at [28, 123] on input "Item de agendamento *" at bounding box center [283, 120] width 532 height 17
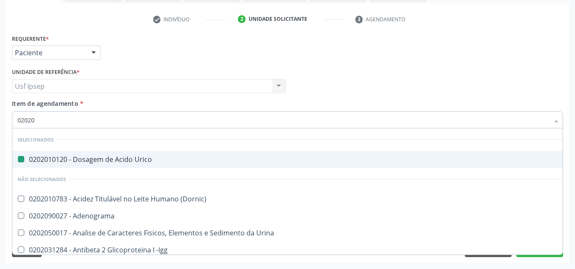
type input "020202"
checkbox Urico "false"
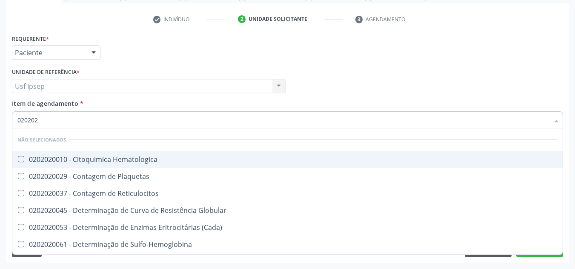
type input "02020"
checkbox Hematologica "true"
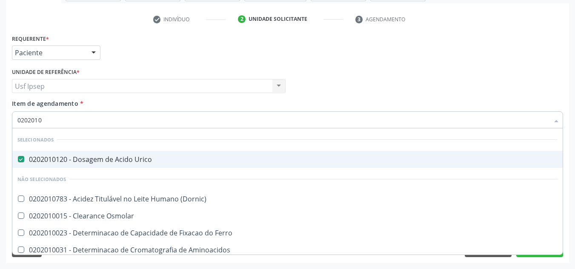
type input "02020104"
checkbox Urico "false"
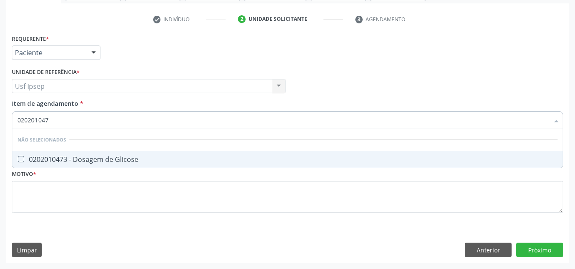
type input "0202010473"
click at [22, 159] on Glicose at bounding box center [21, 159] width 6 height 6
click at [18, 159] on Glicose "checkbox" at bounding box center [15, 160] width 6 height 6
checkbox Glicose "true"
click at [51, 119] on input "0202010473" at bounding box center [283, 120] width 532 height 17
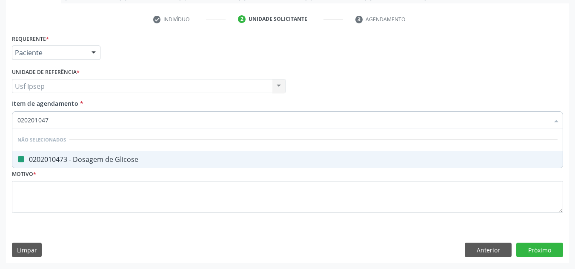
type input "02020104"
checkbox Glicose "false"
type input "020201"
checkbox Glicose "true"
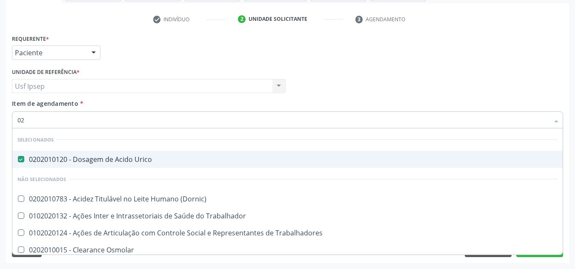
type input "0"
checkbox Glicose "false"
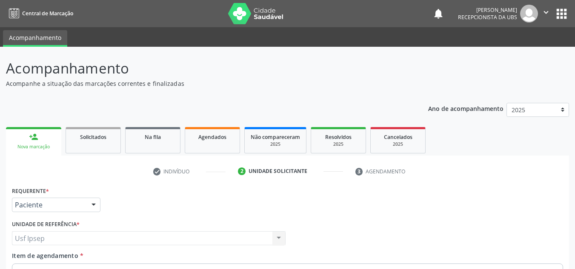
scroll to position [152, 0]
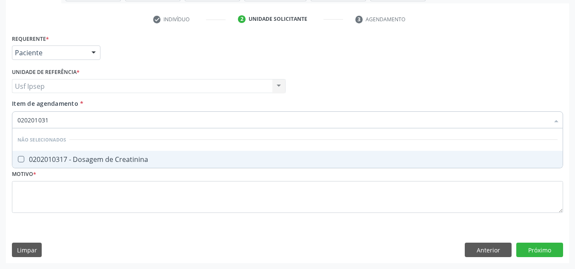
type input "0202010317"
click at [20, 160] on Creatinina at bounding box center [21, 159] width 6 height 6
click at [18, 160] on Creatinina "checkbox" at bounding box center [15, 160] width 6 height 6
checkbox Creatinina "true"
click at [57, 121] on input "0202010317" at bounding box center [283, 120] width 532 height 17
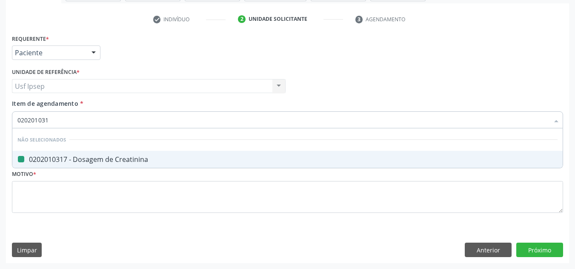
type input "02020103"
checkbox Creatinina "false"
type input "020201"
checkbox Creatinina "true"
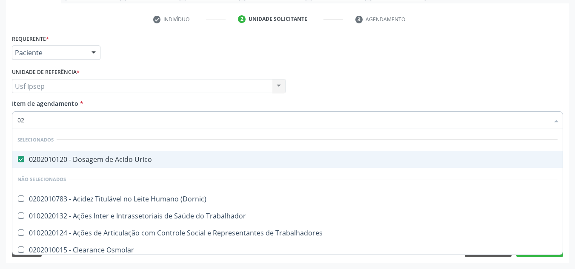
type input "0"
checkbox Creatinina "false"
checkbox Glicose "false"
checkbox Ureia "false"
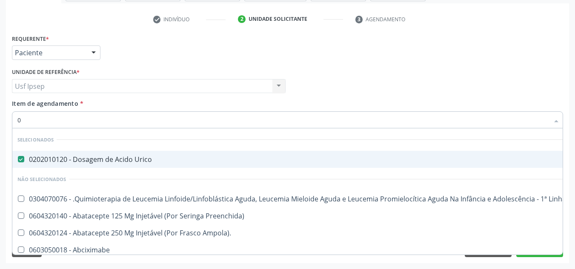
type input "02"
checkbox Gastrico "true"
checkbox Congênita "true"
checkbox Aparentado "true"
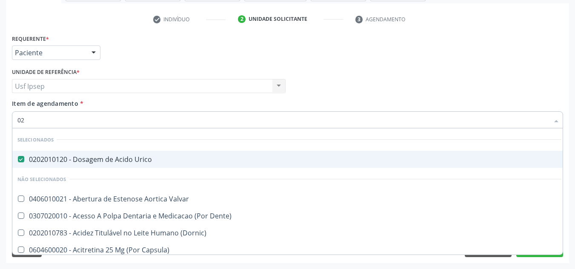
type input "020"
checkbox Descompressiva "true"
checkbox Tardio\) "true"
checkbox II "true"
checkbox Creatinina "false"
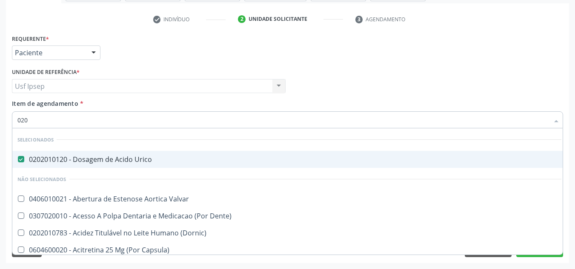
checkbox Glicose "false"
checkbox Ureia "false"
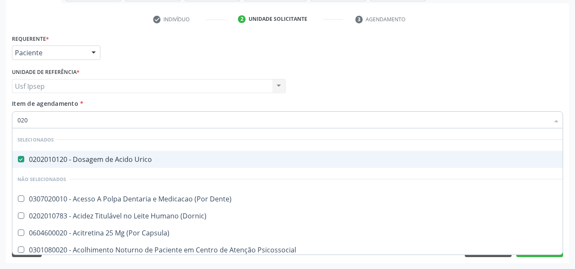
type input "0202"
checkbox Aberto\) "true"
checkbox Balao "true"
checkbox Escrotal "true"
checkbox Creatinina "false"
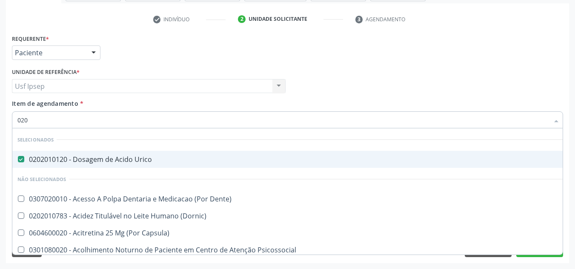
checkbox Glicose "false"
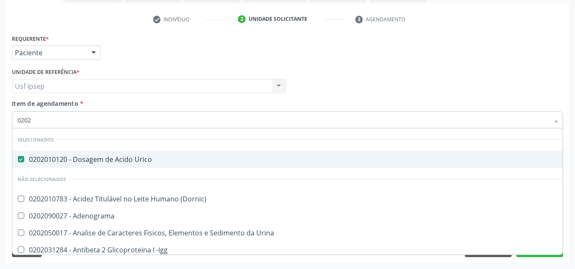
type input "02020"
checkbox Calcio "true"
checkbox Creatinina "false"
checkbox Xi "true"
checkbox Glicose "false"
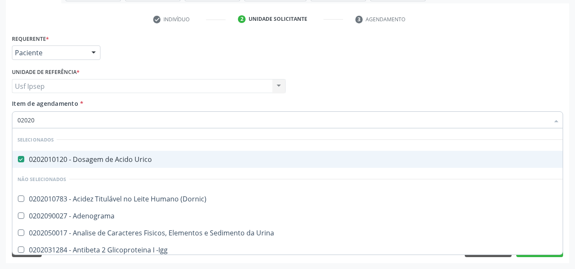
checkbox Derrames "true"
checkbox Ureia "false"
type input "020202"
checkbox Urico "false"
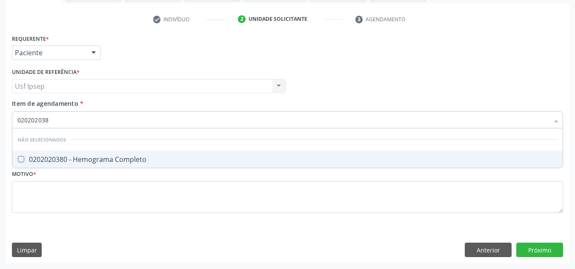
type input "0202020380"
click at [20, 160] on Completo at bounding box center [21, 159] width 6 height 6
click at [18, 160] on Completo "checkbox" at bounding box center [15, 160] width 6 height 6
checkbox Completo "true"
click at [53, 122] on input "0202020380" at bounding box center [283, 120] width 532 height 17
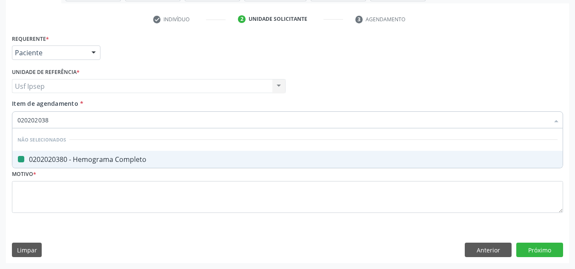
type input "02020203"
checkbox Completo "false"
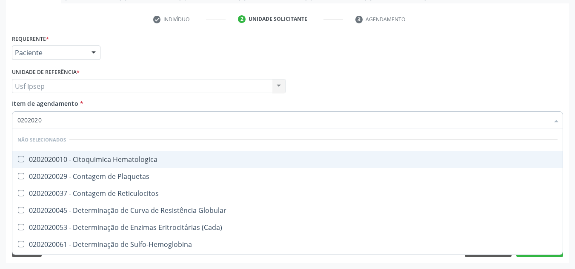
type input "020202"
checkbox Completo "false"
checkbox Leucograma "true"
type input "02020"
checkbox Hematologica "true"
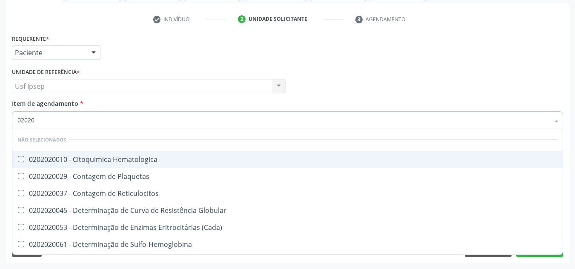
checkbox Completo "false"
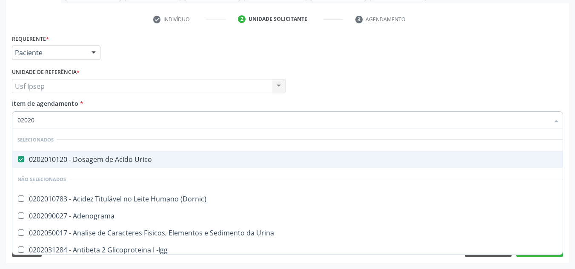
type input "0202"
checkbox Creatinina "false"
checkbox Viii "true"
checkbox Glicose "false"
checkbox Lactato "true"
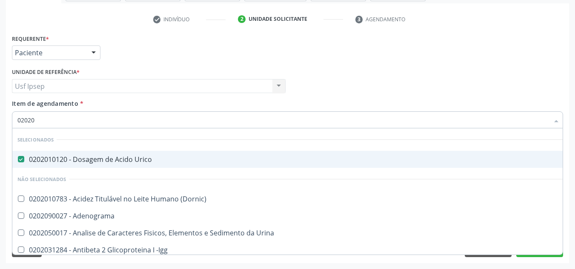
checkbox Ureia "false"
checkbox Hematocrito "true"
checkbox Completo "false"
checkbox Pylori "true"
type input "0"
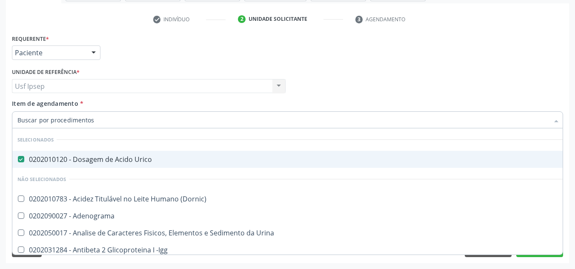
checkbox Creatinina "false"
checkbox Glicose "false"
checkbox Ureia "false"
checkbox Completo "false"
checkbox Bilateral "false"
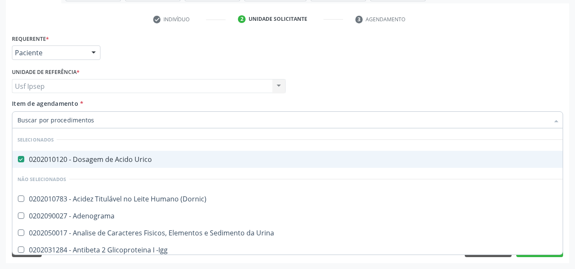
checkbox Boston "false"
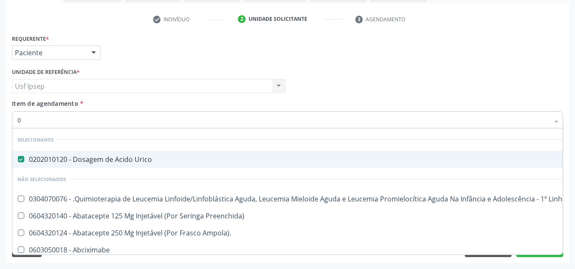
type input "02"
checkbox Gastrico "true"
checkbox Congênita "true"
checkbox Aparentado "true"
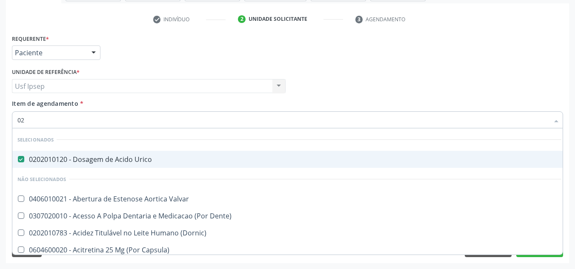
type input "020"
checkbox Descompressiva "true"
checkbox Tardio\) "true"
checkbox II "true"
checkbox Creatinina "false"
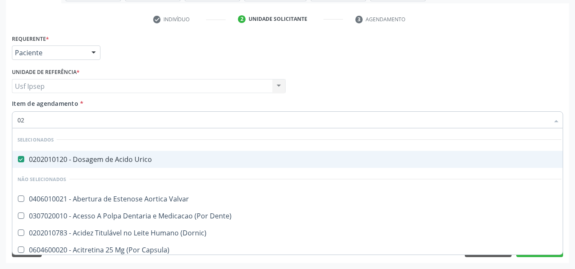
checkbox Glicose "false"
checkbox \(T3\) "true"
checkbox Ureia "false"
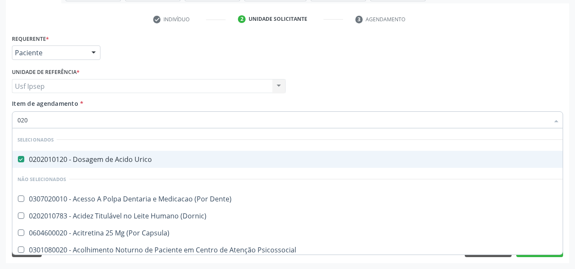
type input "0202"
checkbox Aberto\) "true"
checkbox Balao "true"
checkbox Escrotal "true"
checkbox Revisao "true"
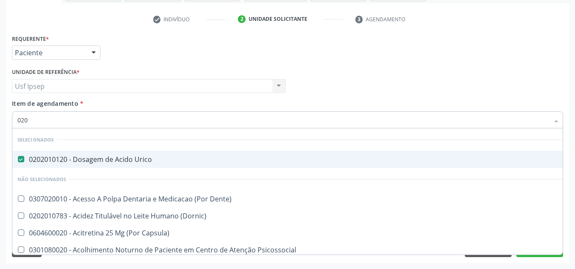
checkbox Creatinina "false"
checkbox Glicose "false"
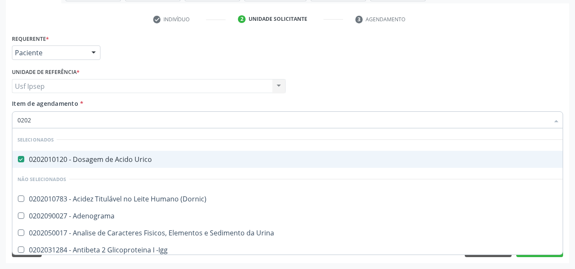
type input "02020"
checkbox Calcio "true"
checkbox Creatinina "false"
checkbox Xi "true"
checkbox Glicose "false"
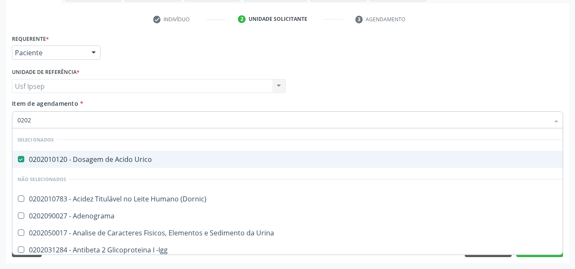
checkbox Derrames "true"
checkbox Ureia "false"
checkbox Zinco "true"
checkbox Completo "false"
type input "020201"
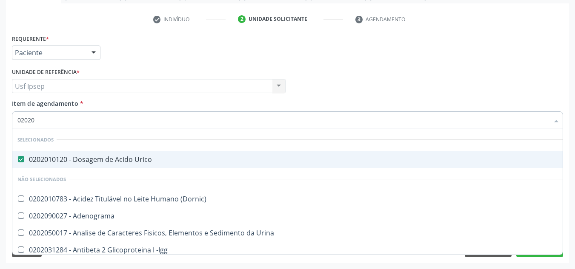
checkbox Gestante "true"
checkbox Osmolaridade "true"
checkbox \(Serotonina\) "true"
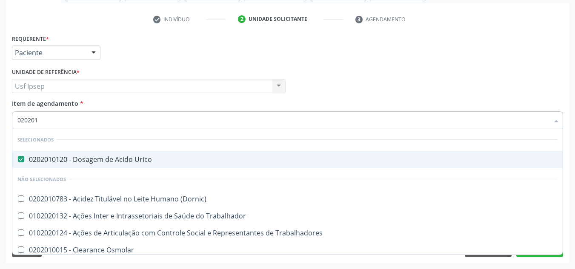
type input "0202010"
checkbox Ionizavel "true"
checkbox Creatinina "false"
checkbox II "true"
checkbox Glicose "false"
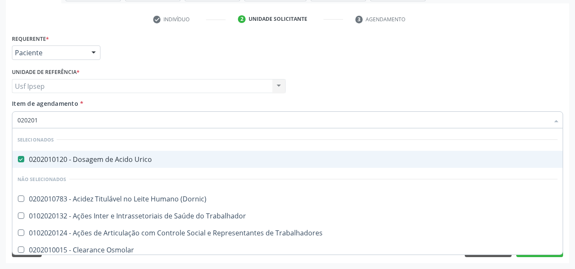
checkbox Piruvato "true"
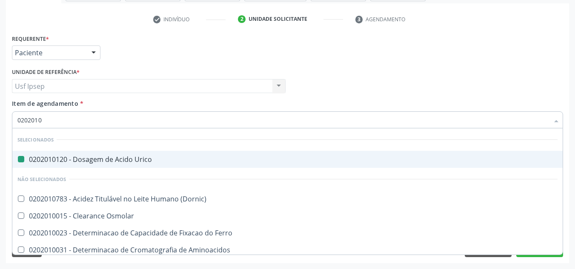
type input "02020106"
checkbox Urico "false"
checkbox Dosagens\) "true"
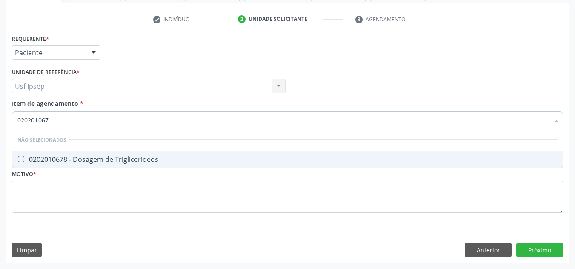
type input "0202010678"
click at [20, 160] on Triglicerideos at bounding box center [21, 159] width 6 height 6
click at [18, 160] on Triglicerideos "checkbox" at bounding box center [15, 160] width 6 height 6
checkbox Triglicerideos "true"
click at [51, 121] on input "0202010678" at bounding box center [283, 120] width 532 height 17
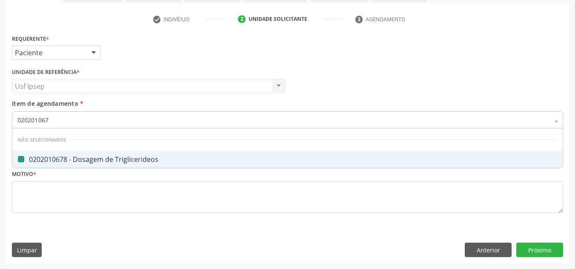
type input "02020106"
checkbox Triglicerideos "false"
type input "020201"
checkbox Triglicerideos "true"
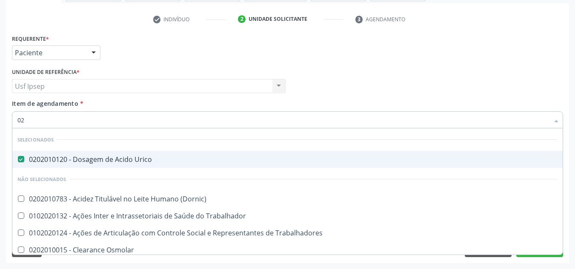
type input "0"
checkbox Creatinina "false"
checkbox Glicose "false"
checkbox Triglicerideos "false"
checkbox Ureia "false"
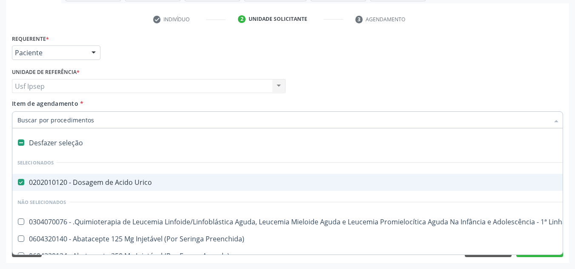
click at [18, 119] on input "Item de agendamento *" at bounding box center [283, 120] width 532 height 17
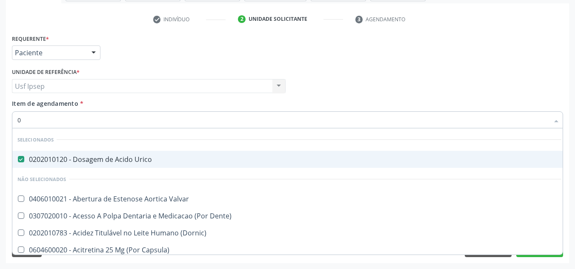
type input "02"
checkbox Creatinina "true"
checkbox Glicose "true"
checkbox Triglicerideos "true"
checkbox Ureia "true"
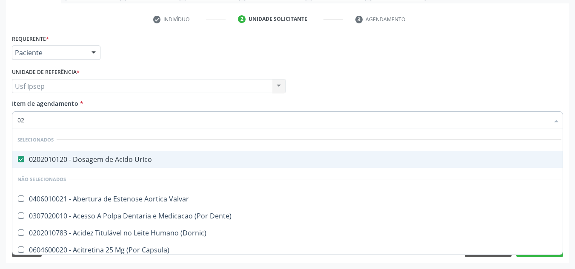
type input "020"
checkbox Descompressiva "true"
checkbox Tardio\) "true"
checkbox Maior "true"
checkbox II "true"
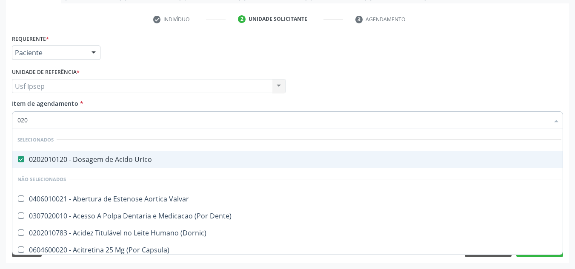
checkbox Creatinina "false"
checkbox Glicose "false"
checkbox Triglicerideos "false"
checkbox \(T3\) "true"
checkbox Ureia "false"
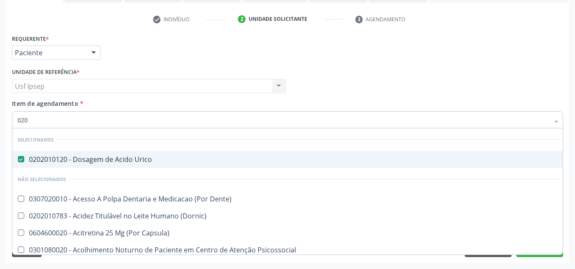
type input "0202"
checkbox Aberto\) "true"
checkbox Balao "true"
checkbox Projecoes\) "true"
checkbox Escrotal "true"
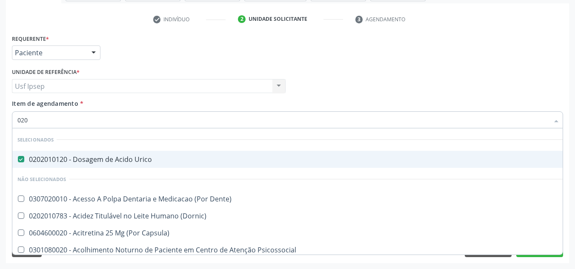
checkbox Revisao "true"
checkbox Creatinina "false"
checkbox Glicose "false"
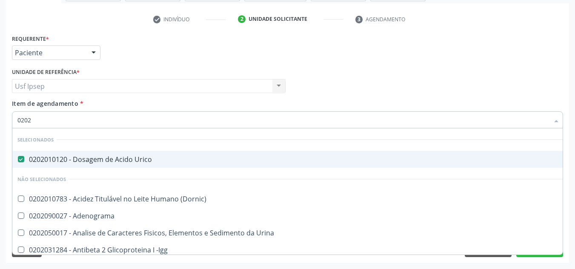
type input "02020"
checkbox Calcio "true"
checkbox Creatinina "false"
checkbox Xi "true"
checkbox Glicose "false"
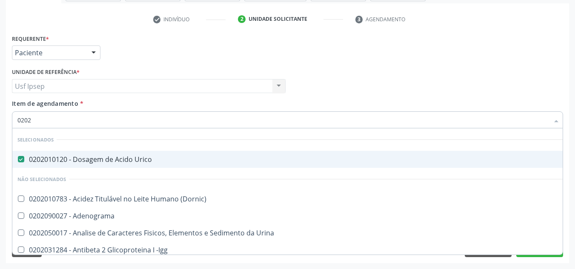
checkbox Funcional "true"
checkbox Derrames "true"
checkbox Triglicerideos "false"
checkbox Ureia "false"
checkbox Zinco "true"
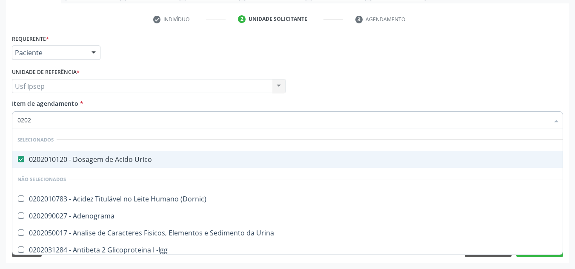
checkbox Completo "false"
type input "020201"
checkbox Gestante "true"
checkbox Osmolaridade "true"
checkbox 5-Nucleotidase "true"
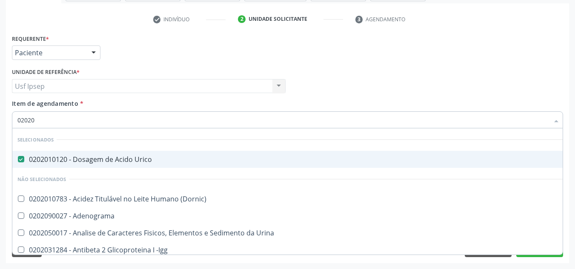
checkbox \(Serotonina\) "true"
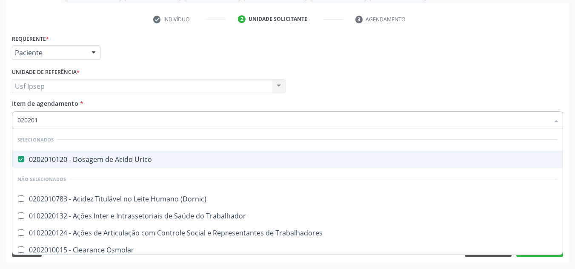
type input "0202010"
checkbox Ionizavel "true"
checkbox Creatinina "false"
checkbox II "true"
checkbox Glicose "false"
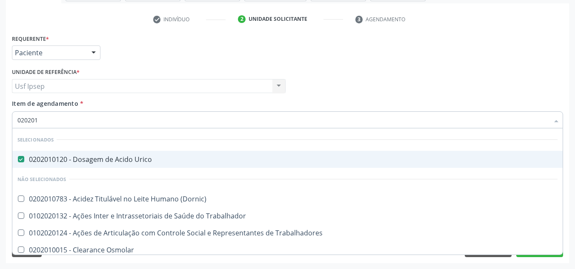
checkbox Muco-Proteinas "true"
checkbox Piruvato "true"
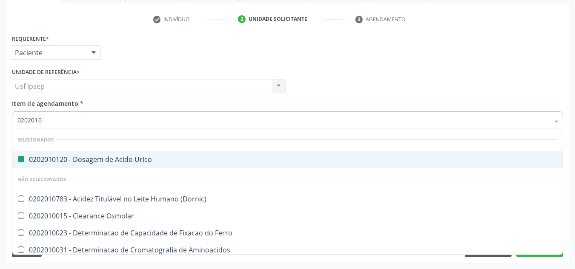
type input "02020106"
checkbox Urico "false"
checkbox Dosagens\) "true"
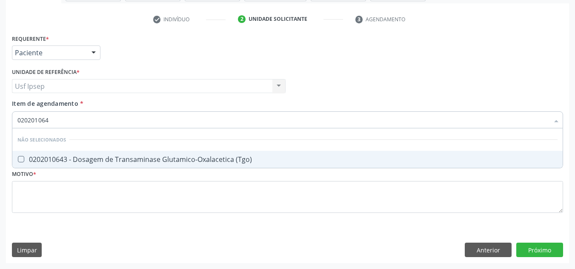
type input "0202010643"
click at [23, 159] on \(Tgo\) at bounding box center [21, 159] width 6 height 6
click at [18, 159] on \(Tgo\) "checkbox" at bounding box center [15, 160] width 6 height 6
checkbox \(Tgo\) "true"
click at [52, 120] on input "0202010643" at bounding box center [283, 120] width 532 height 17
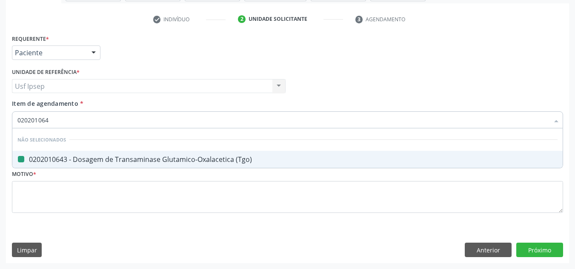
type input "02020106"
checkbox \(Tgo\) "false"
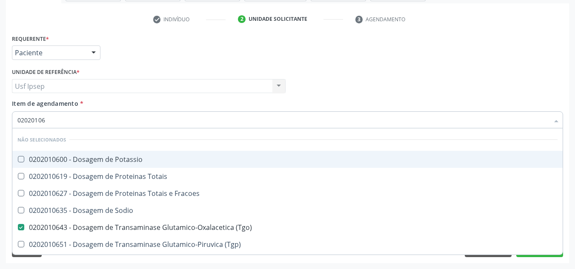
type input "0202010"
checkbox Potassio "true"
checkbox \(Tgo\) "false"
checkbox Triglicerideos "false"
checkbox Ureia "false"
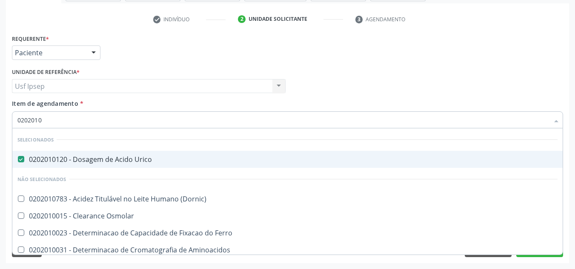
type input "020201"
checkbox Creatinina "false"
checkbox Folato "true"
checkbox Glicose "false"
checkbox Nt-Probnp\) "true"
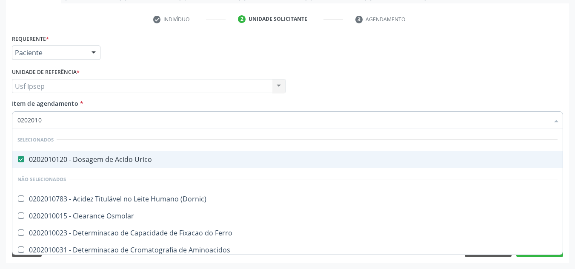
checkbox \(Tgo\) "false"
checkbox Triglicerideos "false"
checkbox Ureia "false"
checkbox D-Xilose "true"
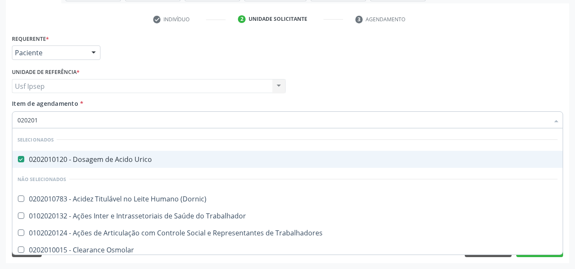
type input "0202010"
checkbox Ionizavel "true"
checkbox Creatinina "false"
checkbox II "true"
checkbox Glicose "false"
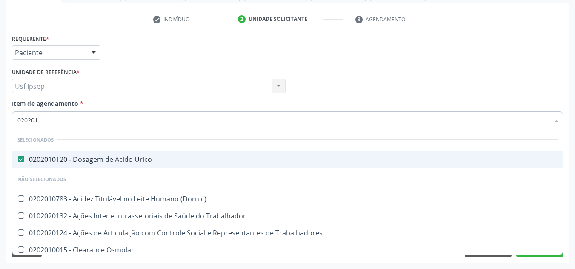
checkbox Leucino-Aminopeptidase "true"
checkbox Muco-Proteinas "true"
checkbox Piruvato "true"
checkbox \(Tgo\) "false"
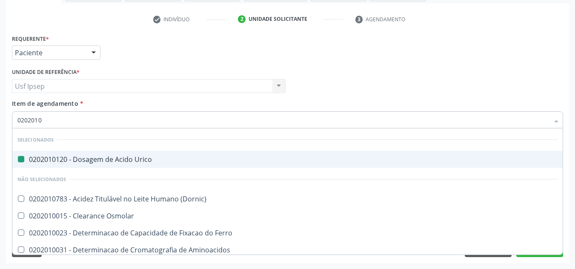
type input "02020106"
checkbox Urico "false"
checkbox Ferro "true"
checkbox Dosagens\) "true"
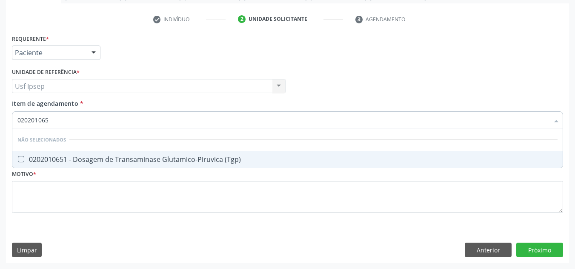
type input "0202010651"
click at [22, 156] on span "0202010651 - Dosagem de Transaminase Glutamico-Piruvica (Tgp)" at bounding box center [287, 159] width 550 height 17
click at [50, 119] on input "0202010651" at bounding box center [283, 120] width 532 height 17
click at [31, 120] on input "020231" at bounding box center [283, 120] width 532 height 17
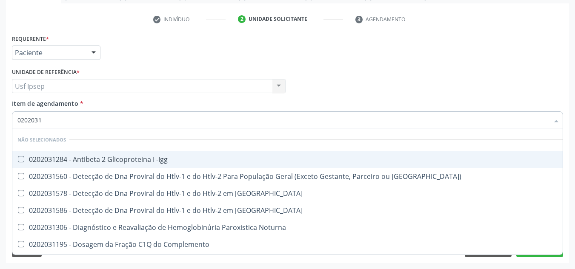
click at [41, 120] on input "0202031" at bounding box center [283, 120] width 532 height 17
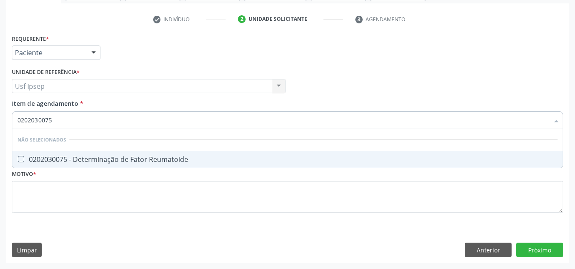
click at [20, 157] on Reumatoide at bounding box center [21, 159] width 6 height 6
click at [18, 157] on Reumatoide "checkbox" at bounding box center [15, 160] width 6 height 6
click at [52, 120] on input "0202030075" at bounding box center [283, 120] width 532 height 17
click at [29, 156] on span "0202030202 - Dosagem de Proteina C Reativa" at bounding box center [287, 159] width 550 height 17
click at [52, 119] on input "0202030202" at bounding box center [283, 120] width 532 height 17
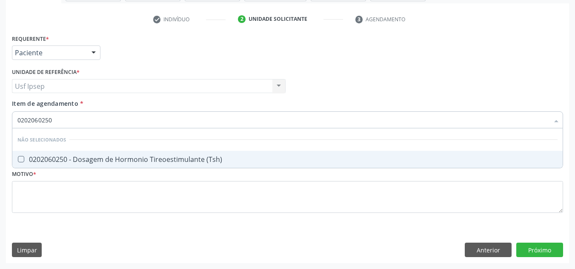
click at [20, 159] on \(Tsh\) at bounding box center [21, 159] width 6 height 6
click at [18, 159] on \(Tsh\) "checkbox" at bounding box center [15, 160] width 6 height 6
click at [49, 120] on input "0202060250" at bounding box center [283, 120] width 532 height 17
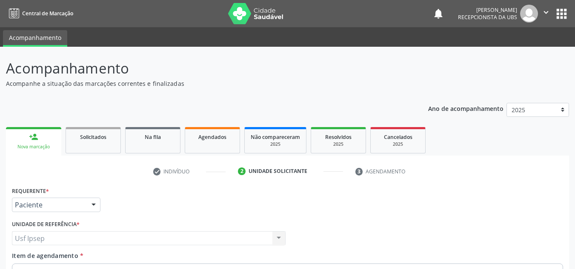
scroll to position [152, 0]
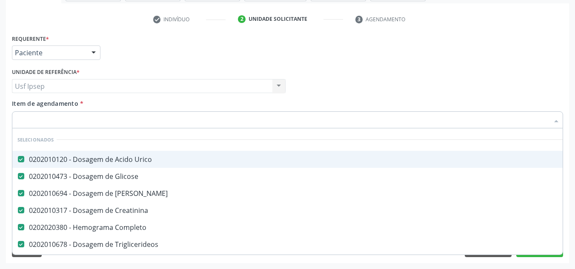
drag, startPoint x: 95, startPoint y: 133, endPoint x: 110, endPoint y: 176, distance: 45.5
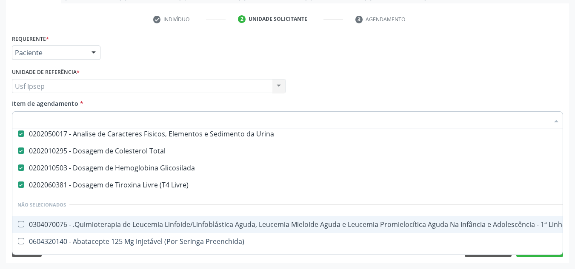
scroll to position [383, 0]
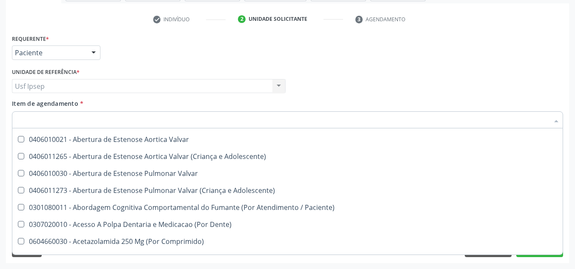
click at [524, 37] on div "Requerente * Paciente Médico(a) Enfermeiro(a) Paciente Nenhum resultado encontr…" at bounding box center [287, 48] width 555 height 33
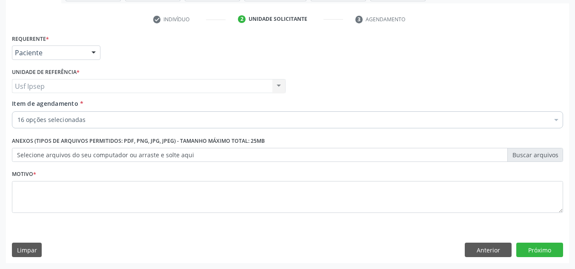
scroll to position [220, 0]
click at [537, 252] on button "Próximo" at bounding box center [539, 250] width 47 height 14
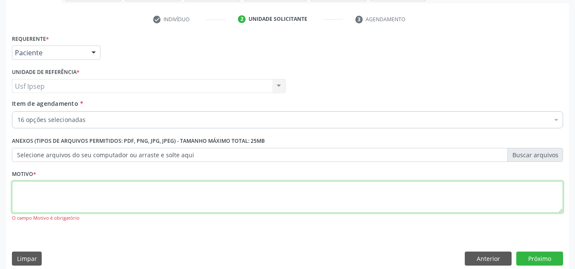
click at [24, 202] on textarea at bounding box center [287, 197] width 551 height 32
type textarea "1"
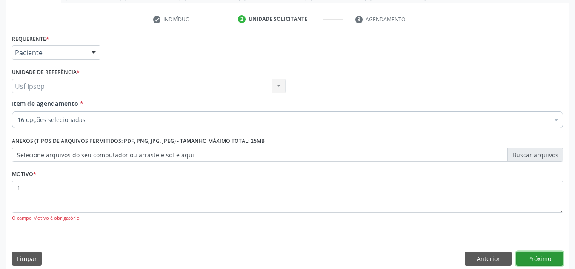
click at [539, 262] on button "Próximo" at bounding box center [539, 259] width 47 height 14
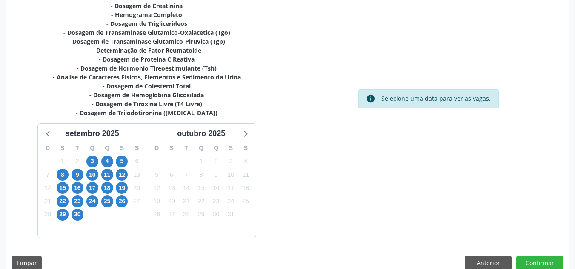
scroll to position [235, 0]
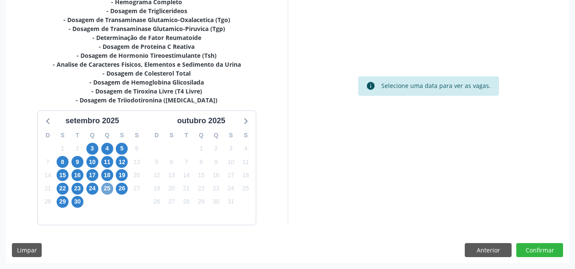
click at [106, 190] on span "25" at bounding box center [107, 189] width 12 height 12
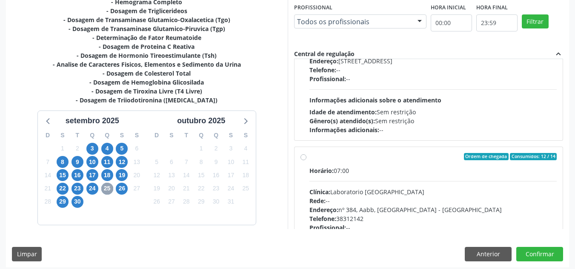
scroll to position [85, 0]
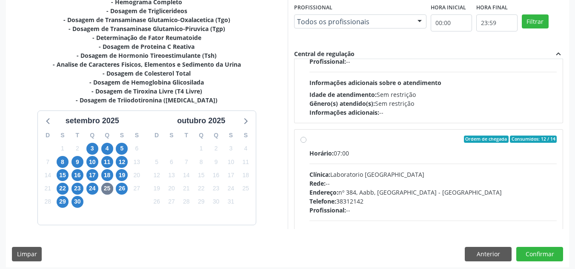
click at [303, 143] on div "Ordem de chegada Consumidos: 12 / 14 Horário: 07:00 Clínica: Laboratorio Sao Fr…" at bounding box center [429, 201] width 257 height 131
radio input "true"
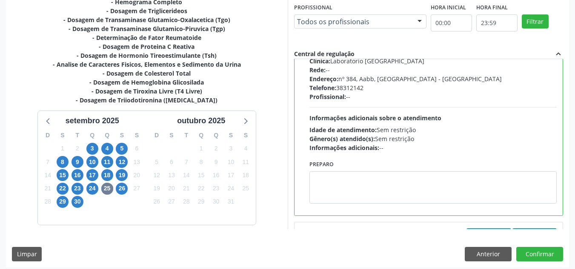
scroll to position [213, 0]
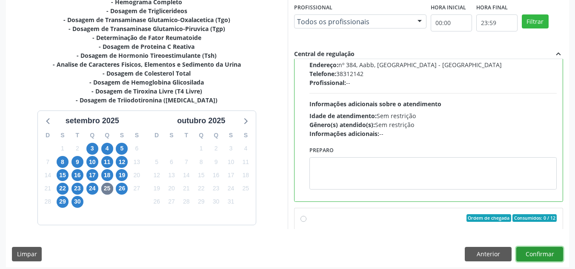
click at [541, 258] on button "Confirmar" at bounding box center [539, 254] width 47 height 14
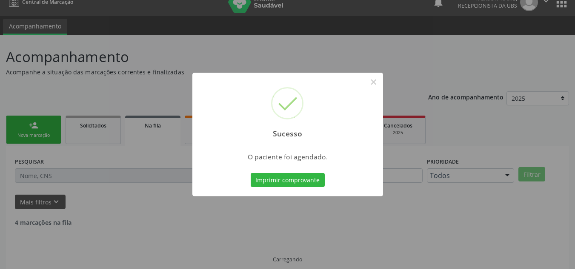
scroll to position [0, 0]
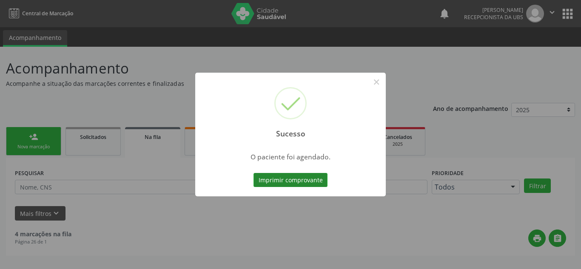
click at [282, 180] on button "Imprimir comprovante" at bounding box center [291, 180] width 74 height 14
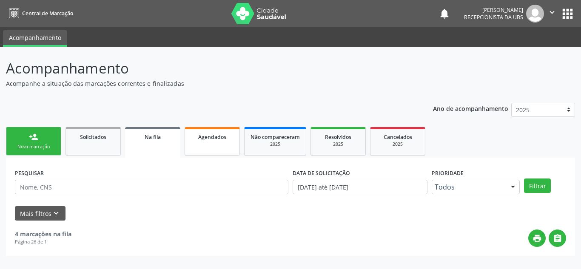
click at [225, 138] on span "Agendados" at bounding box center [212, 137] width 28 height 7
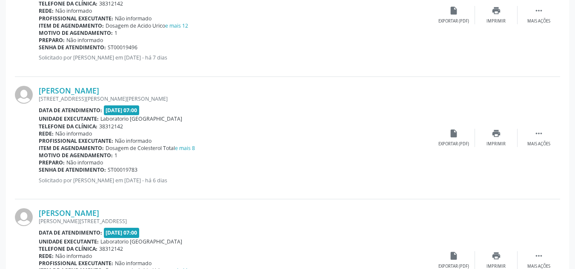
scroll to position [1858, 0]
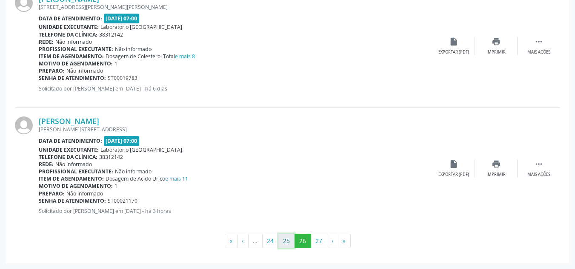
click at [289, 243] on button "25" at bounding box center [286, 241] width 17 height 14
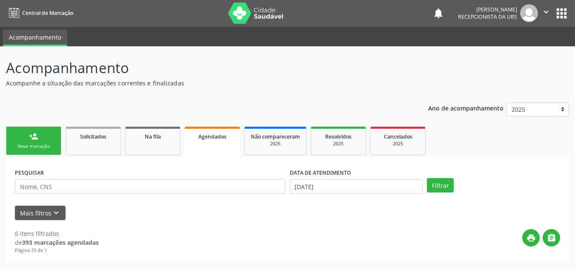
scroll to position [0, 0]
click at [435, 189] on button "Filtrar" at bounding box center [440, 185] width 27 height 14
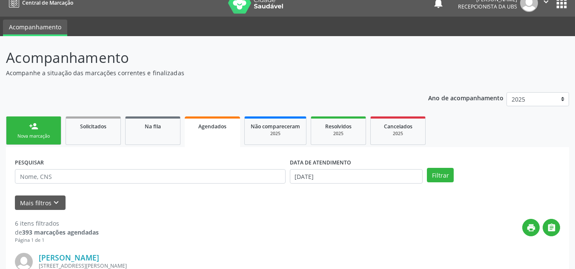
scroll to position [0, 0]
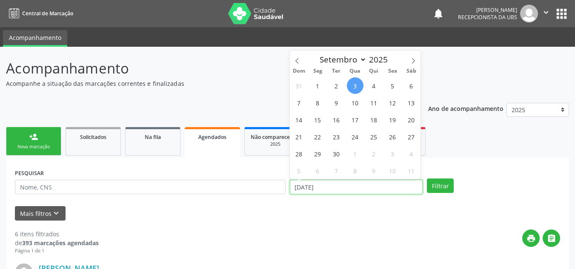
click at [317, 186] on input "03/09/2025" at bounding box center [356, 187] width 133 height 14
click at [377, 140] on span "25" at bounding box center [374, 137] width 17 height 17
type input "25/09/2025"
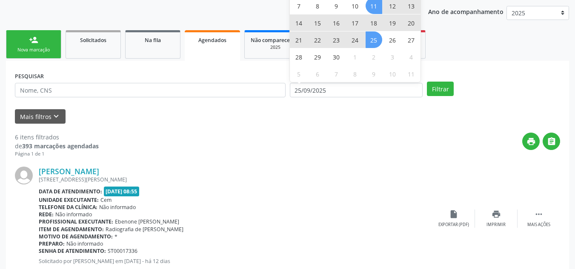
scroll to position [128, 0]
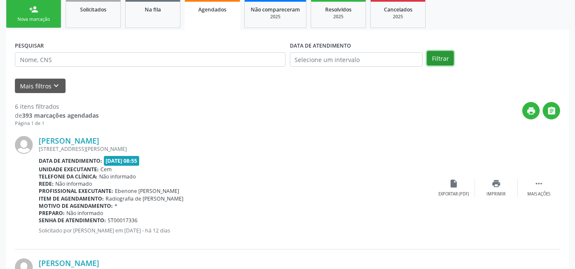
click at [440, 59] on button "Filtrar" at bounding box center [440, 58] width 27 height 14
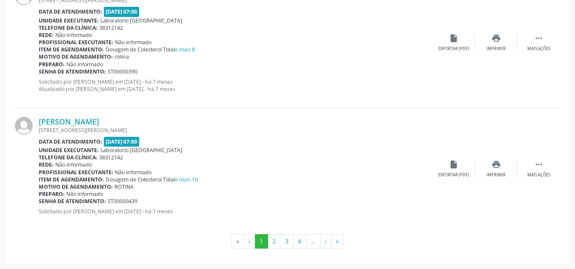
scroll to position [1923, 0]
click at [272, 243] on button "2" at bounding box center [274, 241] width 13 height 14
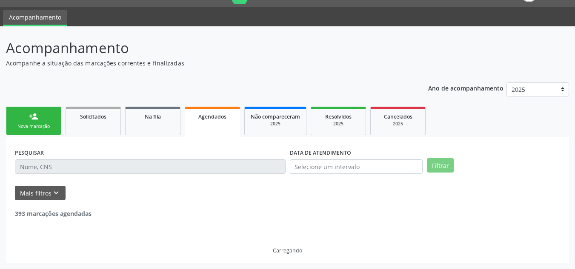
scroll to position [1872, 0]
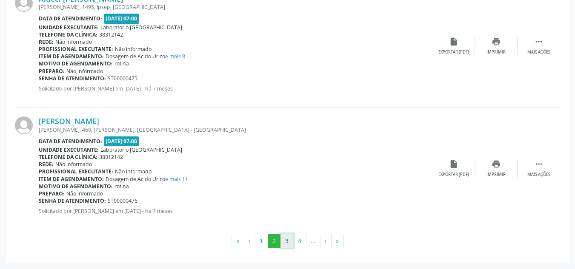
click at [285, 242] on button "3" at bounding box center [287, 241] width 13 height 14
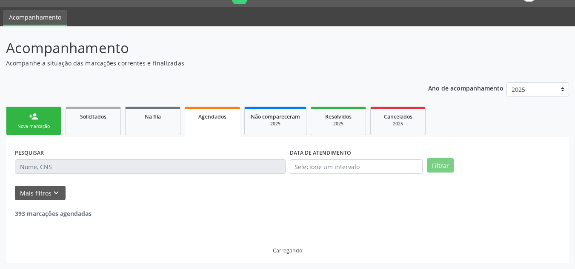
scroll to position [1858, 0]
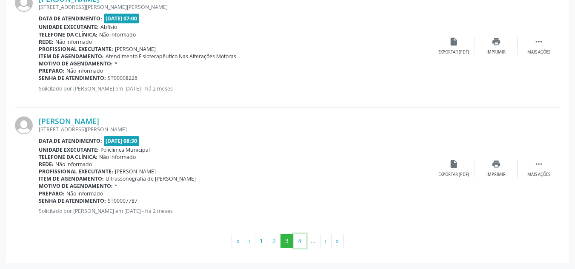
click at [301, 245] on button "4" at bounding box center [299, 241] width 13 height 14
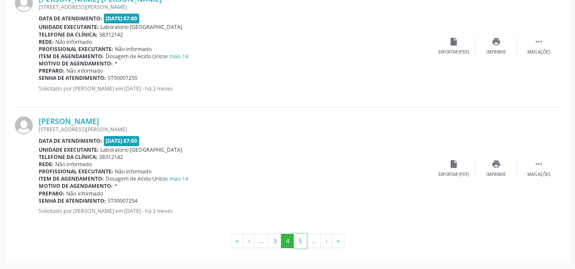
click at [301, 245] on button "5" at bounding box center [300, 241] width 13 height 14
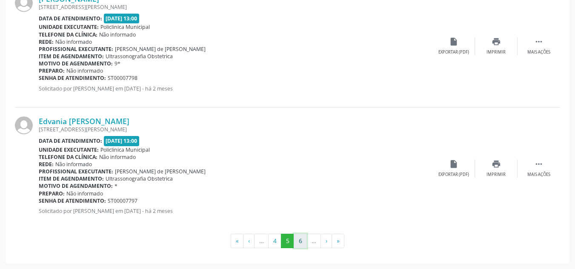
click at [304, 242] on button "6" at bounding box center [300, 241] width 13 height 14
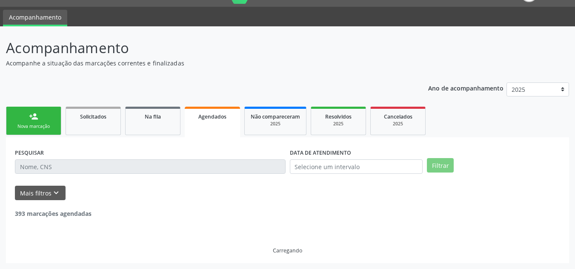
scroll to position [1865, 0]
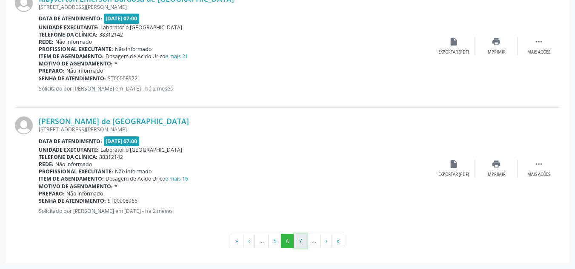
click at [305, 239] on button "7" at bounding box center [300, 241] width 13 height 14
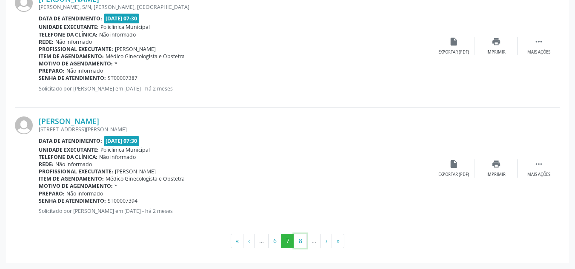
click at [302, 243] on button "8" at bounding box center [300, 241] width 13 height 14
click at [302, 244] on button "9" at bounding box center [300, 241] width 13 height 14
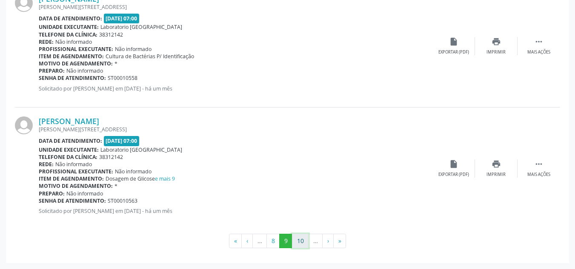
click at [303, 244] on button "10" at bounding box center [300, 241] width 17 height 14
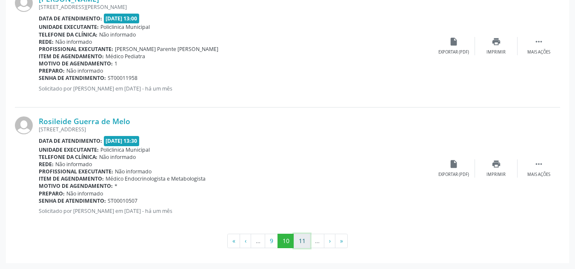
click at [298, 244] on button "11" at bounding box center [302, 241] width 17 height 14
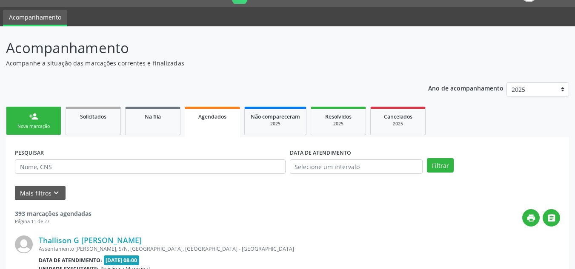
scroll to position [1858, 0]
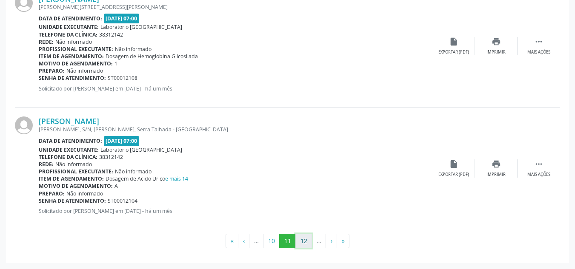
click at [306, 243] on button "12" at bounding box center [303, 241] width 17 height 14
click at [304, 241] on button "13" at bounding box center [303, 241] width 17 height 14
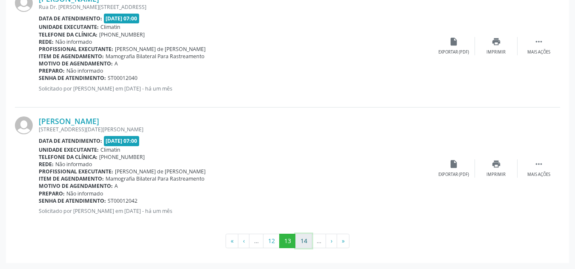
click at [306, 247] on button "14" at bounding box center [303, 241] width 17 height 14
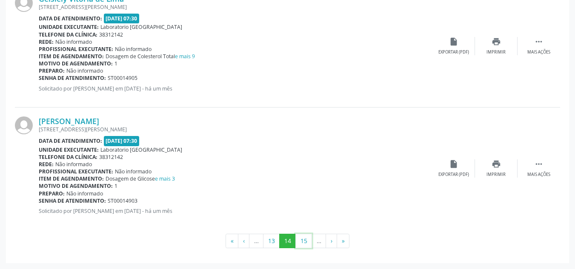
click at [306, 247] on button "15" at bounding box center [303, 241] width 17 height 14
click at [306, 247] on button "16" at bounding box center [303, 241] width 17 height 14
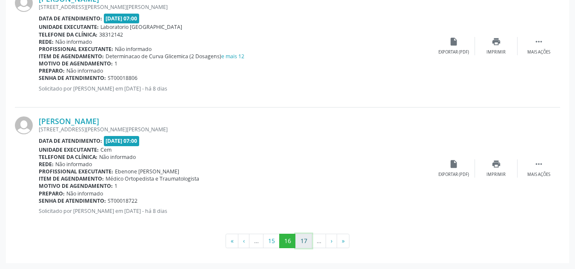
click at [307, 245] on button "17" at bounding box center [303, 241] width 17 height 14
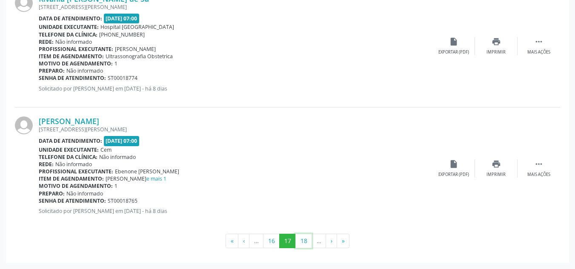
click at [304, 246] on button "18" at bounding box center [303, 241] width 17 height 14
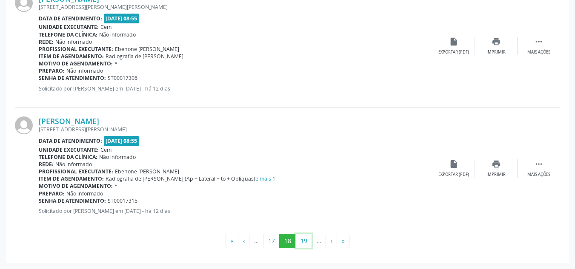
click at [304, 246] on button "19" at bounding box center [303, 241] width 17 height 14
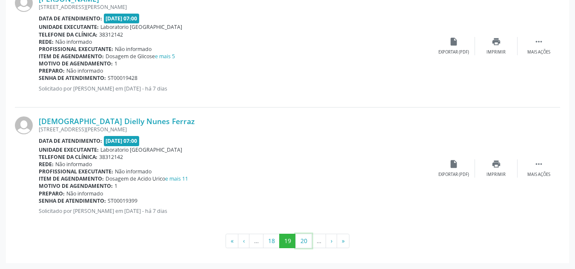
click at [304, 246] on button "20" at bounding box center [303, 241] width 17 height 14
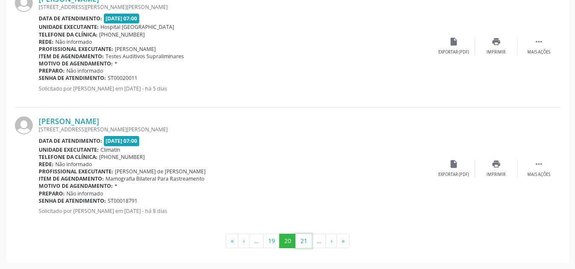
click at [303, 246] on button "21" at bounding box center [303, 241] width 17 height 14
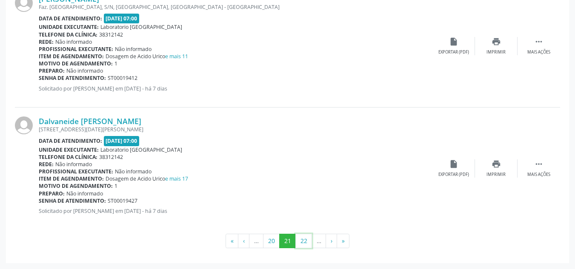
click at [303, 246] on button "22" at bounding box center [303, 241] width 17 height 14
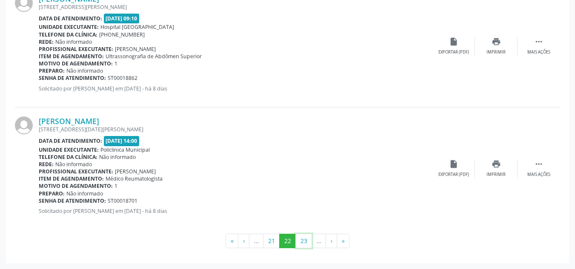
click at [303, 246] on button "23" at bounding box center [303, 241] width 17 height 14
click at [303, 246] on button "24" at bounding box center [303, 241] width 17 height 14
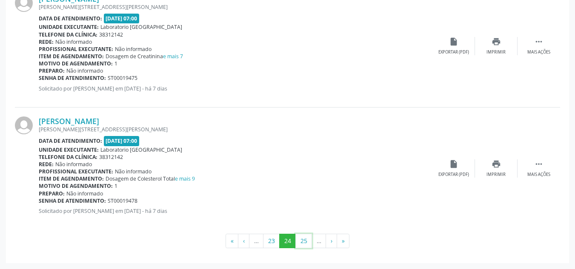
click at [303, 246] on button "25" at bounding box center [303, 241] width 17 height 14
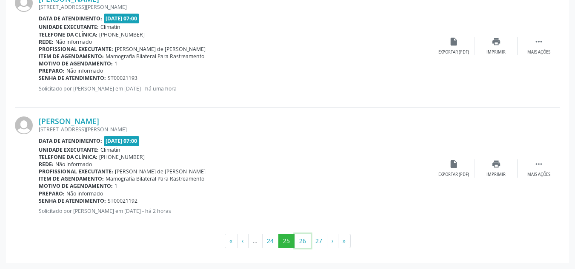
click at [303, 246] on button "26" at bounding box center [303, 241] width 17 height 14
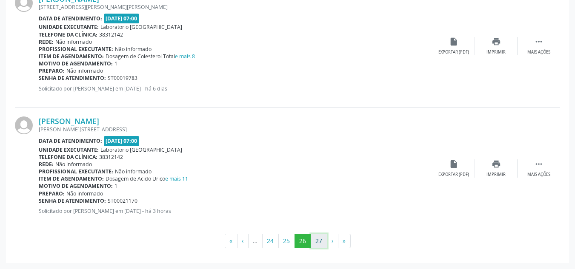
click at [318, 246] on button "27" at bounding box center [319, 241] width 17 height 14
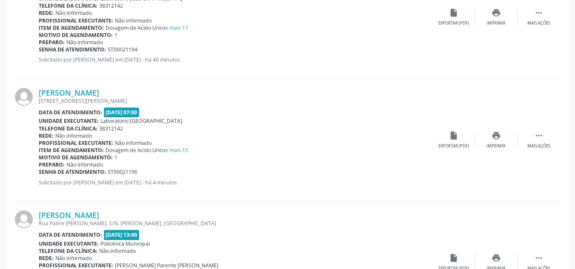
scroll to position [300, 0]
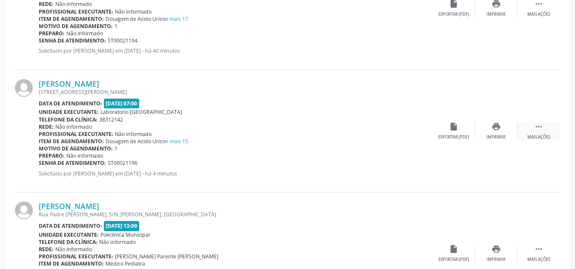
click at [539, 129] on icon "" at bounding box center [538, 126] width 9 height 9
click at [455, 130] on icon "cancel" at bounding box center [453, 126] width 9 height 9
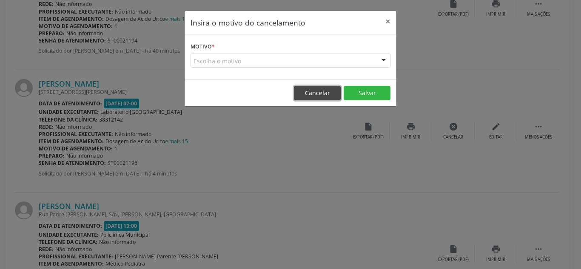
click at [322, 93] on button "Cancelar" at bounding box center [317, 93] width 47 height 14
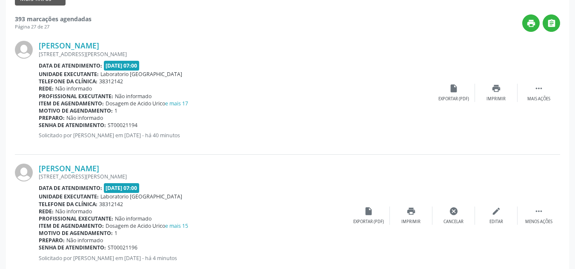
scroll to position [215, 0]
click at [177, 203] on div "Telefone da clínica: 38312142" at bounding box center [193, 204] width 309 height 7
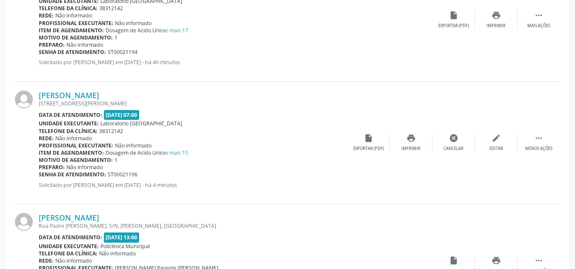
scroll to position [300, 0]
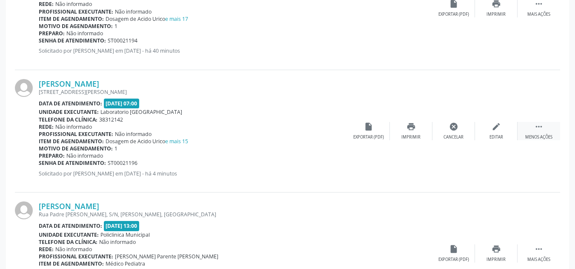
click at [538, 127] on icon "" at bounding box center [538, 126] width 9 height 9
click at [524, 100] on div "Paulo Alves dos Santos Rua Maria Helena Nogueira, 211, Ipsep, Serra Talhada - P…" at bounding box center [287, 131] width 545 height 123
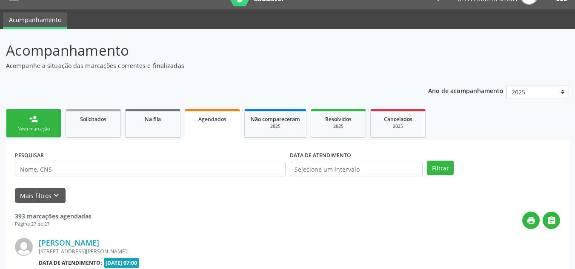
scroll to position [0, 0]
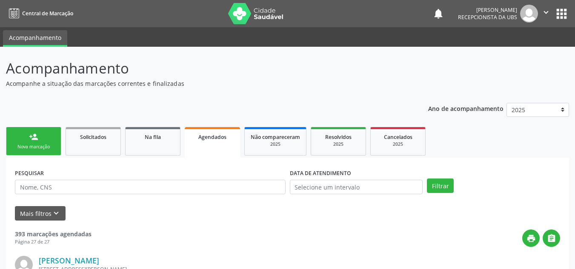
click at [34, 146] on div "Nova marcação" at bounding box center [33, 147] width 43 height 6
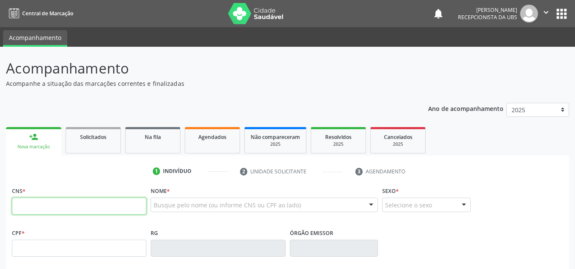
click at [21, 199] on input "text" at bounding box center [79, 206] width 135 height 17
click at [21, 203] on input "text" at bounding box center [79, 206] width 135 height 17
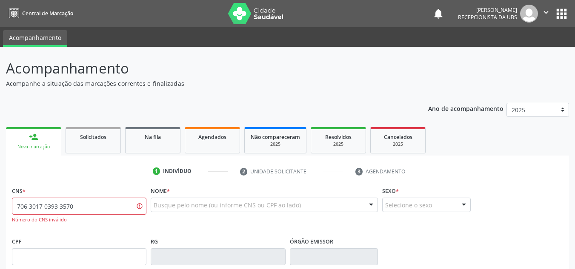
click at [26, 146] on div "Nova marcação" at bounding box center [33, 147] width 43 height 6
click at [73, 204] on input "706 3017 0393 3570" at bounding box center [79, 206] width 135 height 17
type input "7"
click at [34, 149] on div "Nova marcação" at bounding box center [33, 147] width 43 height 6
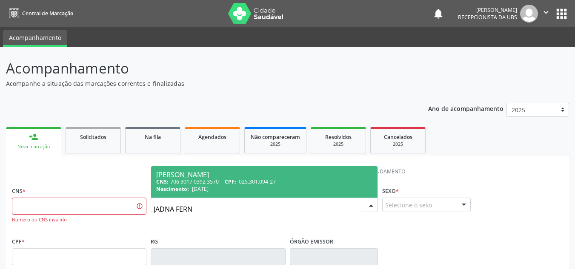
type input "JADNA FERNA"
click at [204, 174] on div "[PERSON_NAME]" at bounding box center [264, 175] width 216 height 7
type input "706 3017 0392 3570"
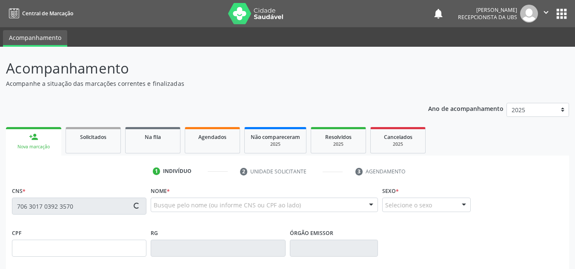
type input "025.301.094-27"
type input "[DATE]"
type input "[PERSON_NAME]"
type input "[PHONE_NUMBER]"
type input "260"
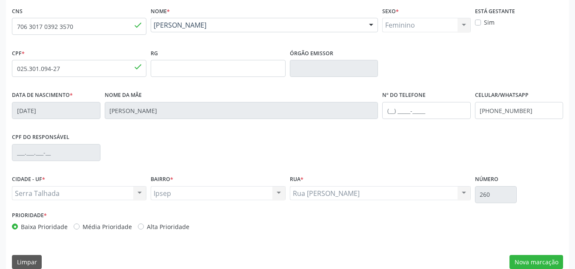
scroll to position [192, 0]
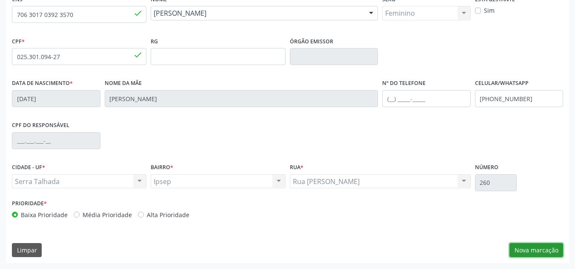
click at [522, 249] on button "Nova marcação" at bounding box center [536, 250] width 54 height 14
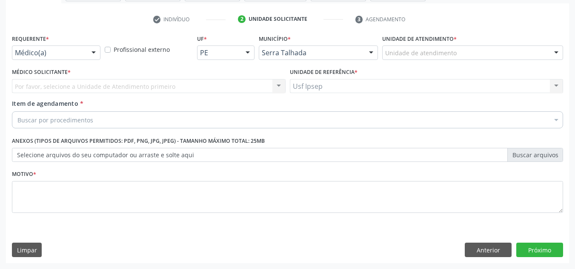
scroll to position [152, 0]
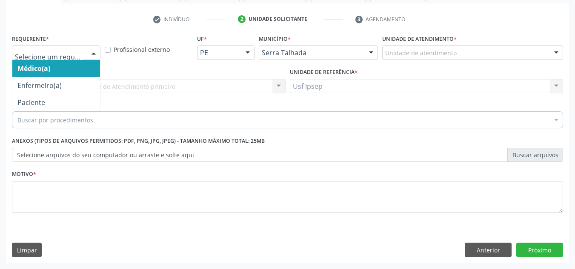
click at [90, 53] on div at bounding box center [93, 53] width 13 height 14
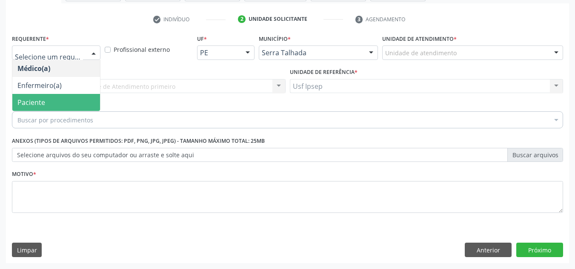
click at [53, 106] on span "Paciente" at bounding box center [56, 102] width 88 height 17
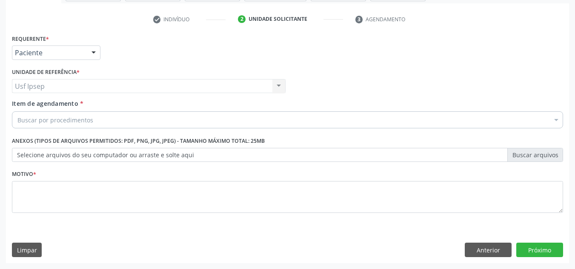
click at [48, 106] on span "Item de agendamento" at bounding box center [45, 104] width 66 height 8
click at [17, 112] on input "Item de agendamento *" at bounding box center [17, 120] width 0 height 17
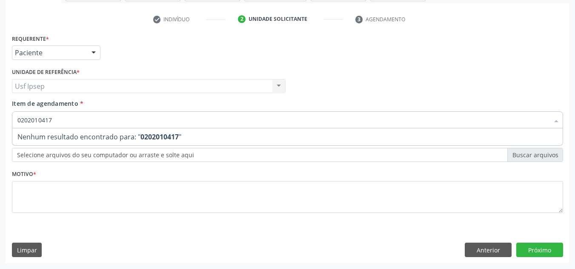
click at [58, 113] on input "0202010417" at bounding box center [283, 120] width 532 height 17
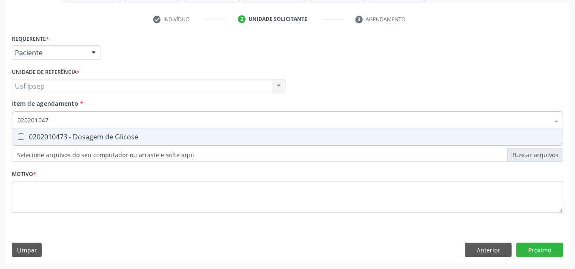
type input "0202010473"
click at [22, 135] on Glicose at bounding box center [21, 137] width 6 height 6
click at [18, 135] on Glicose "checkbox" at bounding box center [15, 137] width 6 height 6
checkbox Glicose "true"
click at [54, 117] on input "0202010473" at bounding box center [283, 120] width 532 height 17
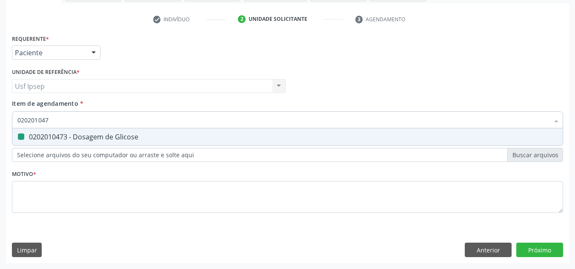
type input "02020104"
checkbox Glicose "false"
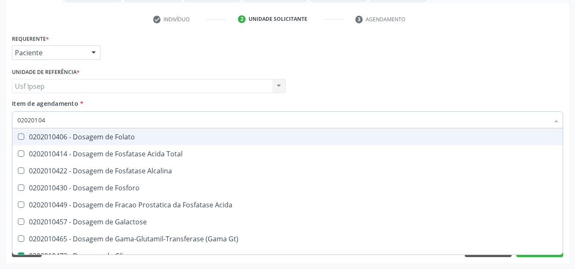
type input "0202010"
checkbox Glicose "false"
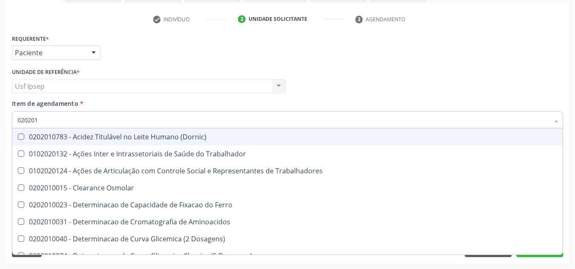
type input "02020"
checkbox Glicose "false"
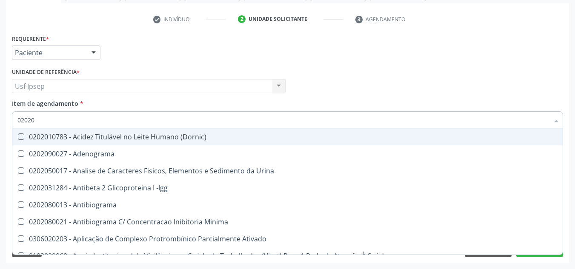
type input "0202"
checkbox Glicose "false"
checkbox Lactato "true"
type input "02020"
checkbox Xi "true"
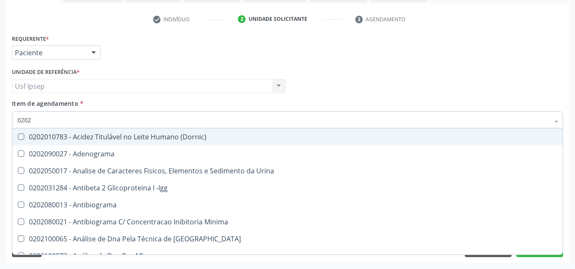
checkbox Glicose "false"
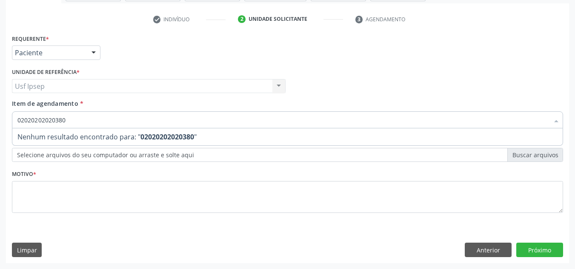
click at [68, 120] on input "02020202020380" at bounding box center [283, 120] width 532 height 17
click at [40, 119] on input "020202080" at bounding box center [283, 120] width 532 height 17
type input "0202020380"
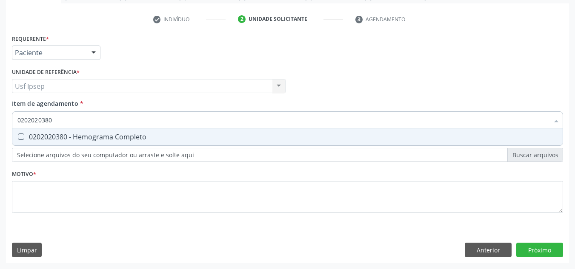
click at [22, 140] on Completo at bounding box center [21, 137] width 6 height 6
click at [18, 140] on Completo "checkbox" at bounding box center [15, 137] width 6 height 6
checkbox Completo "true"
click at [52, 121] on input "0202020380" at bounding box center [283, 120] width 532 height 17
type input "0202020"
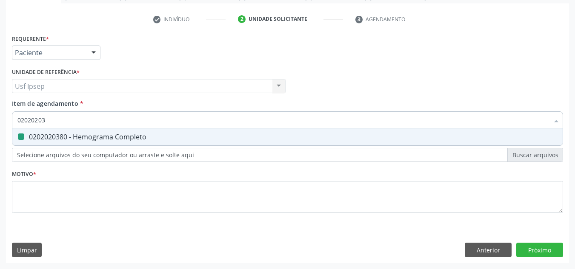
checkbox Completo "false"
type input "0"
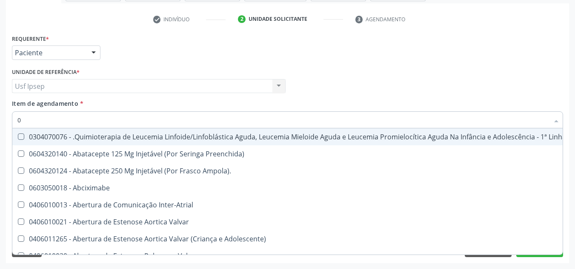
type input "02"
checkbox Bilateral "true"
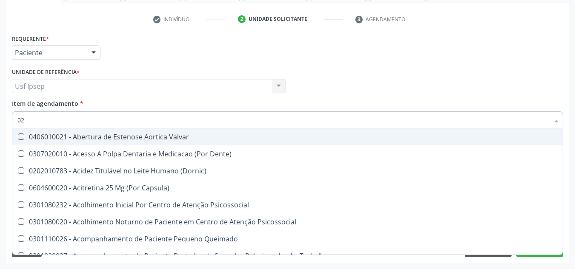
type input "020"
checkbox \(Qualitativo\) "true"
checkbox Glicose "false"
checkbox \(T3\) "true"
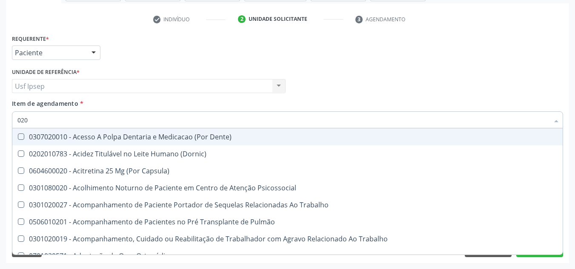
type input "0202"
checkbox Laser "true"
checkbox Biologica "true"
checkbox Glicose "false"
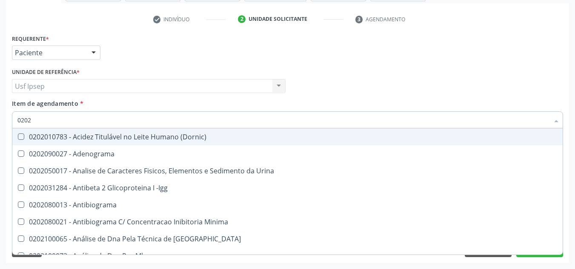
type input "02020"
checkbox Xi "true"
checkbox Glicose "false"
checkbox Zinco "true"
checkbox Completo "false"
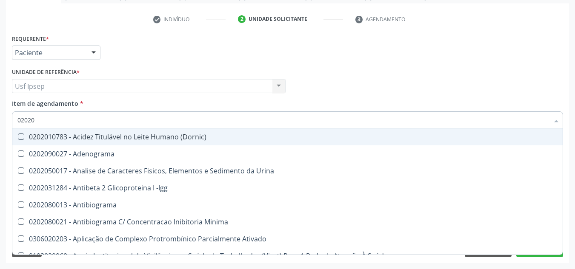
type input "020201"
checkbox T3 "true"
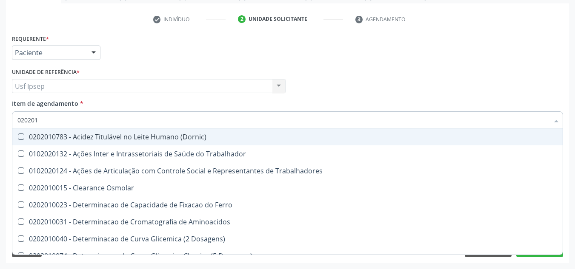
type input "0202010"
checkbox II "true"
checkbox Glicose "false"
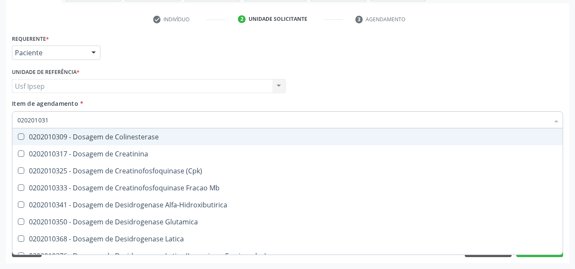
type input "0202010317"
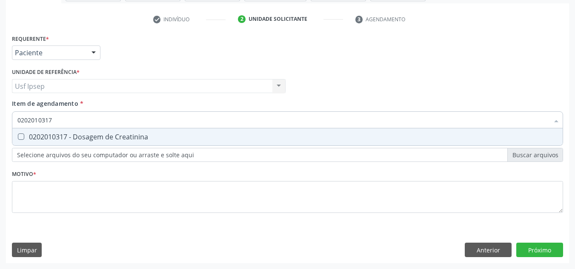
click at [19, 136] on Creatinina at bounding box center [21, 137] width 6 height 6
click at [18, 136] on Creatinina "checkbox" at bounding box center [15, 137] width 6 height 6
checkbox Creatinina "true"
click at [54, 119] on input "0202010317" at bounding box center [283, 120] width 532 height 17
type input "02020103"
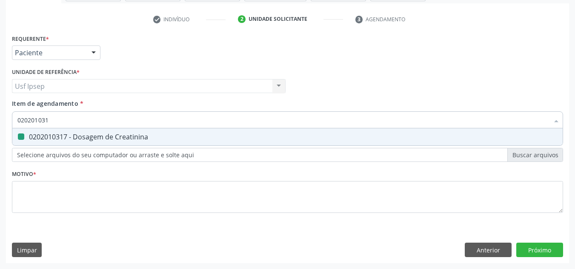
checkbox Creatinina "false"
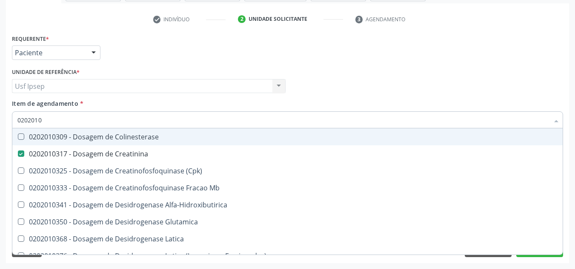
type input "020201"
checkbox Creatinina "false"
type input "0"
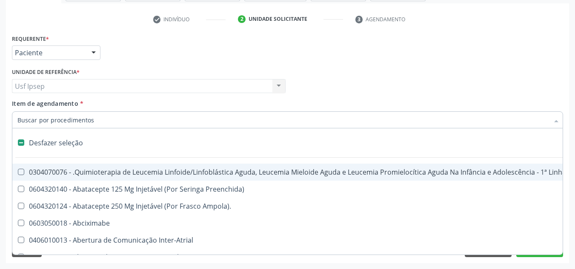
checkbox Preenchida\) "true"
checkbox Ampola\)\ "true"
checkbox Abciximabe "true"
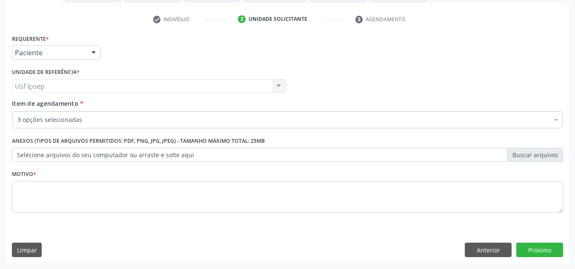
click at [21, 106] on span "Item de agendamento" at bounding box center [45, 104] width 66 height 8
click at [17, 112] on input "Item de agendamento *" at bounding box center [17, 120] width 0 height 17
click at [17, 105] on span "Item de agendamento" at bounding box center [45, 104] width 66 height 8
click at [17, 112] on input "Item de agendamento *" at bounding box center [17, 120] width 0 height 17
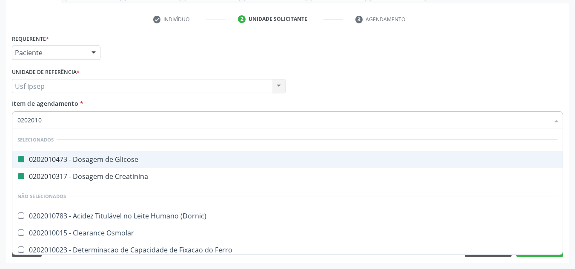
type input "02020106"
checkbox Glicose "false"
checkbox Creatinina "false"
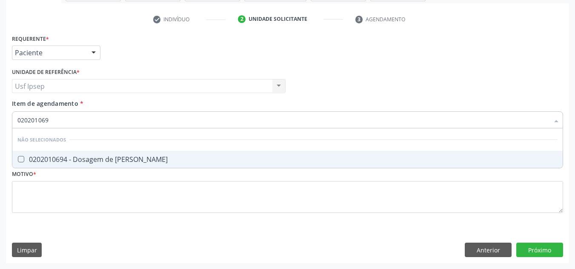
type input "0202010694"
click at [20, 160] on Ureia at bounding box center [21, 159] width 6 height 6
click at [18, 160] on Ureia "checkbox" at bounding box center [15, 160] width 6 height 6
checkbox Ureia "true"
click at [53, 120] on input "0202010694" at bounding box center [283, 120] width 532 height 17
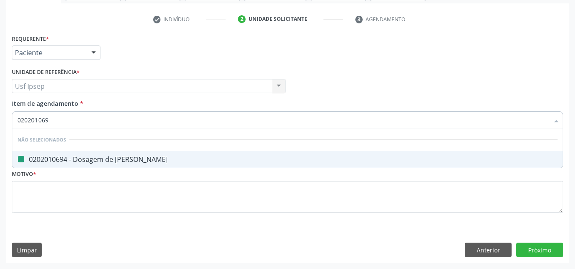
type input "02020106"
checkbox Ureia "false"
type input "020201"
checkbox Ureia "true"
type input "0"
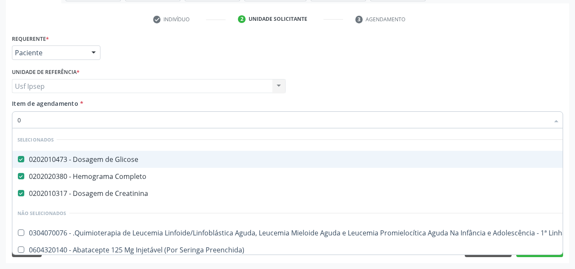
type input "02"
checkbox Sexual "true"
type input "020"
checkbox Cirurgica "true"
checkbox Sexual "false"
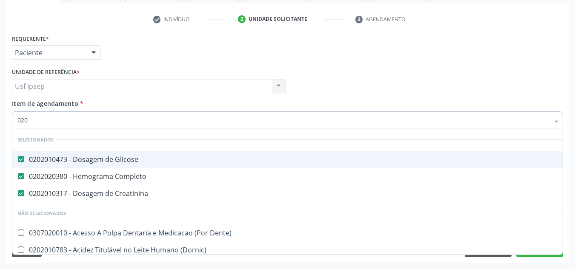
type input "0202"
checkbox Ossea\) "true"
type input "02020"
checkbox Derrames "true"
checkbox Ureia "false"
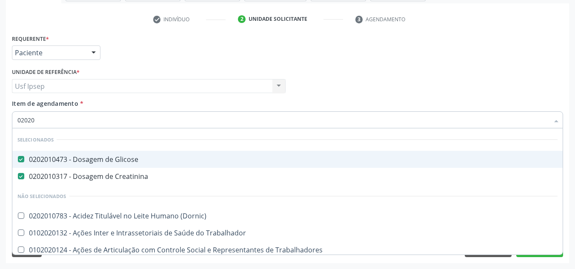
type input "020201"
checkbox Ureia "true"
type input "0202010"
checkbox Piruvato "true"
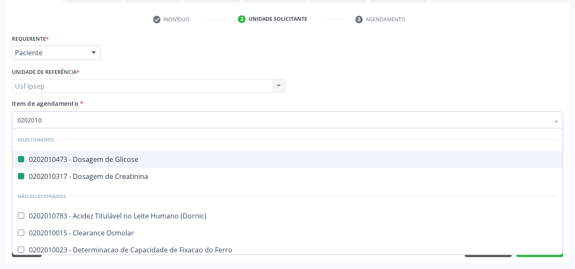
type input "02020102"
checkbox Glicose "false"
checkbox Creatinina "false"
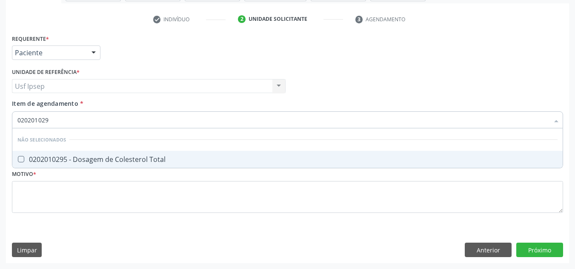
type input "0202010295"
click at [19, 157] on Total at bounding box center [21, 159] width 6 height 6
click at [18, 157] on Total "checkbox" at bounding box center [15, 160] width 6 height 6
checkbox Total "true"
click at [54, 120] on input "0202010295" at bounding box center [283, 120] width 532 height 17
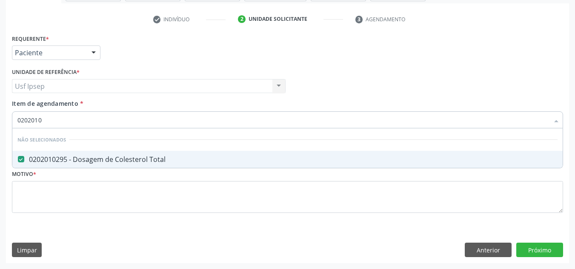
type input "020201"
checkbox Total "true"
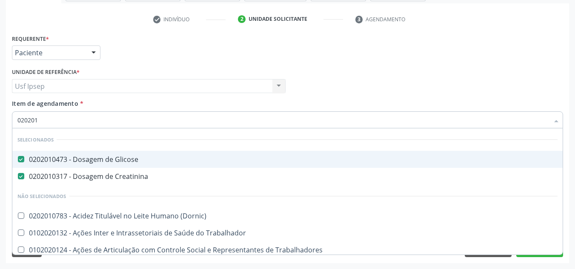
type input "02020"
checkbox Total "false"
checkbox Ureia "false"
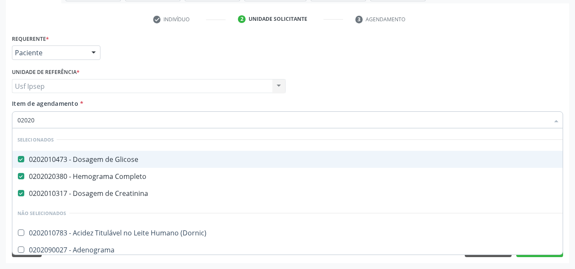
type input "0202"
checkbox Total "false"
checkbox II "true"
checkbox Ureia "false"
checkbox Hematocrito "true"
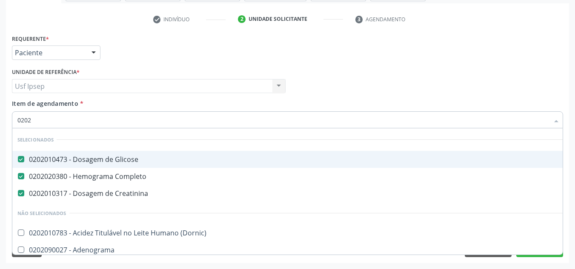
type input "020"
checkbox II "false"
checkbox Hematocrito "false"
type input "02"
checkbox Total "false"
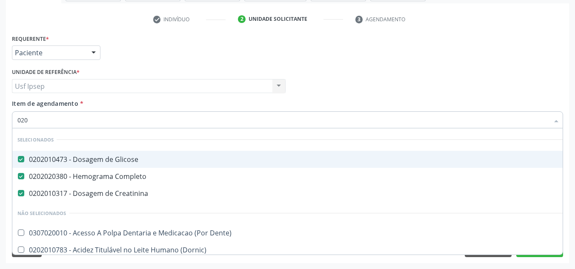
checkbox Ureia "false"
checkbox Esplenograma "true"
checkbox Completo\) "true"
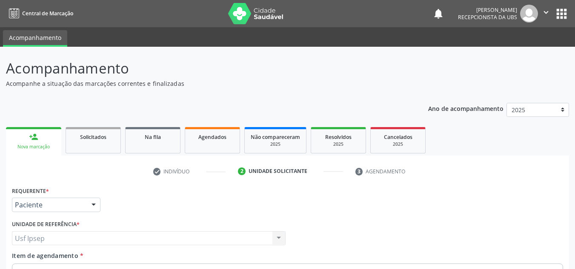
scroll to position [152, 0]
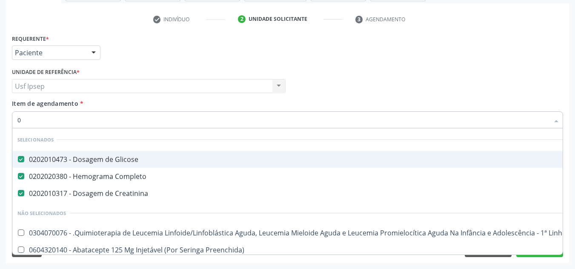
type input "02"
checkbox Transferências "true"
checkbox Bronco-Alveolar "true"
checkbox Leprae "true"
checkbox Sexual "true"
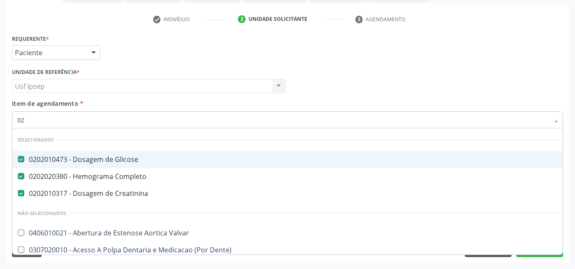
type input "020"
checkbox Congênita "true"
checkbox Pescoço "true"
checkbox Artéria "true"
checkbox III "true"
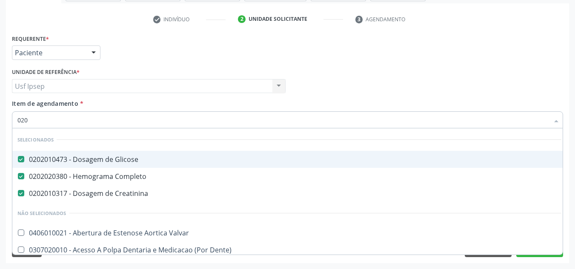
checkbox Total "false"
checkbox \(Tgo\) "false"
checkbox \(Tgp\) "false"
checkbox Ureia "false"
type input "0201"
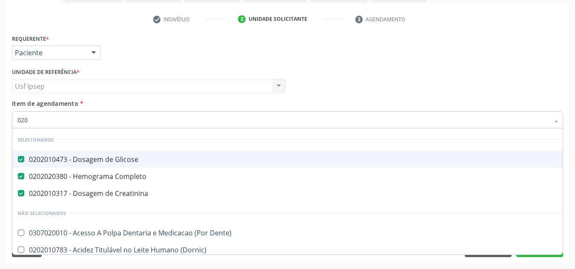
checkbox Ureter "true"
checkbox Peritoneal "true"
checkbox Periferica "true"
checkbox Valvoplastia "true"
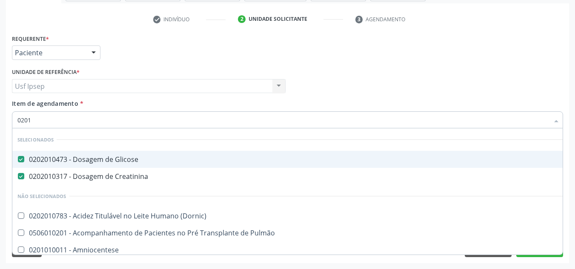
type input "02010"
checkbox Ascorbico "true"
checkbox Total "false"
checkbox Alcalina "true"
checkbox Fosforo "true"
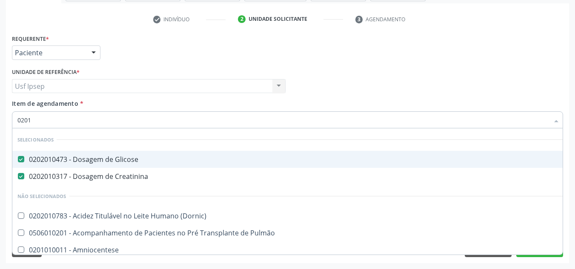
checkbox Desidrogenase "true"
checkbox \(Tgo\) "false"
checkbox \(Tgp\) "false"
checkbox Ureia "false"
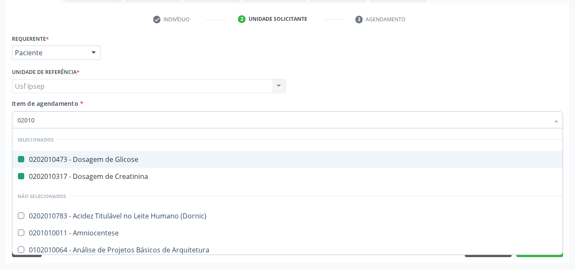
type input "020105"
checkbox Glicose "false"
checkbox Creatinina "false"
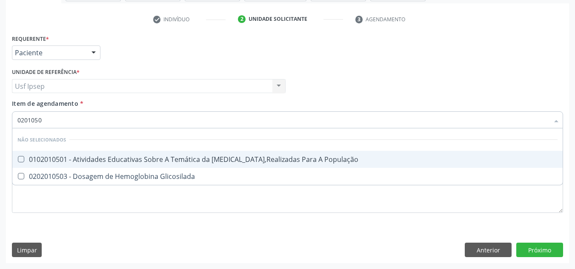
type input "02010503"
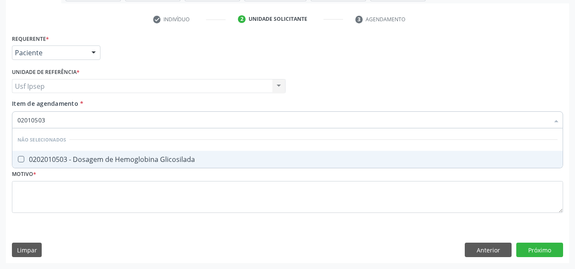
click at [26, 158] on div "0202010503 - Dosagem de Hemoglobina Glicosilada" at bounding box center [287, 159] width 540 height 7
checkbox Glicosilada "true"
click at [43, 119] on input "02010503" at bounding box center [283, 120] width 532 height 17
type input "0201050"
checkbox Glicosilada "false"
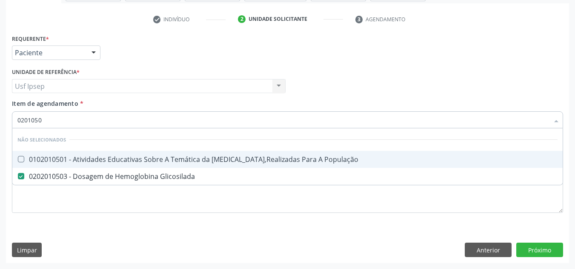
type input "020105"
checkbox Glicosilada "false"
type input "0"
checkbox População "true"
checkbox Glicosilada "true"
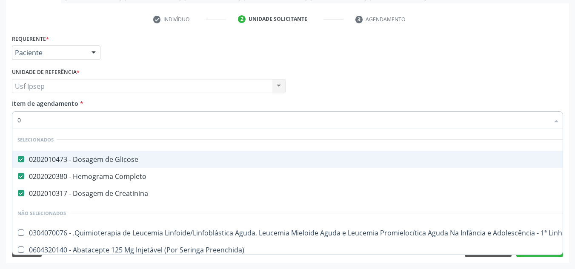
type input "02"
checkbox Transferências "true"
checkbox Liquorico\) "true"
checkbox Bronco-Alveolar "true"
checkbox Leprae "true"
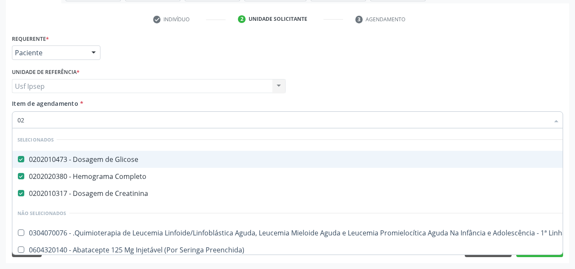
checkbox Sexual "true"
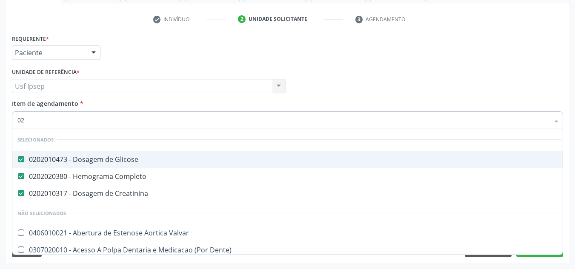
type input "020"
checkbox Congênita "true"
checkbox Dosagens\) "true"
checkbox Pescoço "true"
checkbox Artéria "true"
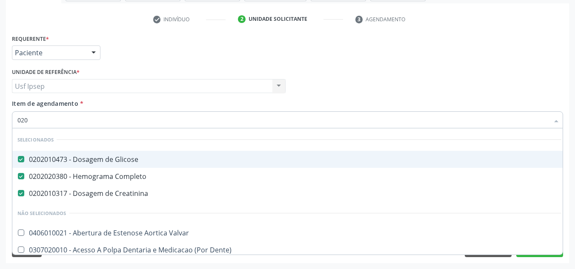
checkbox III "true"
checkbox Total "false"
checkbox Glicosilada "false"
checkbox \(Tgo\) "false"
checkbox \(Tgp\) "false"
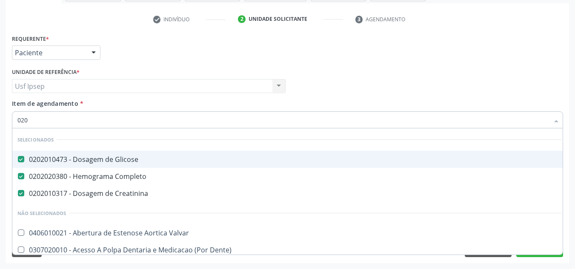
checkbox Ureia "false"
type input "0202"
checkbox Fragmento "true"
checkbox Percutanea "true"
checkbox Pancreas "true"
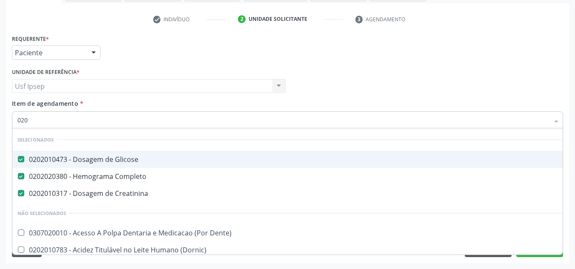
checkbox Paratireoides "true"
checkbox Ossea\) "true"
checkbox Total "false"
type input "02020"
checkbox Barbituratos "true"
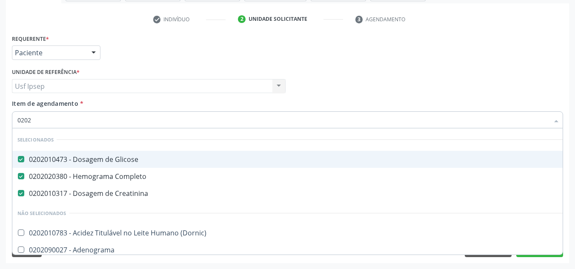
checkbox Total "false"
checkbox Serico "true"
checkbox Glicosilada "false"
checkbox Prolactina "true"
checkbox Funcional "true"
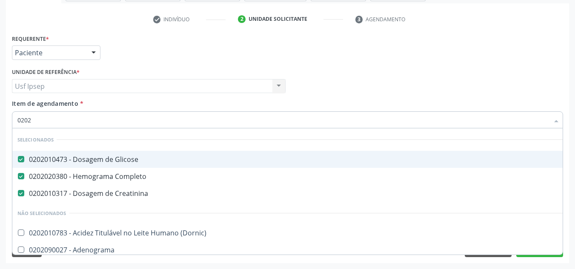
checkbox Derrames "true"
checkbox \(Tgo\) "false"
checkbox \(Tgp\) "false"
checkbox Ureia "false"
type input "020206"
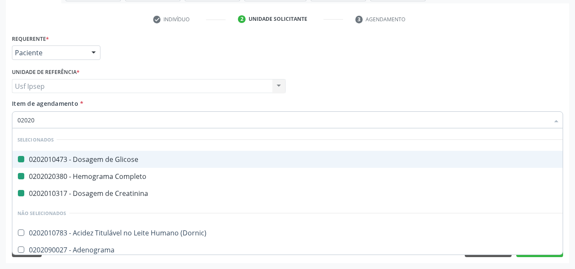
checkbox Glicose "false"
checkbox Completo "false"
checkbox Creatinina "false"
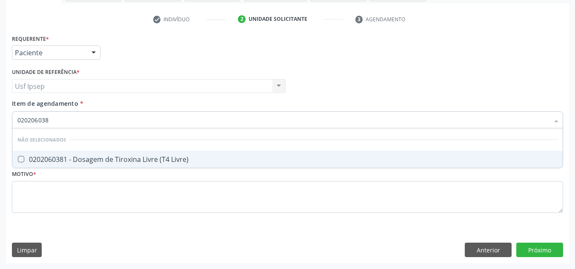
type input "0202060381"
click at [20, 160] on Livre\) at bounding box center [21, 159] width 6 height 6
click at [18, 160] on Livre\) "checkbox" at bounding box center [15, 160] width 6 height 6
checkbox Livre\) "true"
click at [53, 120] on input "0202060381" at bounding box center [283, 120] width 532 height 17
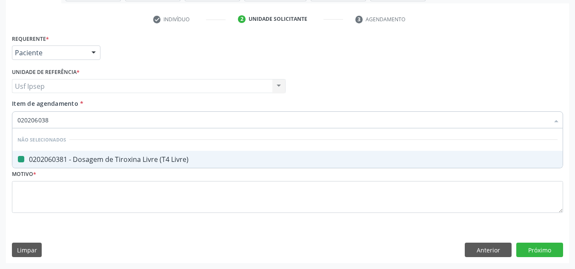
type input "02020603"
checkbox Livre\) "false"
type input "0"
checkbox Livre\) "true"
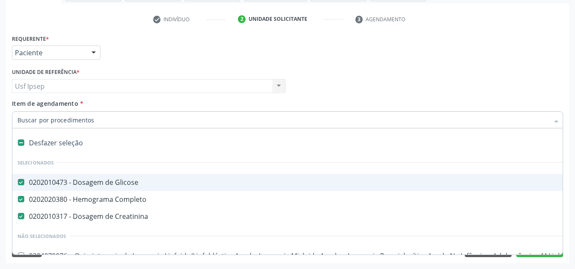
checkbox Manutenção "true"
checkbox Preenchida\) "true"
checkbox Ampola\)\ "true"
checkbox Abciximabe "true"
checkbox Inter-Atrial "true"
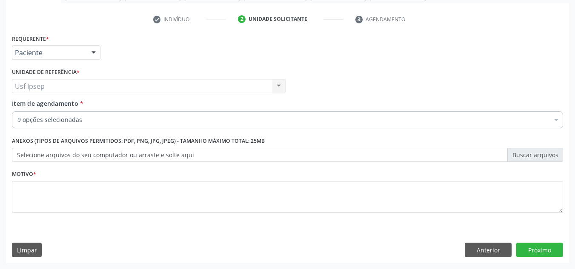
click at [34, 105] on span "Item de agendamento" at bounding box center [45, 104] width 66 height 8
click at [17, 112] on input "Item de agendamento *" at bounding box center [17, 120] width 0 height 17
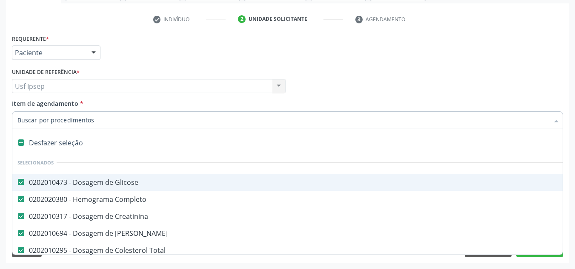
click at [19, 117] on input "Item de agendamento *" at bounding box center [283, 120] width 532 height 17
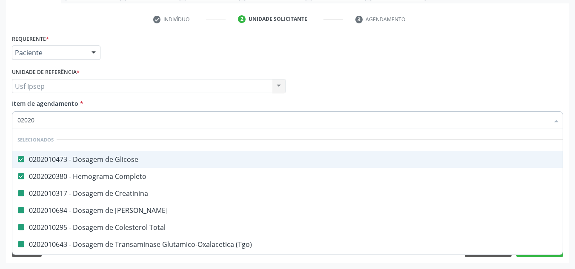
type input "020206"
checkbox Creatinina "false"
checkbox Total "false"
checkbox \(Tgo\) "false"
checkbox \(Tgp\) "false"
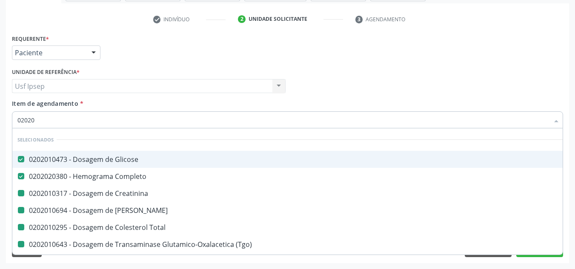
checkbox Glicosilada "false"
checkbox Livre\) "false"
checkbox Ureia "false"
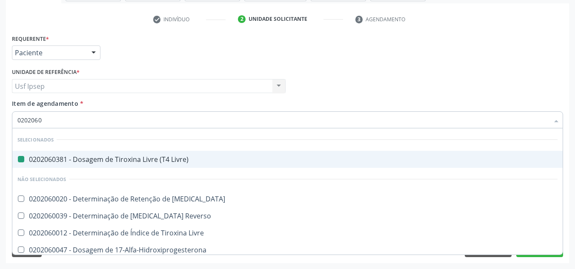
type input "02020602"
checkbox Livre\) "false"
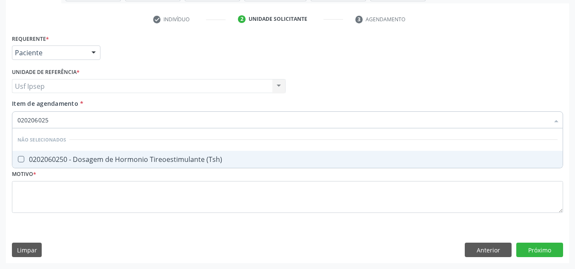
type input "0202060250"
click at [20, 160] on \(Tsh\) at bounding box center [21, 159] width 6 height 6
click at [18, 160] on \(Tsh\) "checkbox" at bounding box center [15, 160] width 6 height 6
checkbox \(Tsh\) "true"
click at [54, 119] on input "0202060250" at bounding box center [283, 120] width 532 height 17
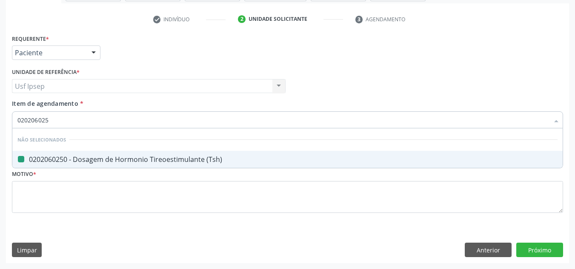
type input "02020602"
checkbox \(Tsh\) "false"
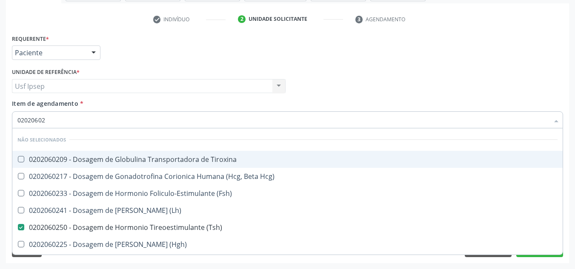
type input "0202060"
checkbox Tiroxina "true"
checkbox \(Tsh\) "false"
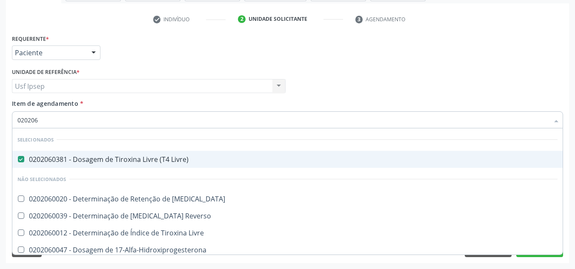
type input "02020"
checkbox T3 "true"
checkbox Reverso "true"
checkbox Livre "true"
checkbox 17-Alfa-Hidroxiprogesterona "true"
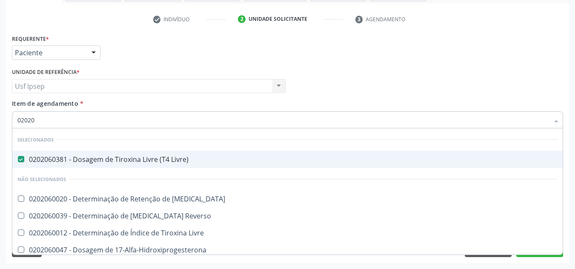
checkbox Totais "true"
checkbox 17-Hidroxicorticosteroides "true"
checkbox \(Serotonina\) "true"
checkbox \(Tsh\) "false"
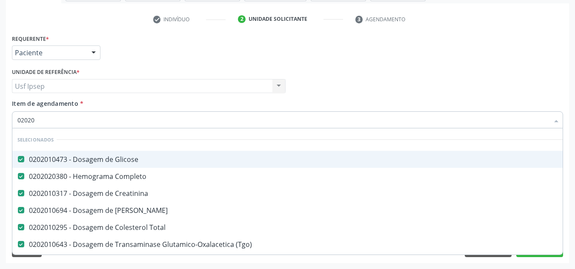
type input "0202"
checkbox \(Tsh\) "false"
checkbox Piruvato "true"
type input "020"
checkbox \(Tsh\) "false"
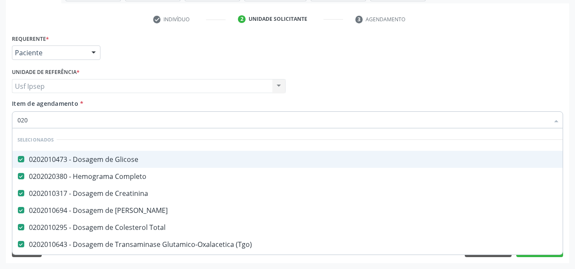
type input "02"
checkbox \(Tsh\) "false"
checkbox Monofocal "true"
type input "020"
checkbox \(Tsh\) "true"
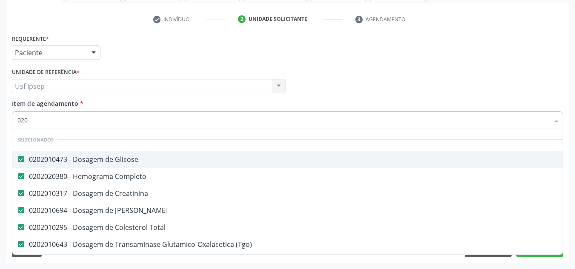
checkbox Monofocal "false"
type input "0202"
checkbox Valvoplastia "true"
type input "02020"
checkbox Total "true"
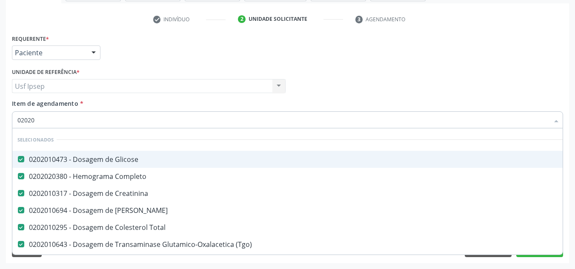
checkbox \(Tsh\) "false"
type input "020201"
checkbox Livre\) "false"
type input "02020106"
checkbox \(Tgo\) "false"
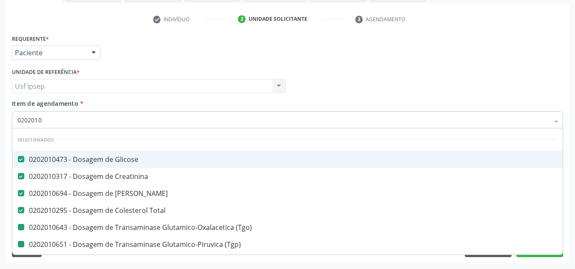
checkbox \(Tgp\) "false"
checkbox Glicosilada "false"
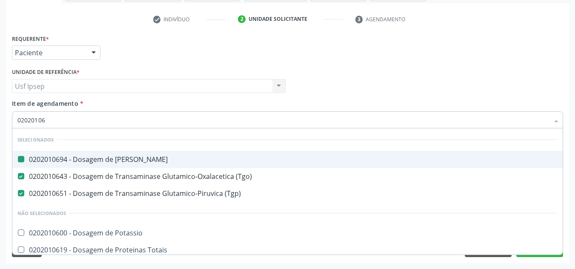
type input "020201067"
checkbox Ureia "false"
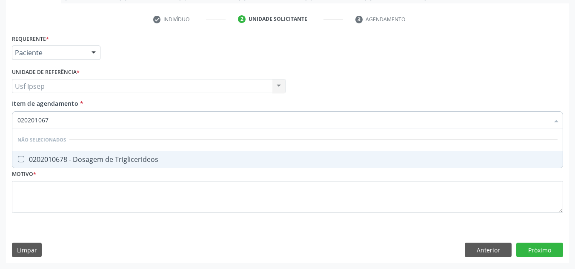
type input "0202010678"
click at [23, 159] on Triglicerideos at bounding box center [21, 159] width 6 height 6
click at [18, 159] on Triglicerideos "checkbox" at bounding box center [15, 160] width 6 height 6
checkbox Triglicerideos "true"
click at [52, 121] on input "0202010678" at bounding box center [283, 120] width 532 height 17
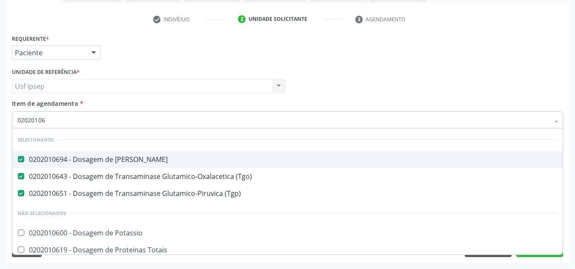
type input "0202010"
checkbox Potassio "true"
checkbox Totais "true"
checkbox Fracoes "true"
checkbox Triglicerideos "false"
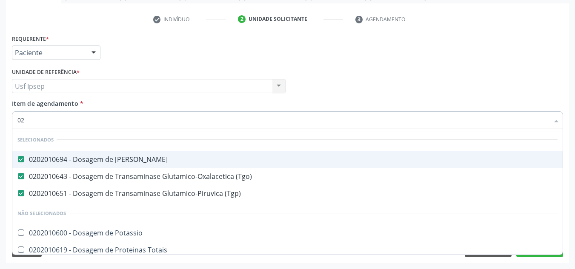
type input "0"
checkbox Transferrina "true"
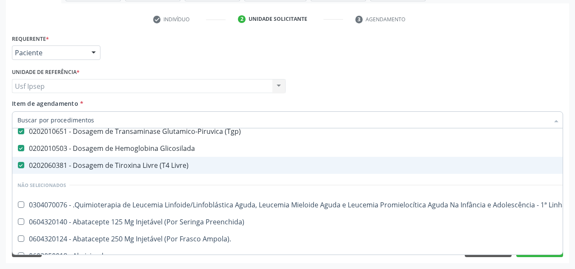
scroll to position [170, 0]
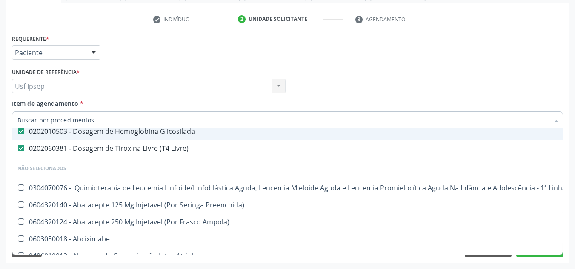
checkbox Manutenção "true"
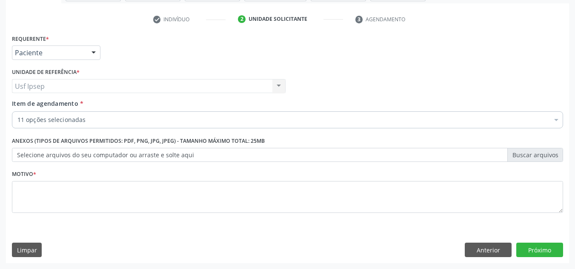
click at [420, 48] on div "Requerente * Paciente Médico(a) Enfermeiro(a) Paciente Nenhum resultado encontr…" at bounding box center [287, 48] width 555 height 33
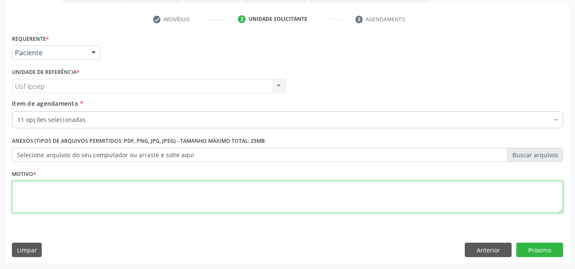
click at [23, 197] on textarea at bounding box center [287, 197] width 551 height 32
type textarea "1"
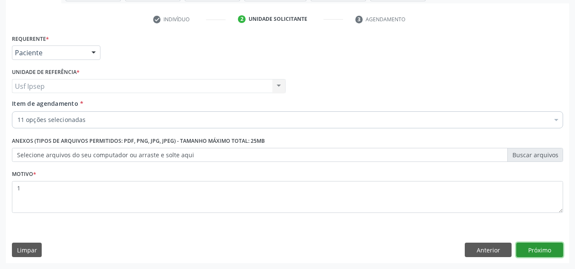
click at [536, 249] on button "Próximo" at bounding box center [539, 250] width 47 height 14
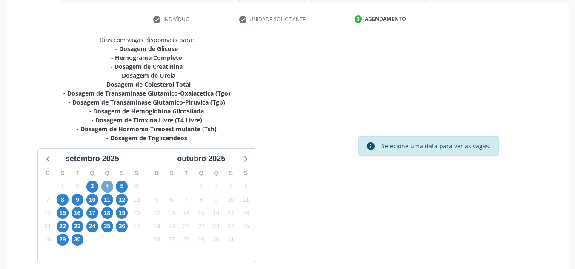
click at [107, 190] on span "4" at bounding box center [107, 187] width 12 height 12
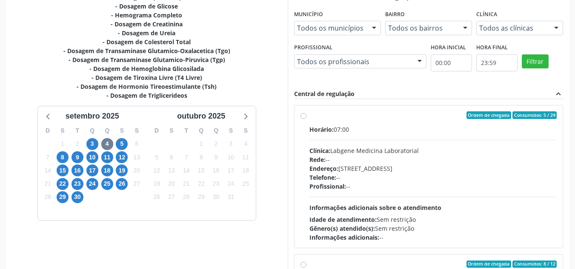
click at [260, 90] on div "Dias com vagas disponíveis para: - Dosagem de Glicose - Hemograma Completo - Do…" at bounding box center [147, 131] width 282 height 277
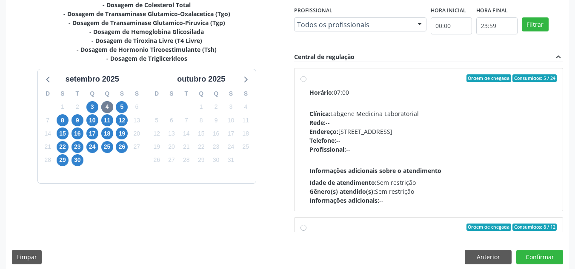
scroll to position [239, 0]
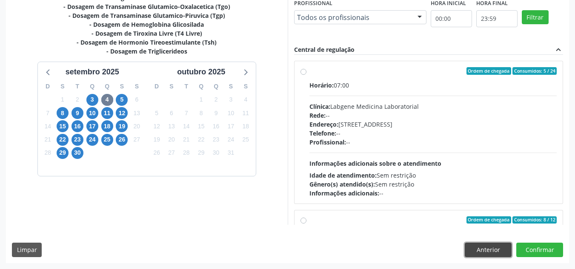
click at [487, 252] on button "Anterior" at bounding box center [488, 250] width 47 height 14
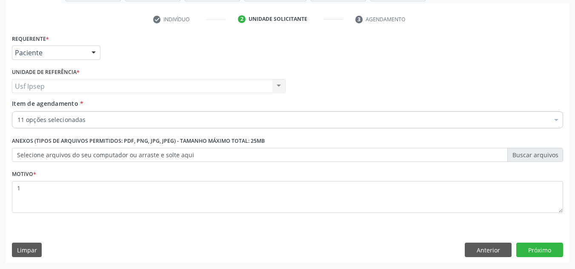
scroll to position [152, 0]
click at [23, 104] on span "Item de agendamento" at bounding box center [45, 104] width 66 height 8
click at [17, 112] on input "Item de agendamento *" at bounding box center [17, 120] width 0 height 17
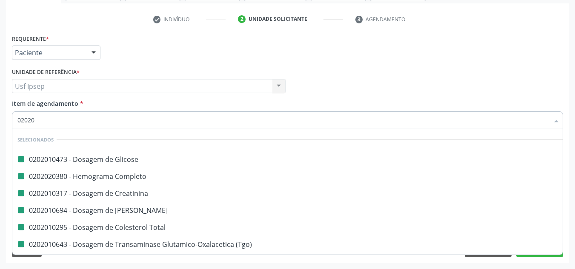
type input "020205"
checkbox Glicose "false"
checkbox Completo "false"
checkbox Creatinina "false"
checkbox Total "false"
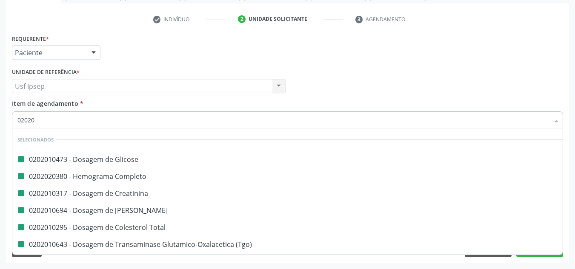
checkbox \(Tgo\) "false"
checkbox \(Tgp\) "false"
checkbox Livre\) "false"
checkbox Triglicerideos "false"
checkbox Ureia "false"
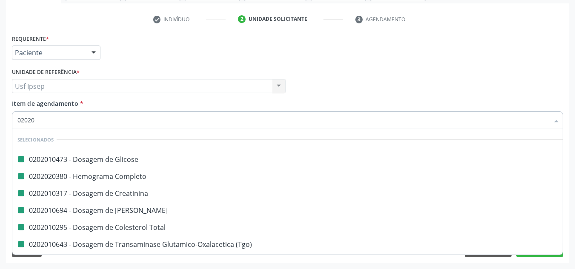
checkbox Glicosilada "false"
checkbox \(Tsh\) "false"
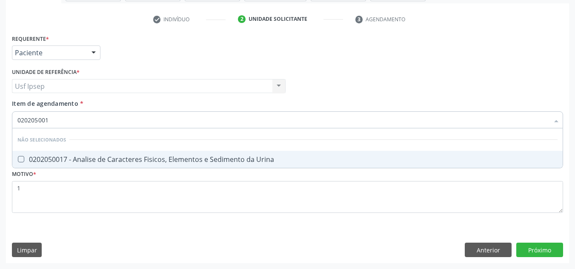
type input "0202050017"
click at [22, 160] on Urina at bounding box center [21, 159] width 6 height 6
click at [18, 160] on Urina "checkbox" at bounding box center [15, 160] width 6 height 6
checkbox Urina "true"
click at [53, 118] on input "0202050017" at bounding box center [283, 120] width 532 height 17
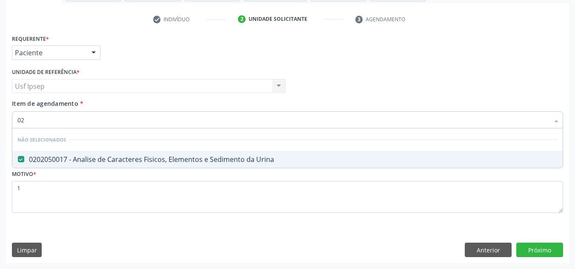
type input "0"
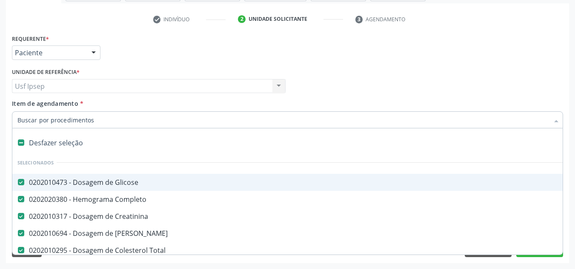
checkbox Urina "false"
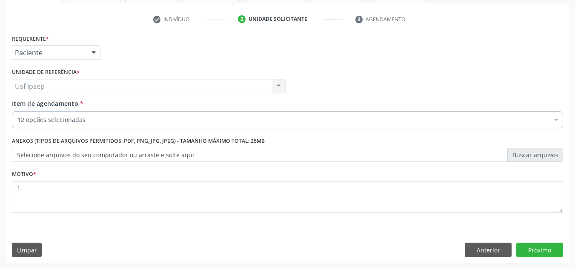
click at [395, 64] on div "Requerente * Paciente Médico(a) Enfermeiro(a) Paciente Nenhum resultado encontr…" at bounding box center [287, 48] width 555 height 33
click at [544, 255] on button "Próximo" at bounding box center [539, 250] width 47 height 14
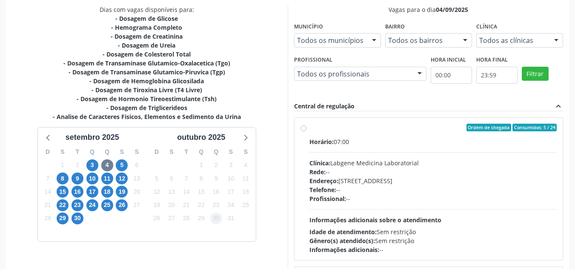
scroll to position [195, 0]
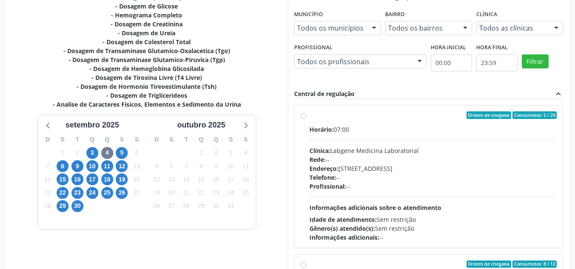
click at [309, 114] on label "Ordem de chegada Consumidos: 5 / 24 Horário: 07:00 Clínica: Labgene Medicina La…" at bounding box center [433, 177] width 248 height 131
click at [304, 114] on input "Ordem de chegada Consumidos: 5 / 24 Horário: 07:00 Clínica: Labgene Medicina La…" at bounding box center [304, 116] width 6 height 8
radio input "true"
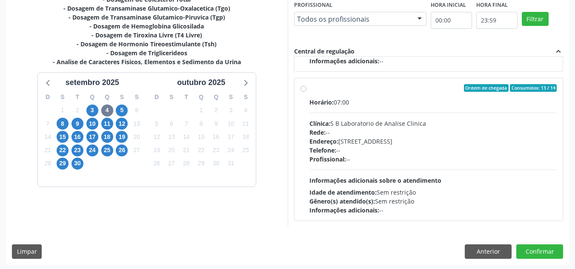
scroll to position [239, 0]
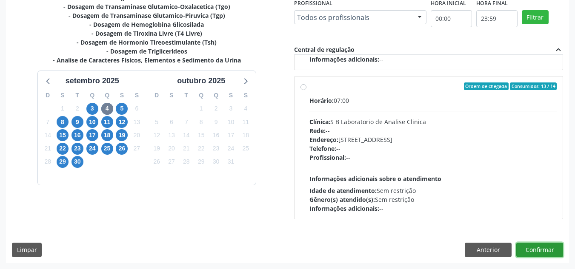
click at [536, 253] on button "Confirmar" at bounding box center [539, 250] width 47 height 14
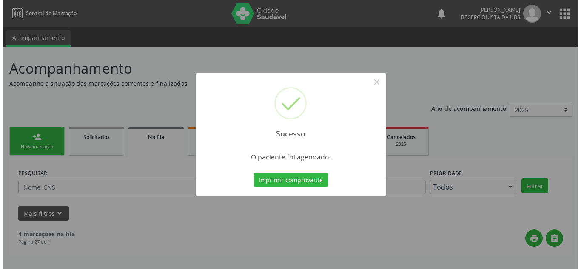
scroll to position [0, 0]
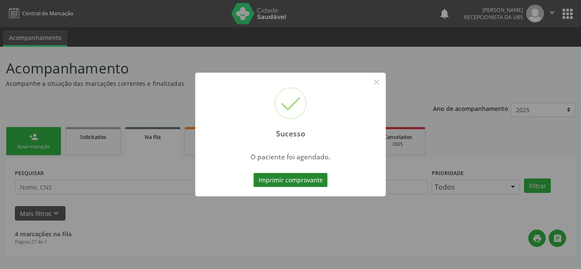
click at [265, 179] on button "Imprimir comprovante" at bounding box center [291, 180] width 74 height 14
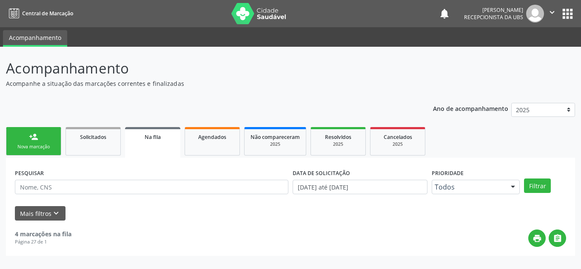
click at [325, 82] on p "Acompanhe a situação das marcações correntes e finalizadas" at bounding box center [205, 83] width 399 height 9
